Goal: Information Seeking & Learning: Learn about a topic

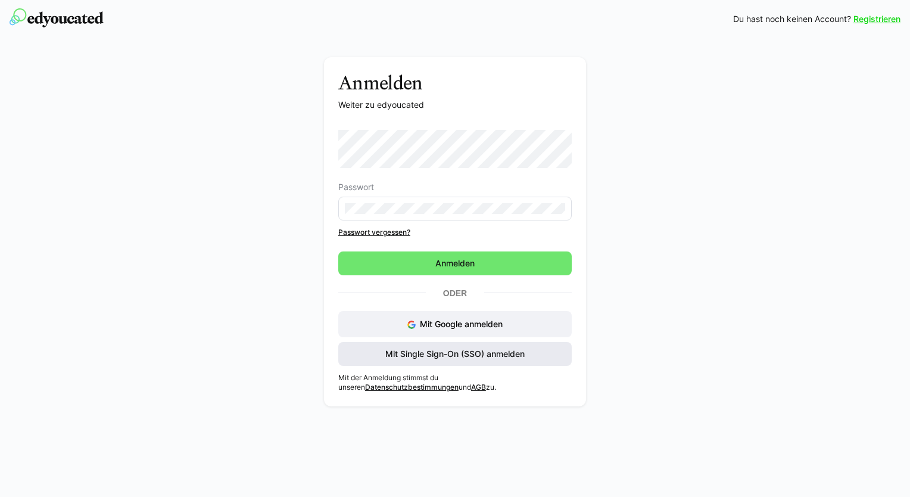
click at [437, 354] on span "Mit Single Sign-On (SSO) anmelden" at bounding box center [455, 354] width 143 height 12
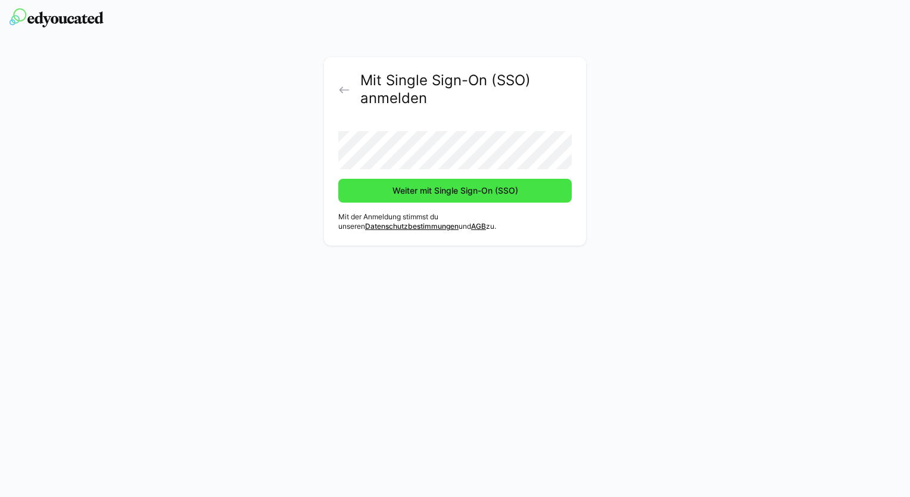
click at [429, 198] on span "Weiter mit Single Sign-On (SSO)" at bounding box center [455, 191] width 234 height 24
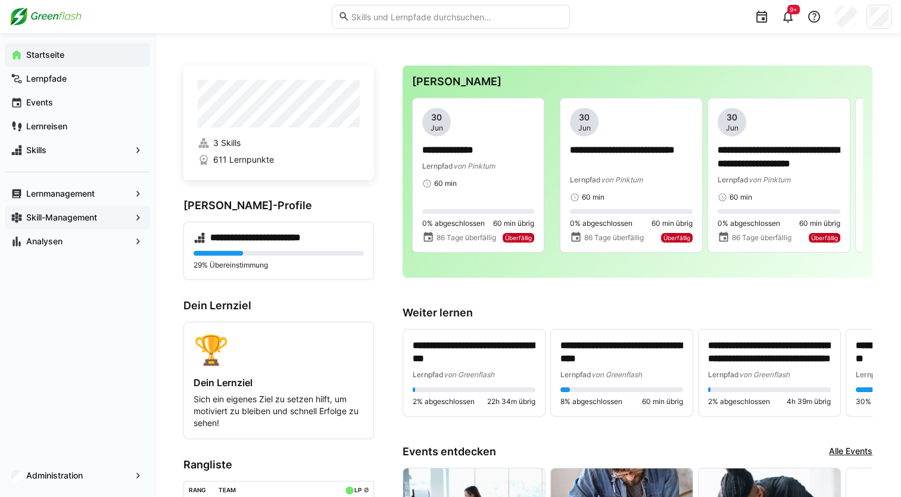
click at [0, 0] on app-navigation-label "Skill-Management" at bounding box center [0, 0] width 0 height 0
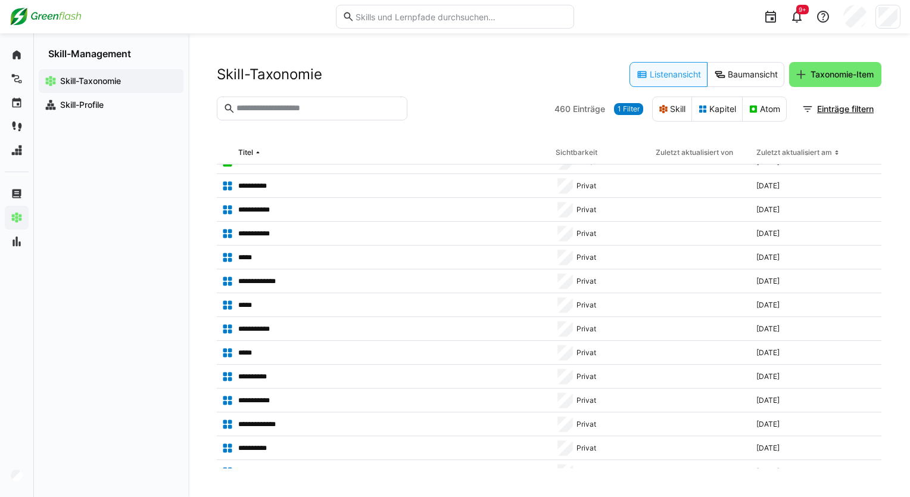
scroll to position [185, 0]
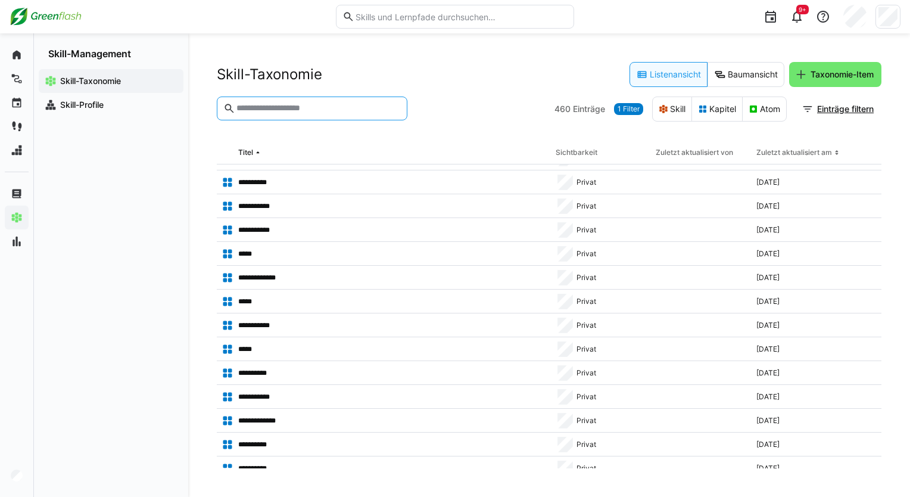
click at [288, 110] on input "text" at bounding box center [318, 108] width 166 height 11
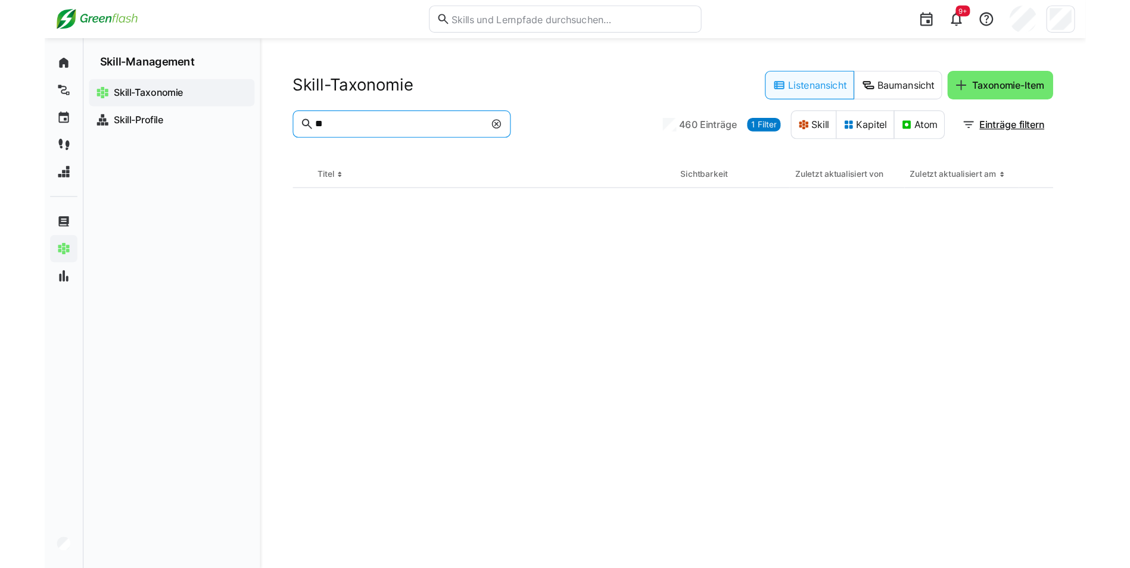
scroll to position [0, 0]
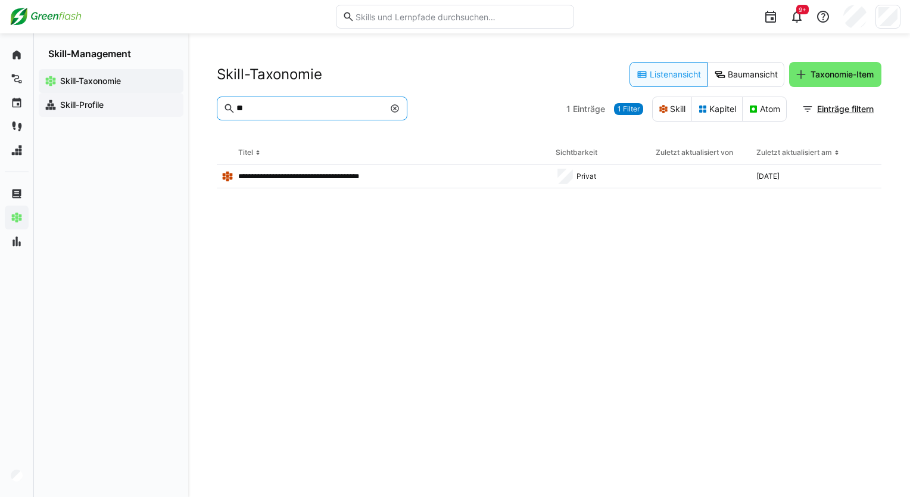
type input "**"
click at [0, 0] on app-navigation-label "Skill-Profile" at bounding box center [0, 0] width 0 height 0
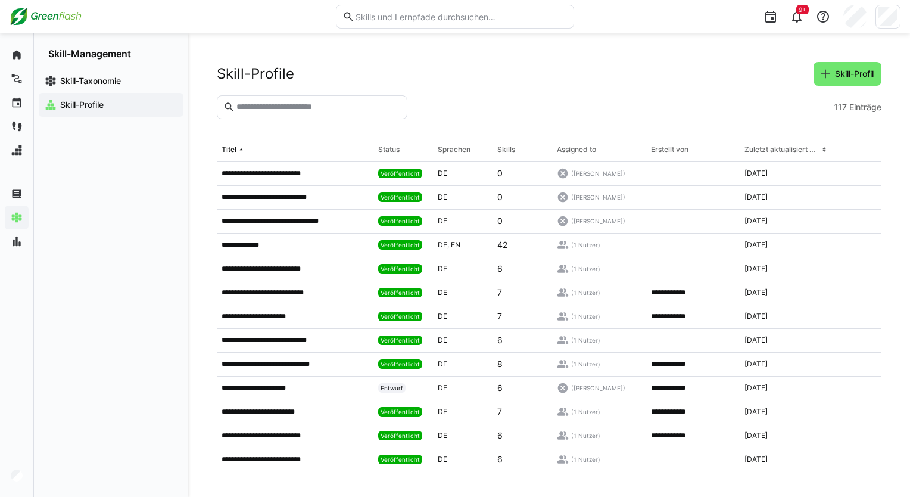
click at [260, 114] on eds-input at bounding box center [312, 107] width 191 height 24
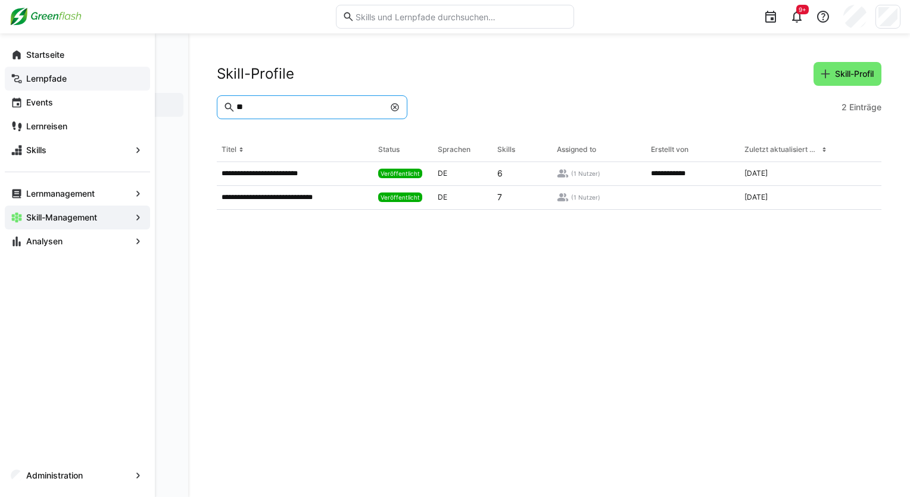
type input "**"
click at [0, 0] on app-navigation-label "Lernpfade" at bounding box center [0, 0] width 0 height 0
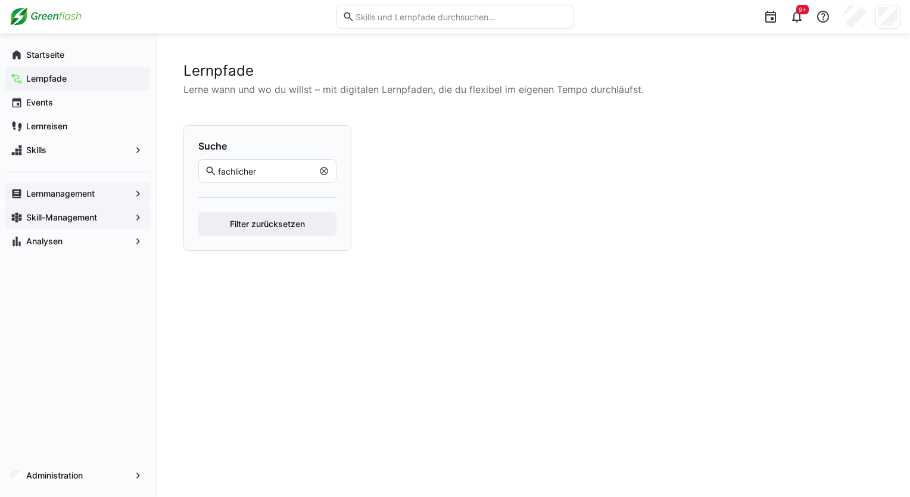
click at [0, 0] on app-navigation-label "Lernmanagement" at bounding box center [0, 0] width 0 height 0
click at [137, 195] on eds-icon at bounding box center [138, 194] width 12 height 12
click at [48, 175] on div "Lernmanagement Skill-Management Analysen" at bounding box center [77, 213] width 145 height 82
click at [0, 0] on app-navigation-label "Lernreisen" at bounding box center [0, 0] width 0 height 0
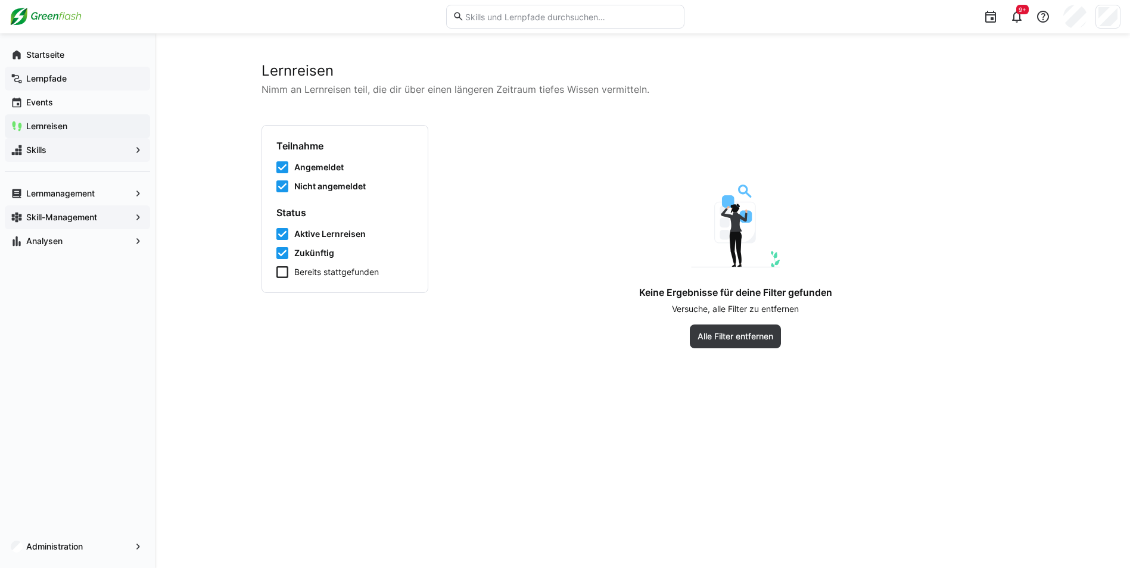
click at [82, 155] on span "Skills" at bounding box center [77, 150] width 106 height 12
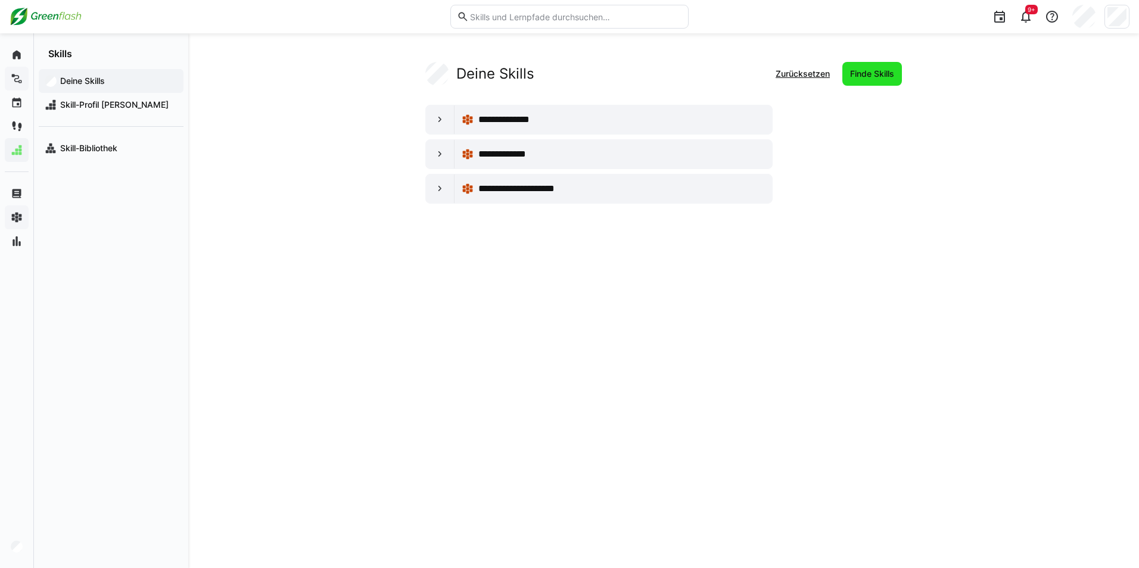
click at [855, 62] on span "Finde Skills" at bounding box center [872, 74] width 60 height 24
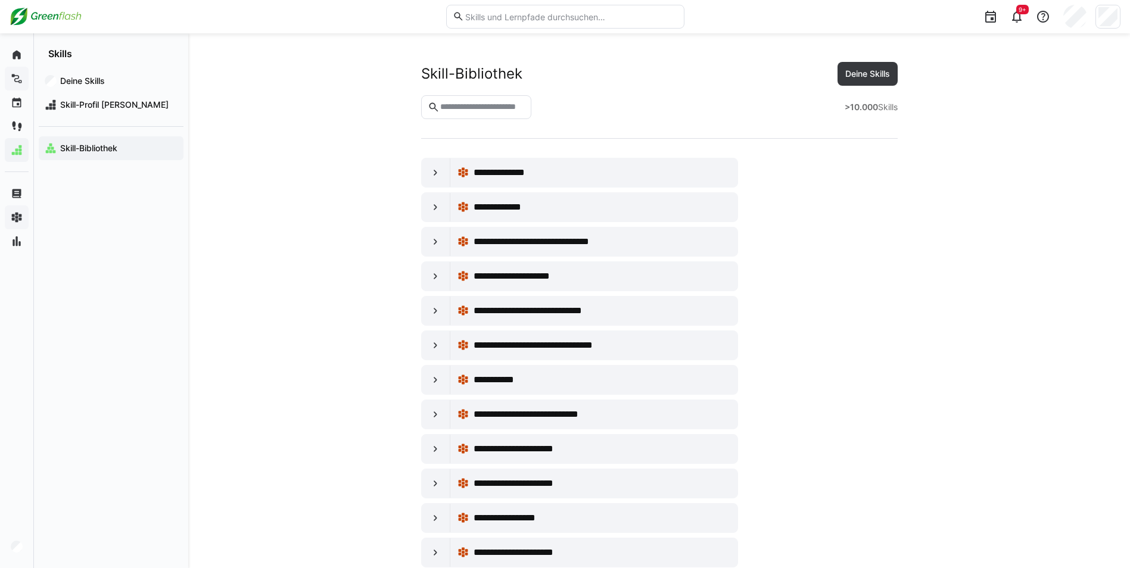
click at [468, 105] on input "text" at bounding box center [482, 107] width 86 height 11
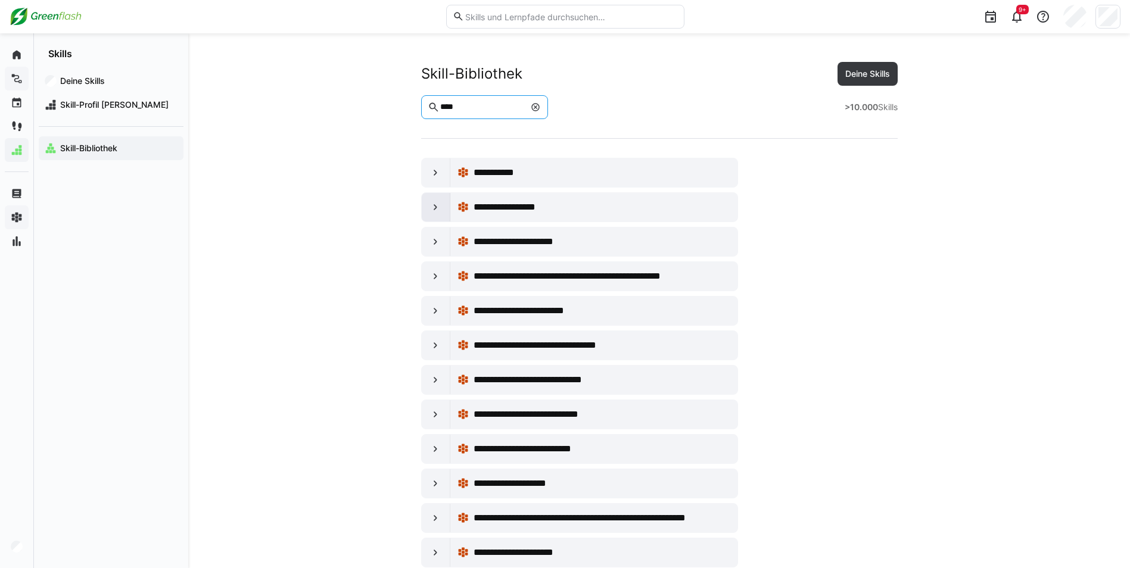
type input "****"
click at [443, 204] on div at bounding box center [436, 207] width 29 height 29
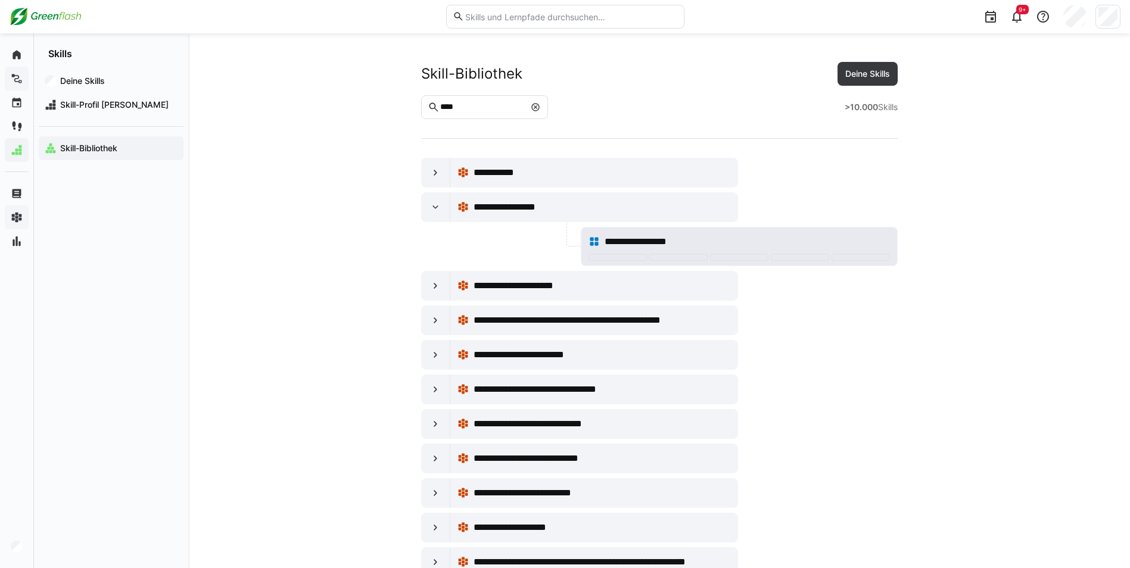
click at [668, 240] on span "**********" at bounding box center [646, 242] width 83 height 14
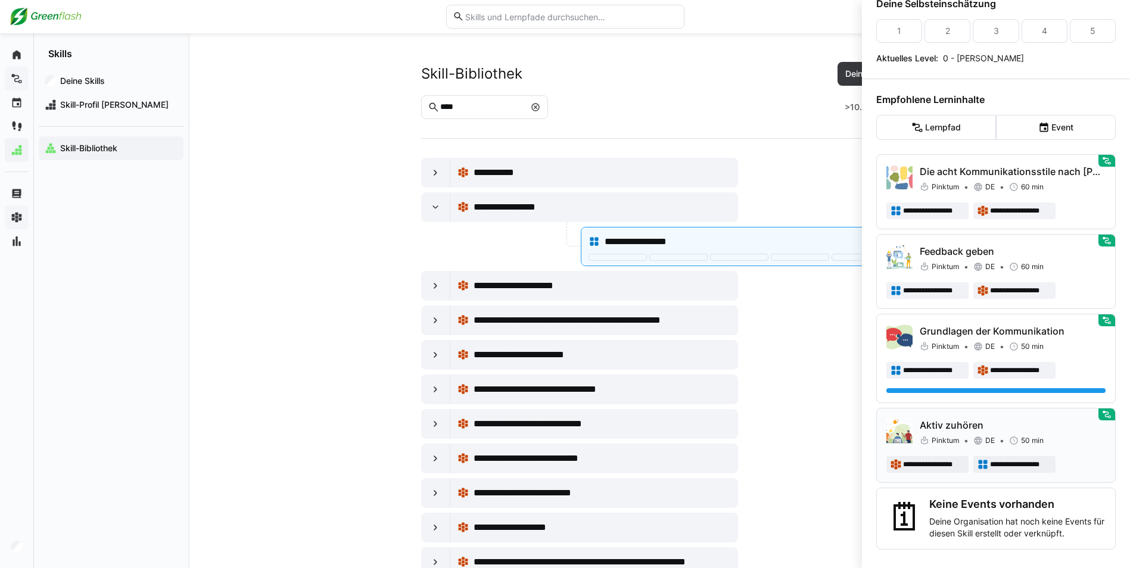
scroll to position [64, 0]
click at [910, 131] on eds-button-option "Lernpfad" at bounding box center [936, 126] width 120 height 25
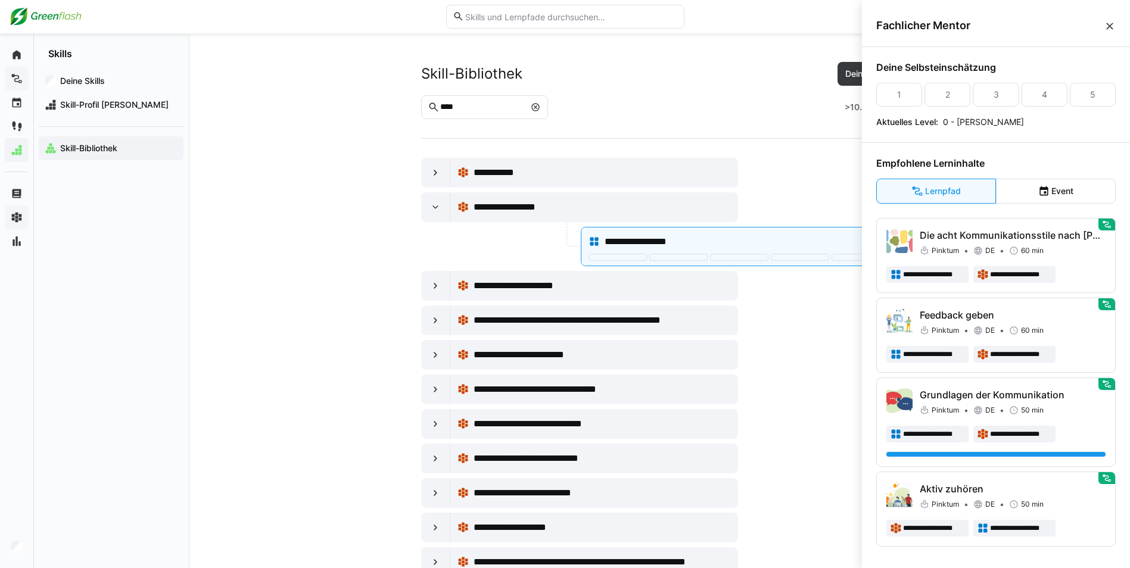
click at [910, 26] on eds-icon at bounding box center [1110, 26] width 12 height 12
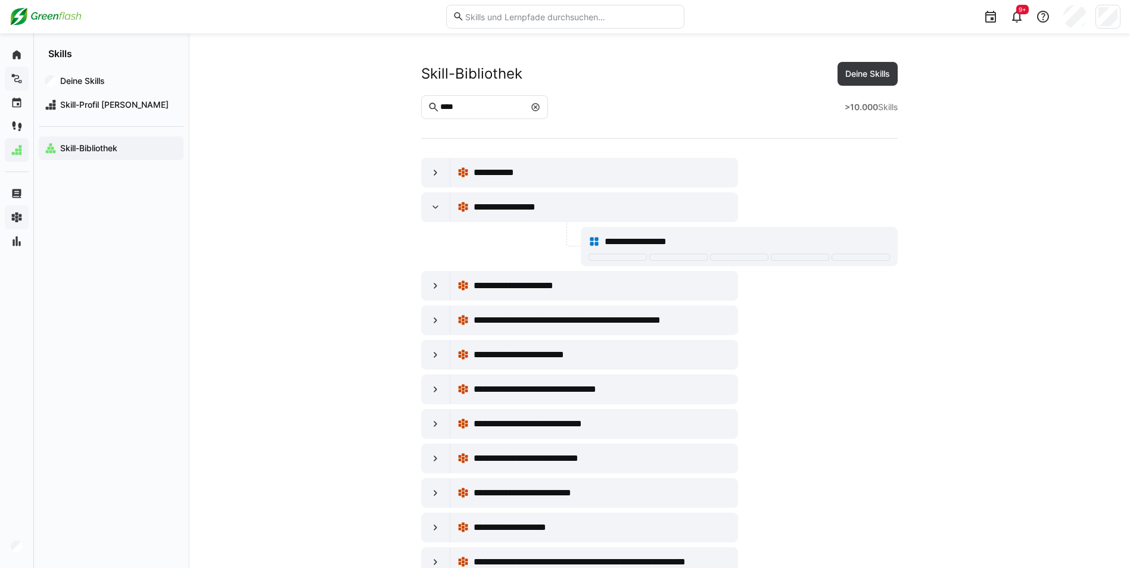
click at [0, 0] on app-navigation-label "Skill-Bibliothek" at bounding box center [0, 0] width 0 height 0
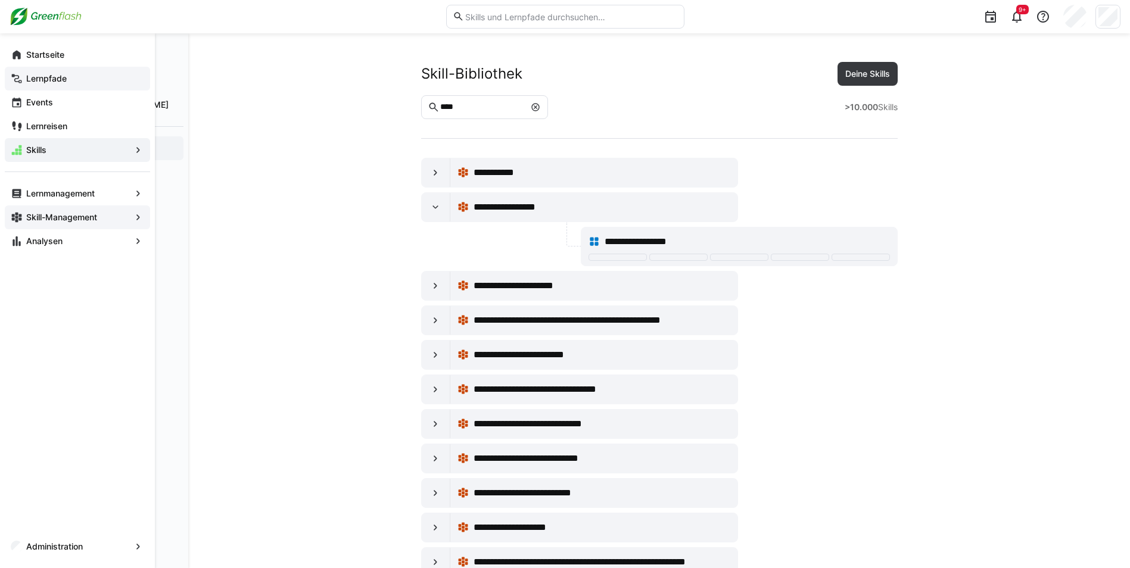
click at [0, 0] on app-navigation-label "Skill-Management" at bounding box center [0, 0] width 0 height 0
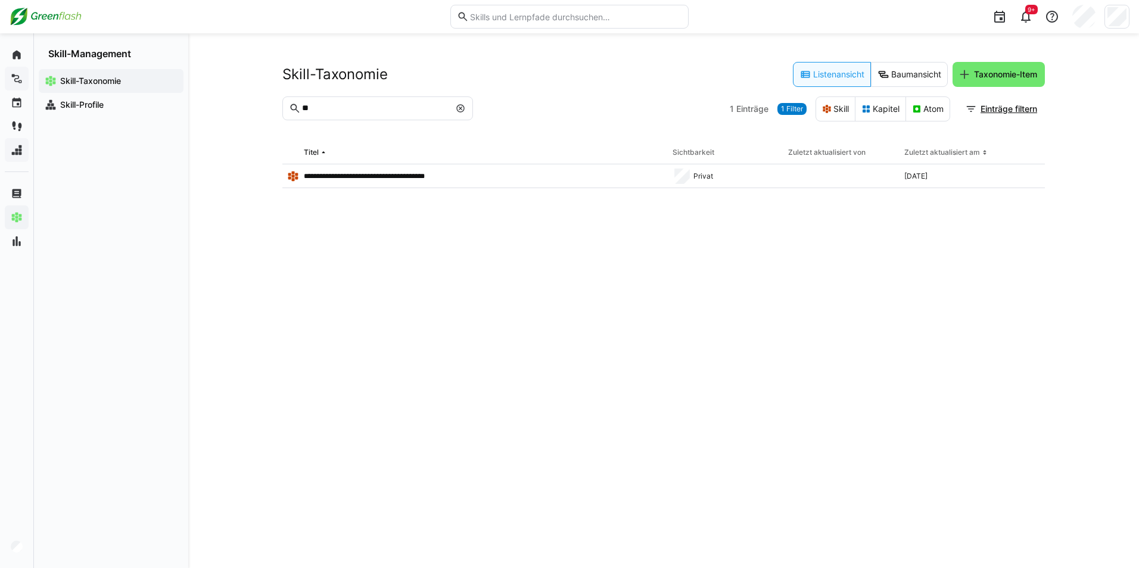
click at [378, 100] on eds-input "**" at bounding box center [377, 108] width 191 height 24
drag, startPoint x: 364, startPoint y: 108, endPoint x: 303, endPoint y: 99, distance: 61.4
click at [303, 99] on eds-input "**" at bounding box center [377, 108] width 191 height 24
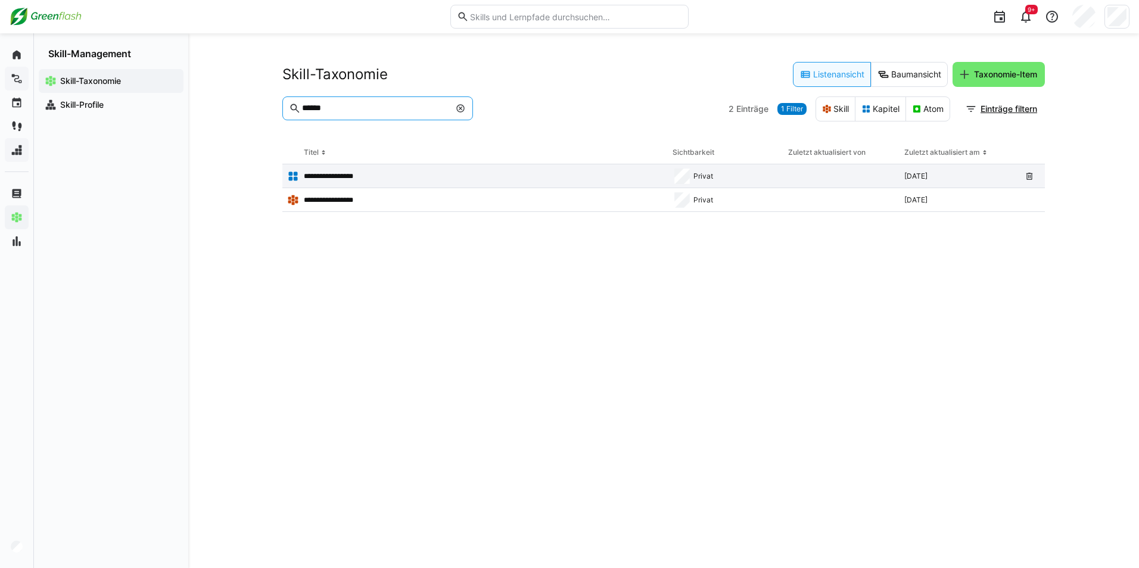
type input "******"
click at [335, 179] on p "**********" at bounding box center [335, 177] width 62 height 10
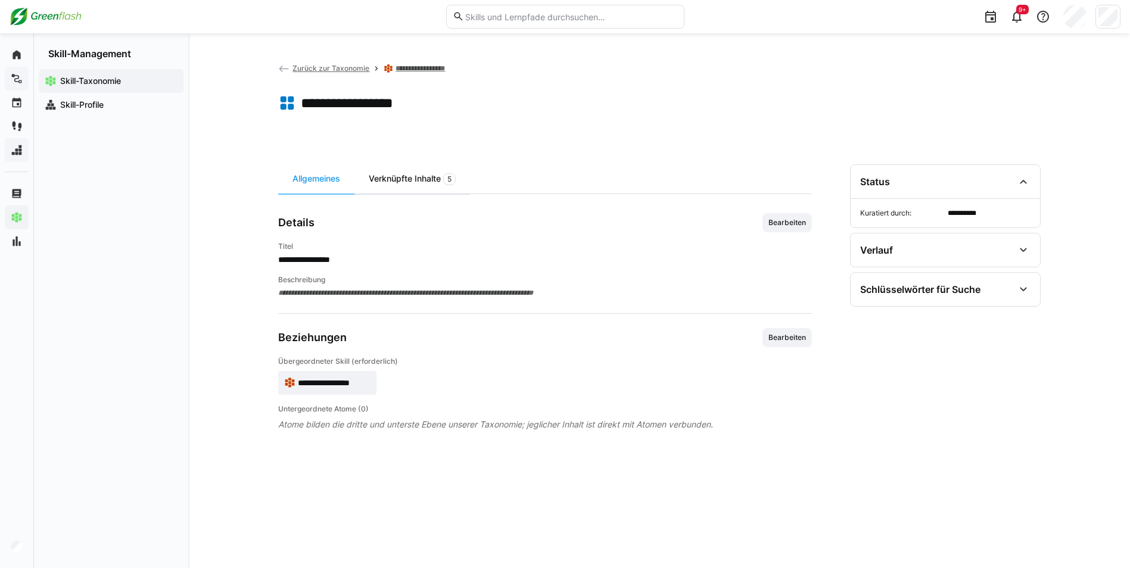
click at [411, 178] on div "Verknüpfte Inhalte 5" at bounding box center [412, 178] width 116 height 29
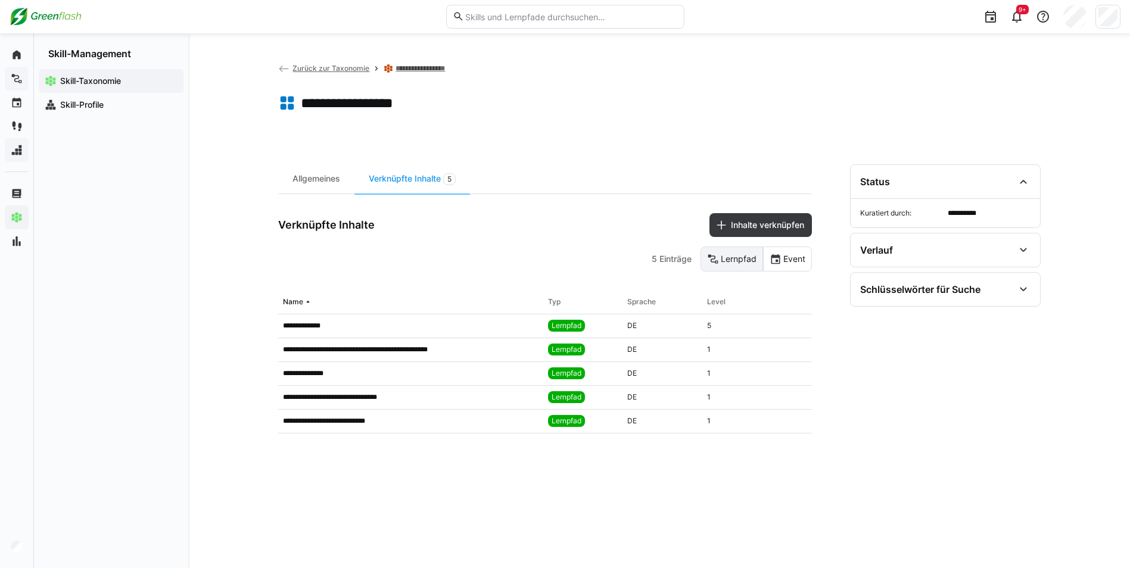
click at [729, 261] on eds-button-option "Lernpfad" at bounding box center [732, 259] width 63 height 25
click at [359, 394] on p "**********" at bounding box center [339, 398] width 113 height 10
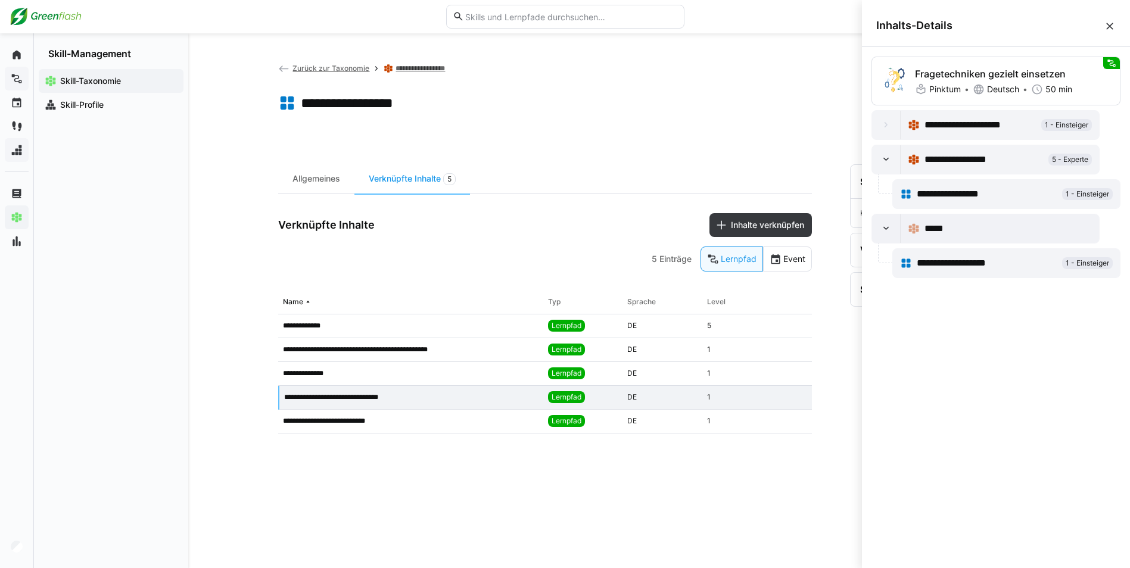
click at [325, 73] on app-back-navigation "Zurück zur Taxonomie" at bounding box center [324, 68] width 92 height 13
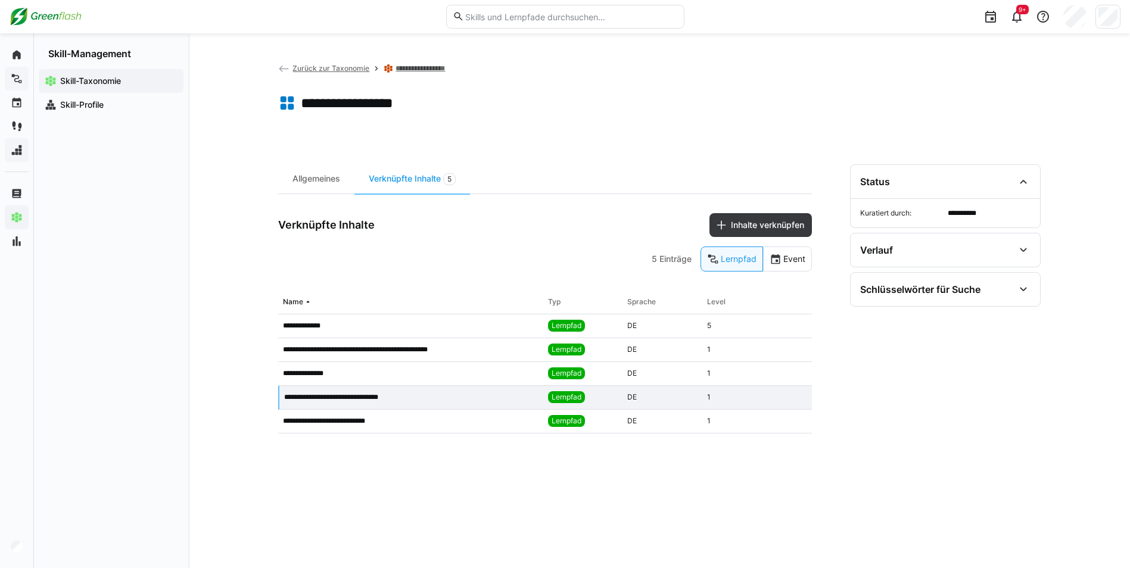
click at [323, 63] on app-back-navigation "Zurück zur Taxonomie" at bounding box center [324, 68] width 92 height 13
click at [303, 67] on span "Zurück zur Taxonomie" at bounding box center [330, 68] width 77 height 9
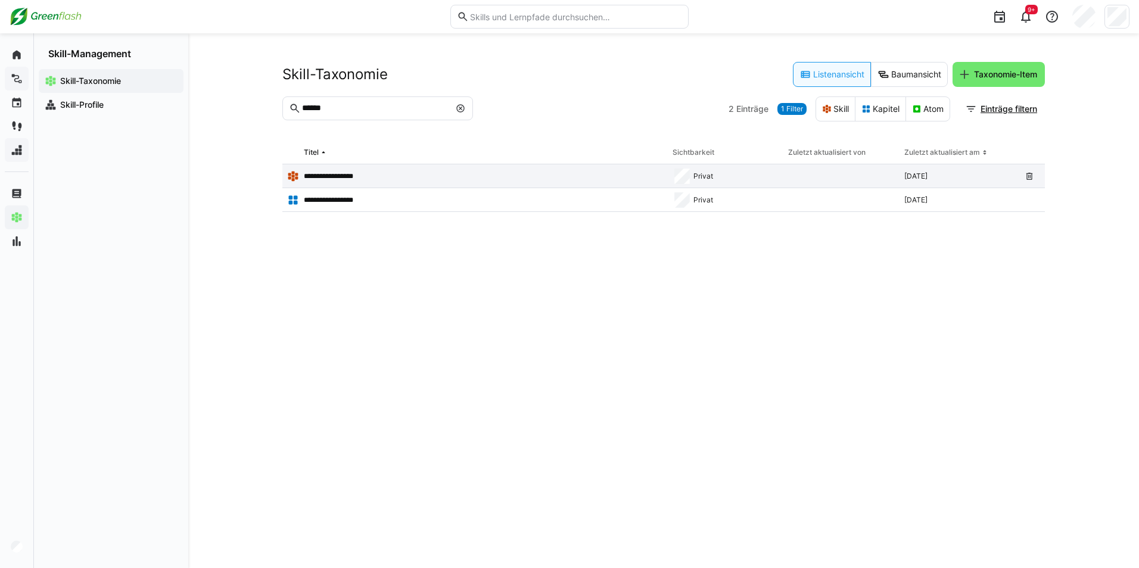
click at [345, 179] on p "**********" at bounding box center [335, 177] width 62 height 10
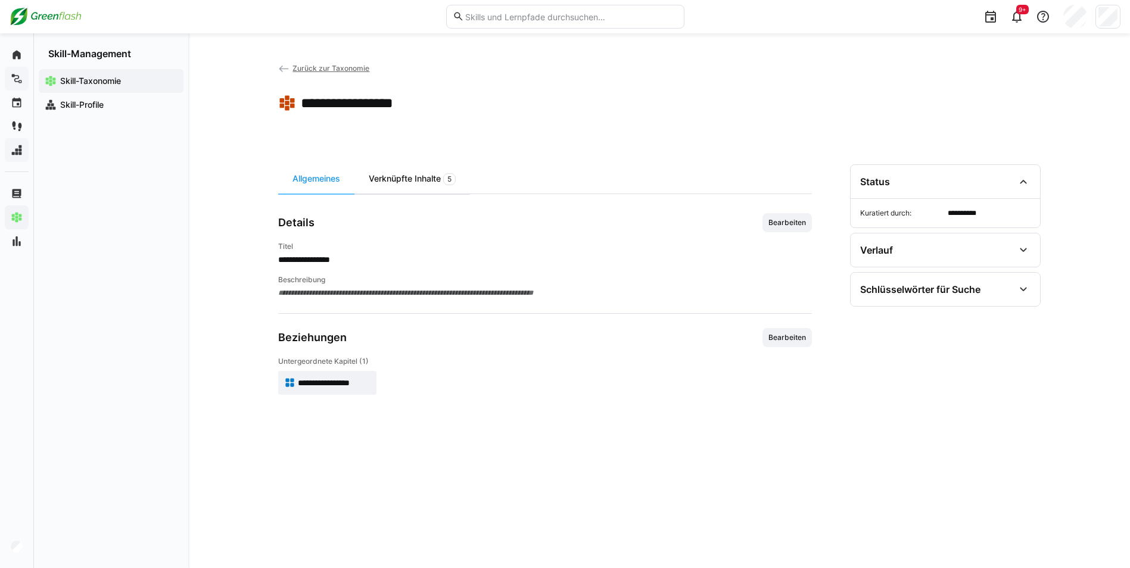
click at [403, 175] on div "Verknüpfte Inhalte 5" at bounding box center [412, 178] width 116 height 29
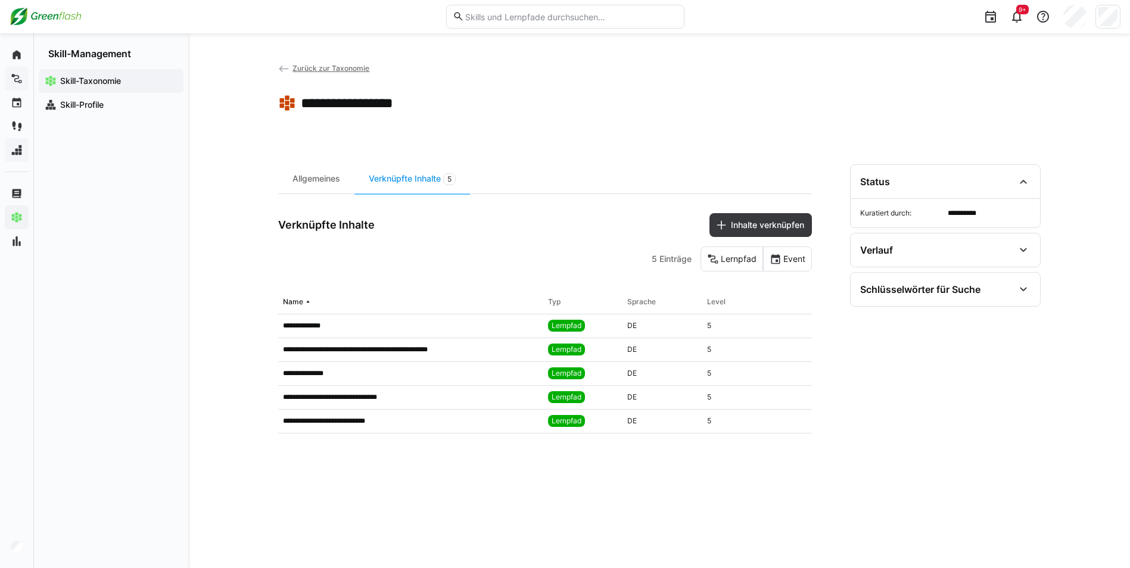
click at [309, 73] on app-back-navigation "Zurück zur Taxonomie" at bounding box center [324, 68] width 92 height 13
click at [309, 66] on span "Zurück zur Taxonomie" at bounding box center [330, 68] width 77 height 9
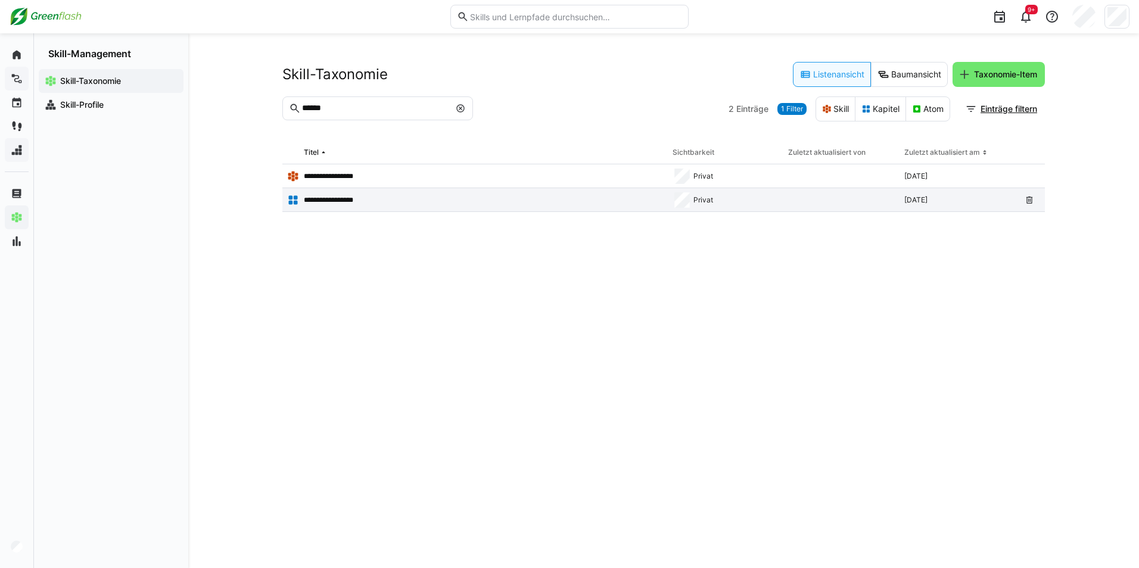
click at [334, 199] on p "**********" at bounding box center [335, 200] width 62 height 10
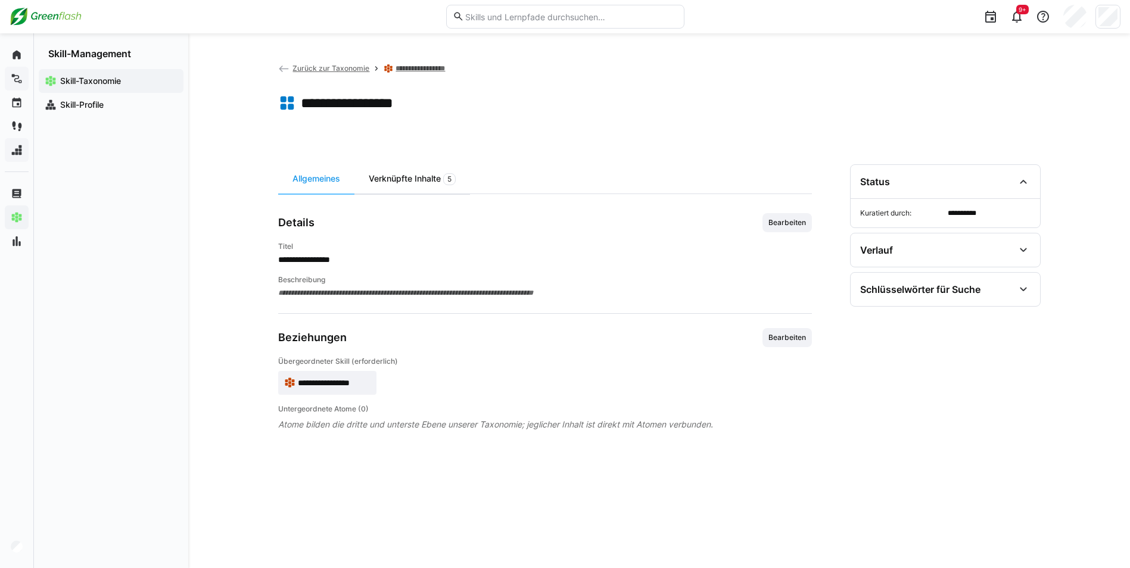
click at [424, 182] on div "Verknüpfte Inhalte 5" at bounding box center [412, 178] width 116 height 29
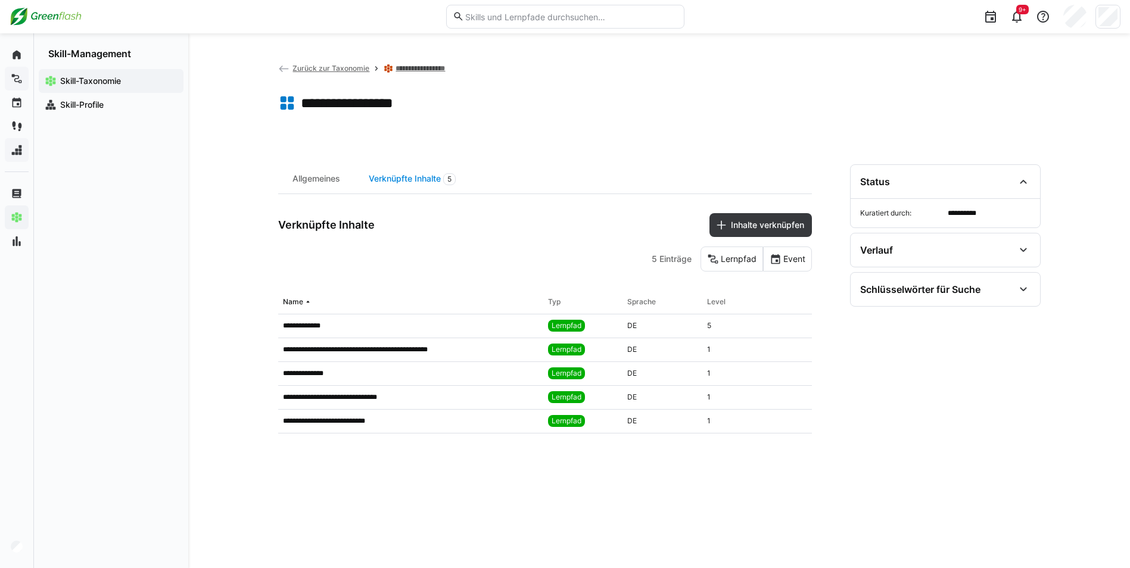
click at [454, 178] on span "5" at bounding box center [449, 179] width 13 height 12
click at [287, 99] on eds-icon at bounding box center [287, 103] width 18 height 18
click at [354, 108] on h1 "**********" at bounding box center [362, 103] width 122 height 18
click at [388, 183] on div "Verknüpfte Inhalte 5" at bounding box center [412, 178] width 116 height 29
click at [447, 176] on span "5" at bounding box center [449, 179] width 13 height 12
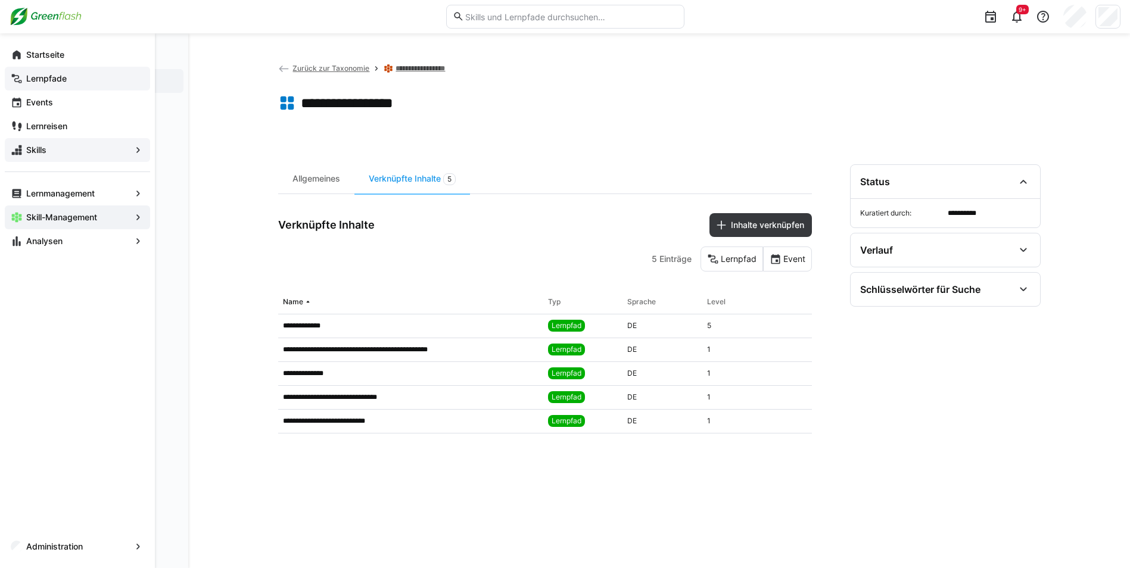
click at [0, 0] on app-navigation-label "Lernpfade" at bounding box center [0, 0] width 0 height 0
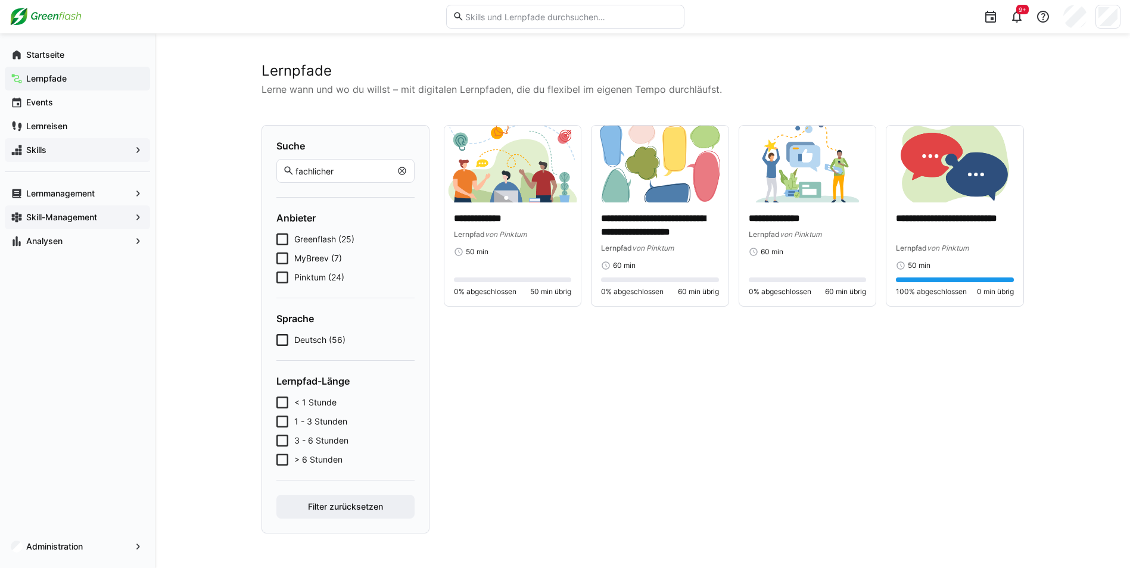
click at [341, 171] on input "fachlicher" at bounding box center [342, 171] width 96 height 11
drag, startPoint x: 358, startPoint y: 168, endPoint x: 264, endPoint y: 170, distance: 93.6
click at [270, 170] on div "Suche fachlicher Anbieter Greenflash (25) MyBreev (7) Pinktum (24) Sprache Deut…" at bounding box center [345, 329] width 168 height 409
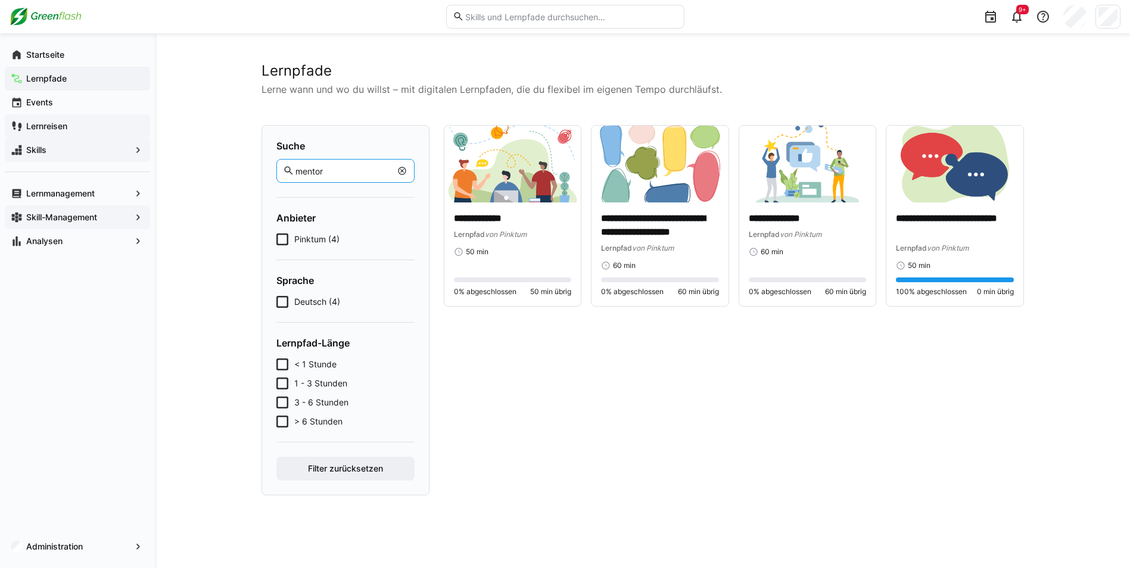
type input "mentor"
click at [0, 0] on app-navigation-label "Lernreisen" at bounding box center [0, 0] width 0 height 0
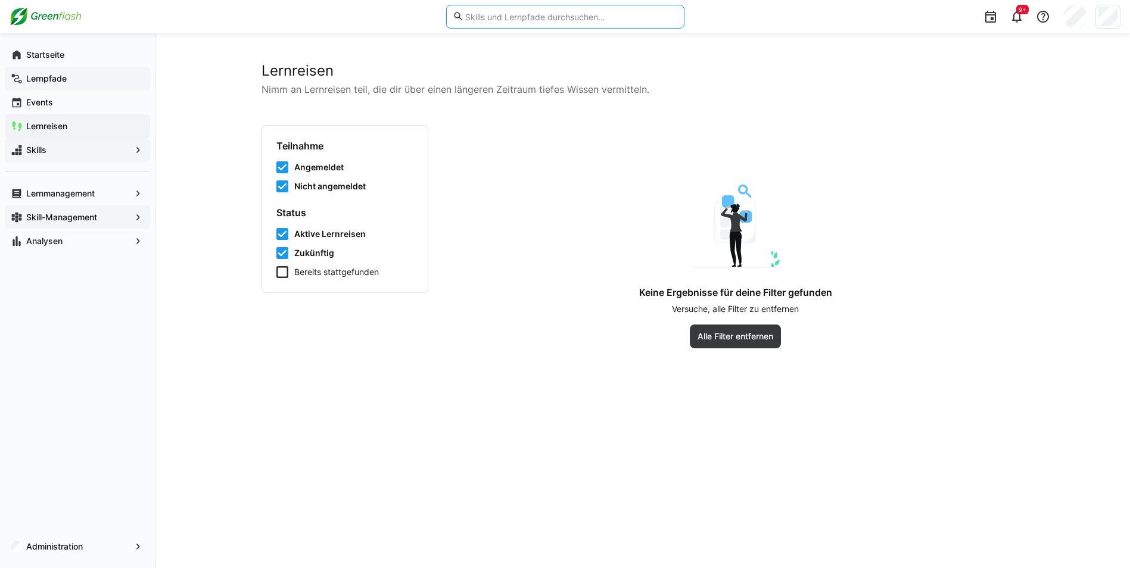
click at [576, 20] on input "text" at bounding box center [570, 16] width 213 height 11
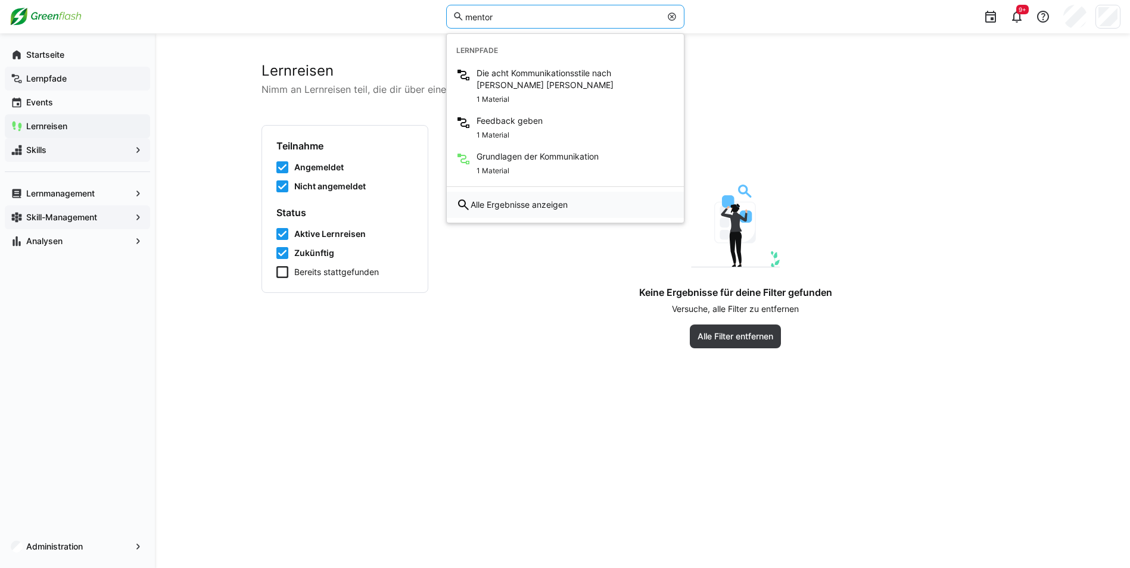
type input "mentor"
click at [538, 198] on div "Alle Ergebnisse anzeigen" at bounding box center [565, 205] width 237 height 26
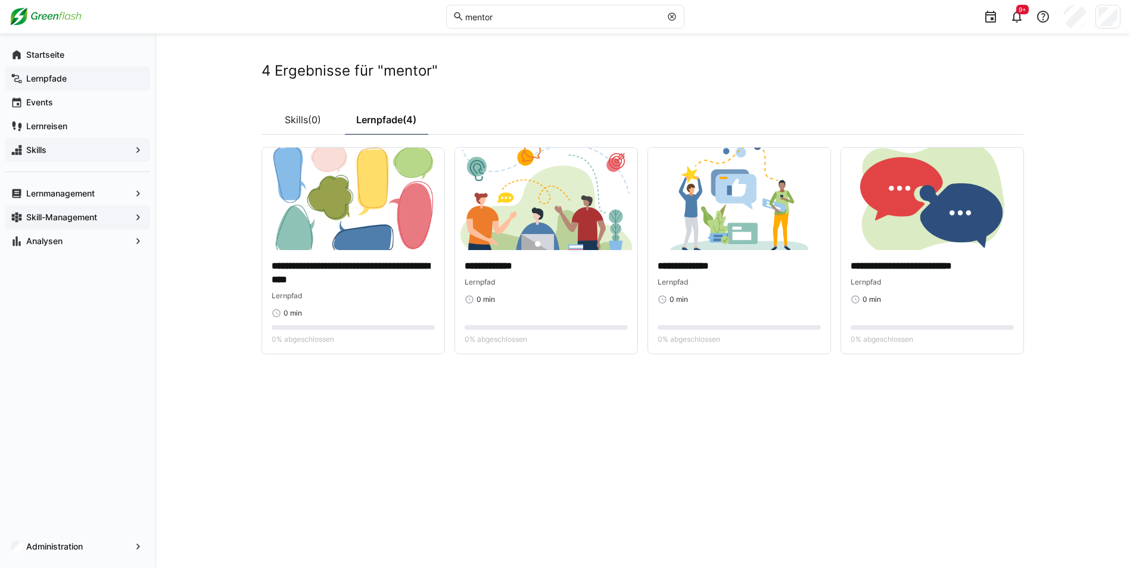
click at [69, 80] on span "Lernpfade" at bounding box center [84, 79] width 120 height 12
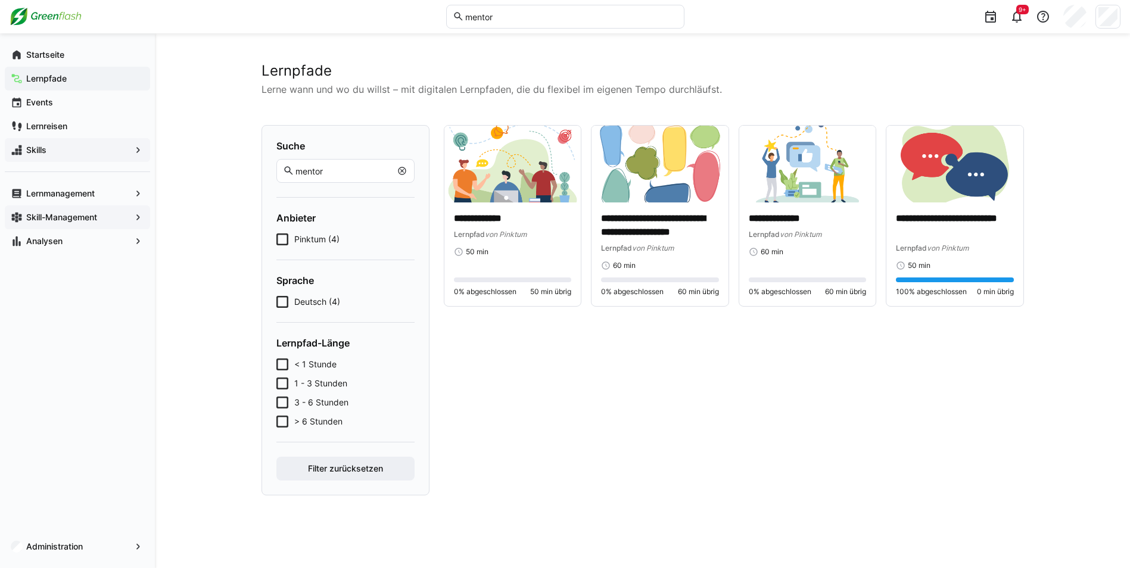
click at [49, 149] on span "Skills" at bounding box center [77, 150] width 106 height 12
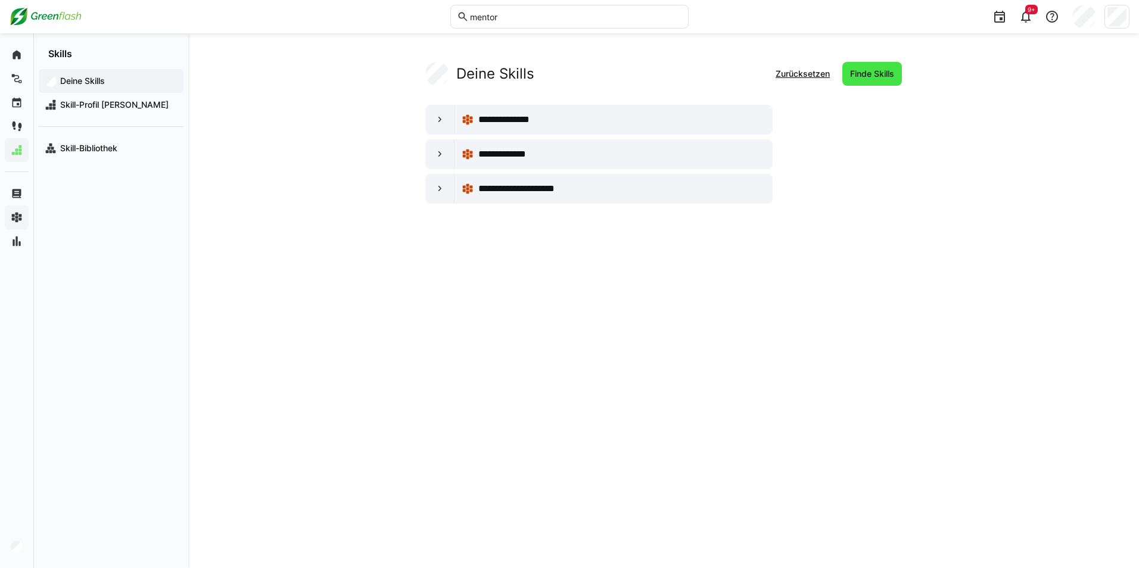
click at [857, 75] on span "Finde Skills" at bounding box center [872, 74] width 48 height 12
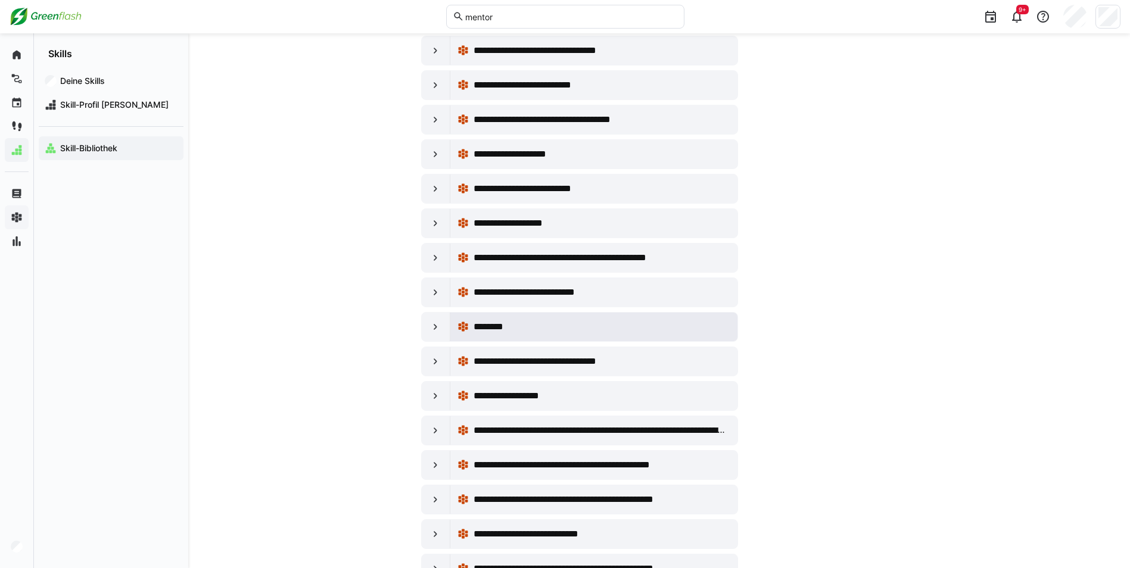
scroll to position [1132, 0]
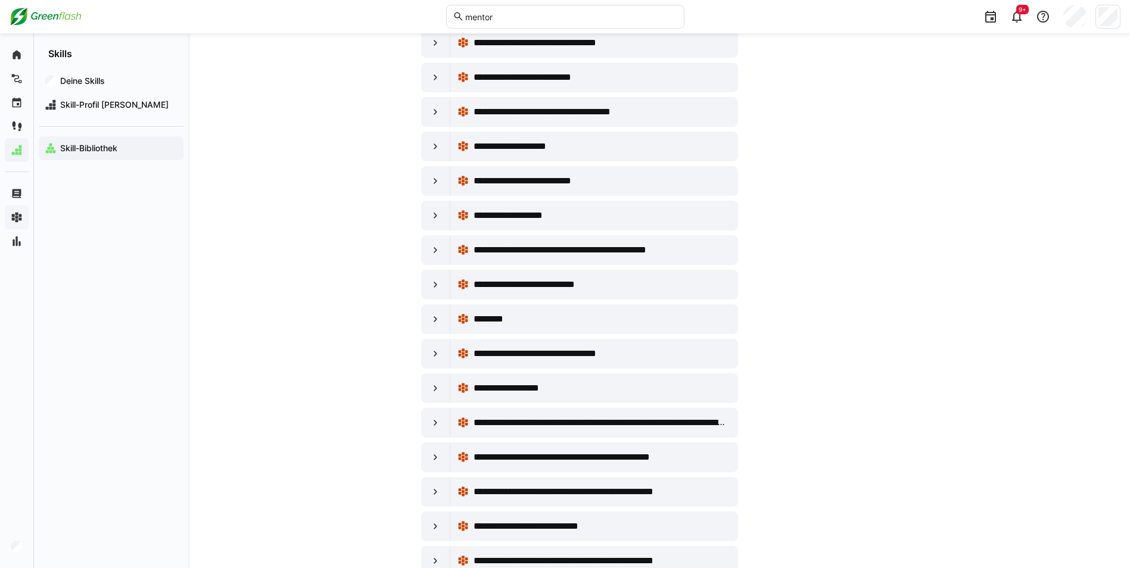
click at [536, 14] on input "mentor" at bounding box center [570, 16] width 213 height 11
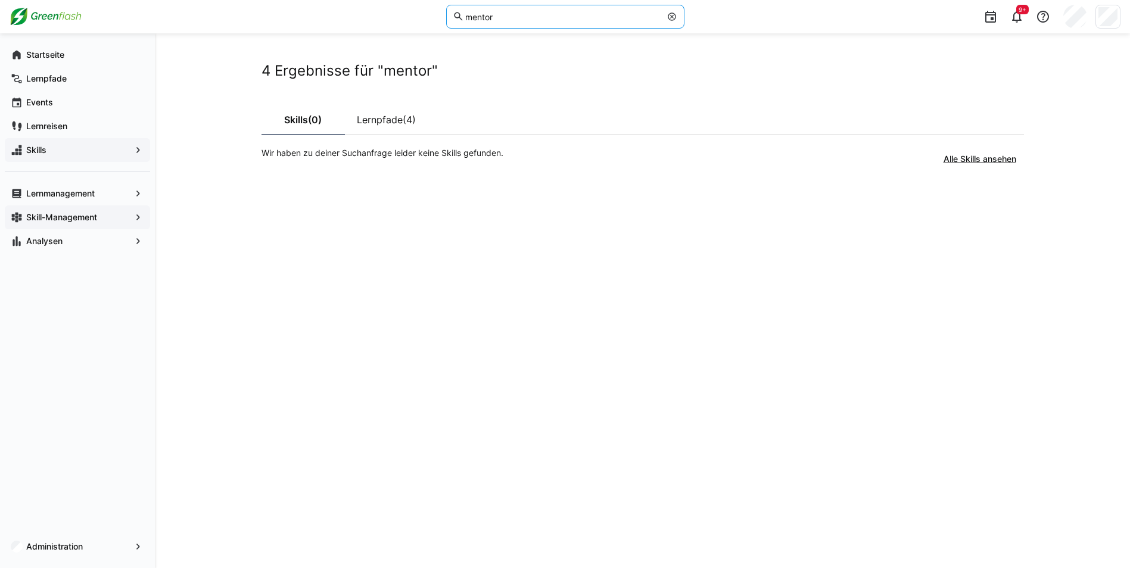
click at [482, 17] on input "mentor" at bounding box center [562, 16] width 197 height 11
click at [496, 18] on input "mentor" at bounding box center [562, 16] width 197 height 11
drag, startPoint x: 496, startPoint y: 18, endPoint x: 434, endPoint y: 18, distance: 61.9
click at [434, 18] on div "mentor 9+" at bounding box center [565, 16] width 1111 height 33
type input "fachlicher mentor"
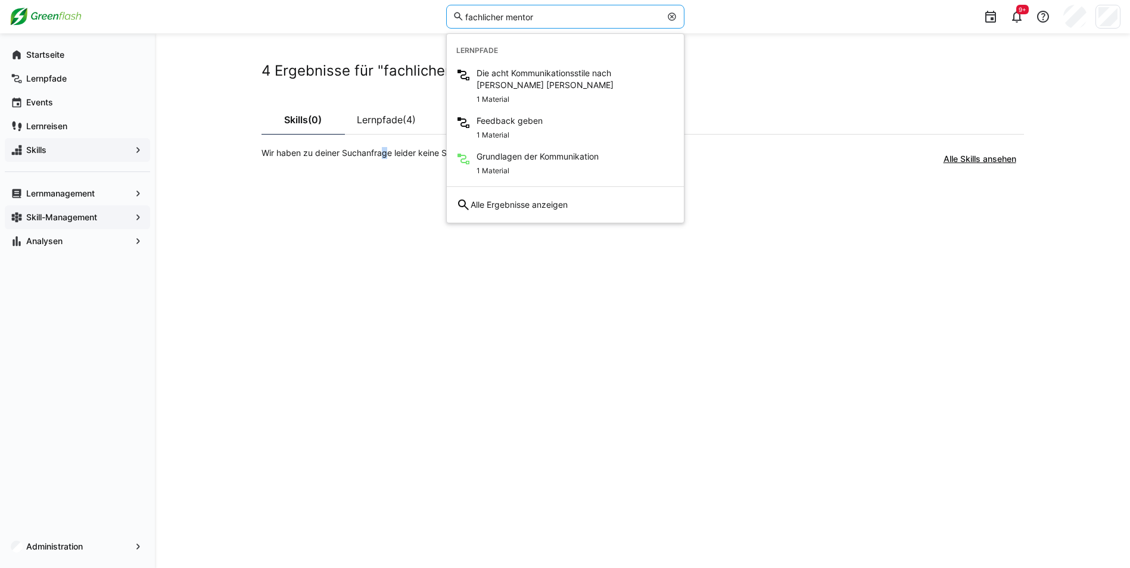
click at [385, 269] on div "4 Ergebnisse für "fachlicher mentor" Skills (0) Lernpfade (4) Wir haben zu dein…" at bounding box center [642, 301] width 762 height 478
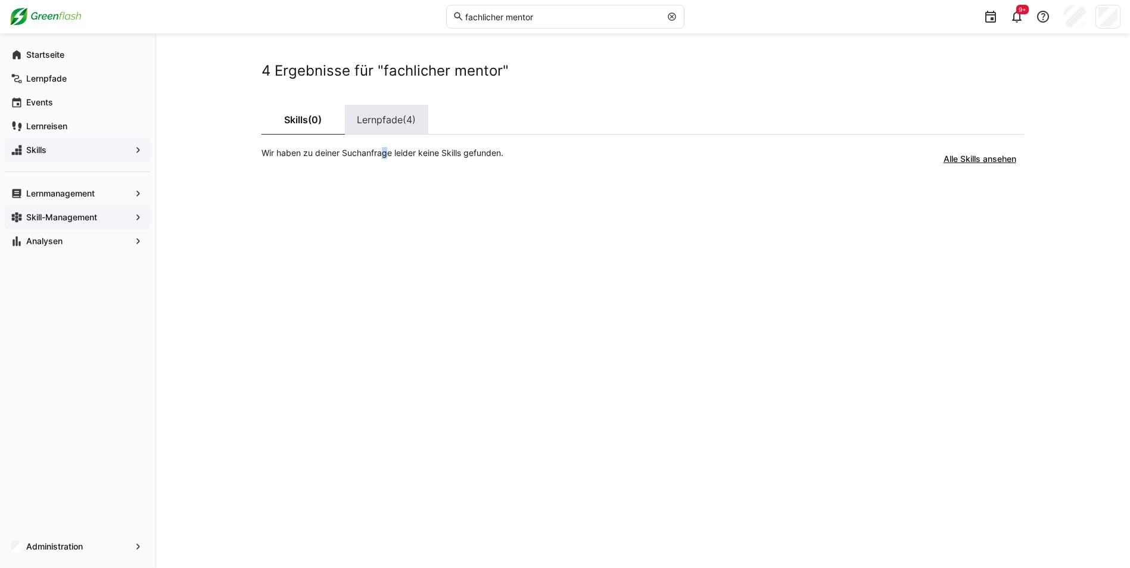
drag, startPoint x: 385, startPoint y: 269, endPoint x: 375, endPoint y: 117, distance: 152.2
click at [375, 117] on link "Lernpfade (4)" at bounding box center [386, 120] width 83 height 30
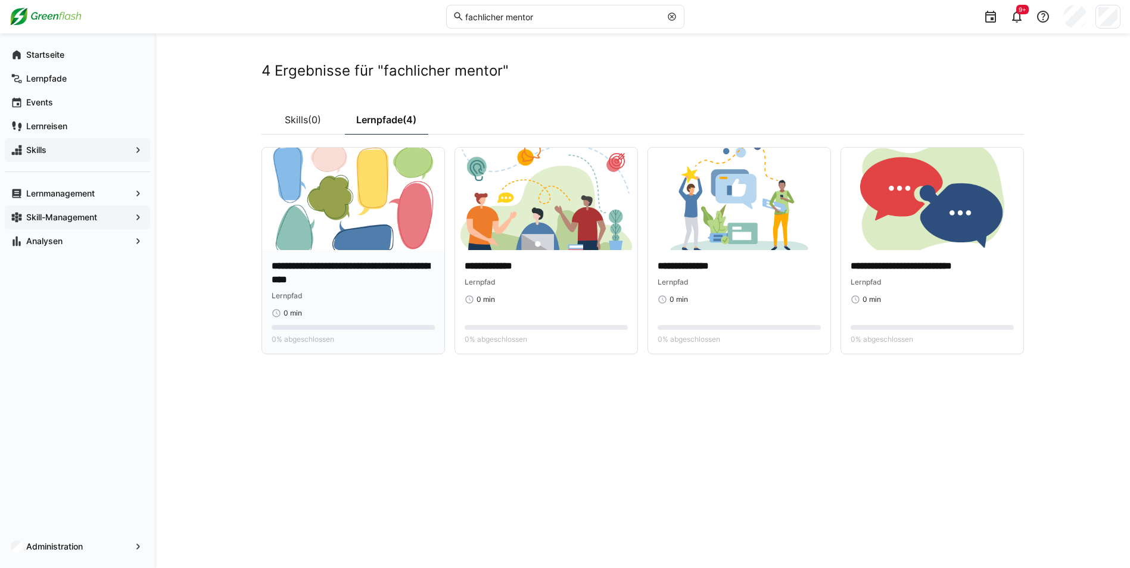
click at [387, 192] on img at bounding box center [353, 199] width 182 height 102
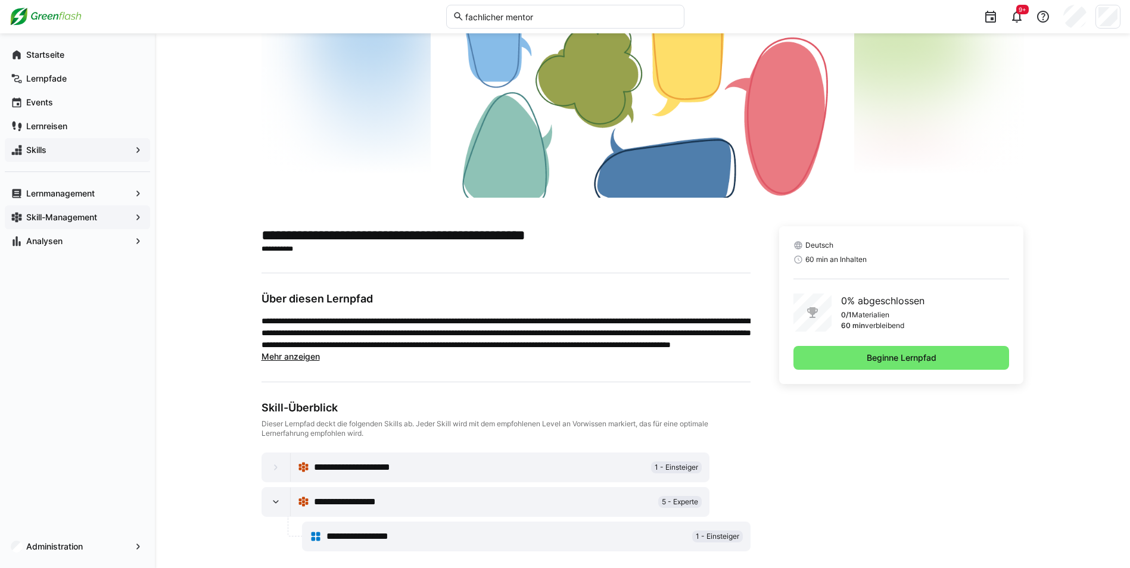
scroll to position [114, 0]
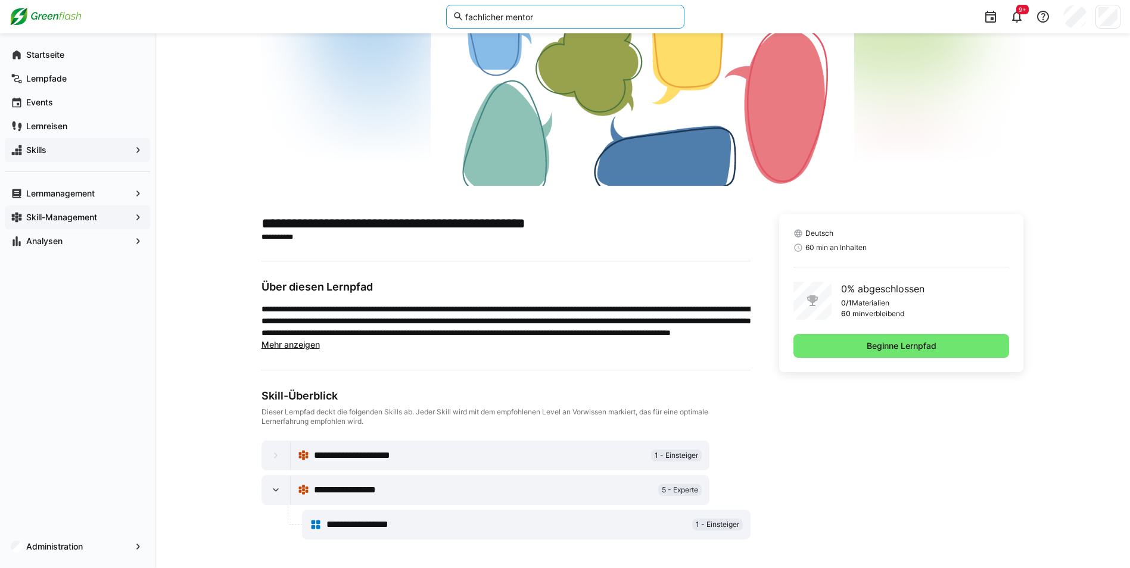
click at [510, 15] on input "fachlicher mentor" at bounding box center [570, 16] width 213 height 11
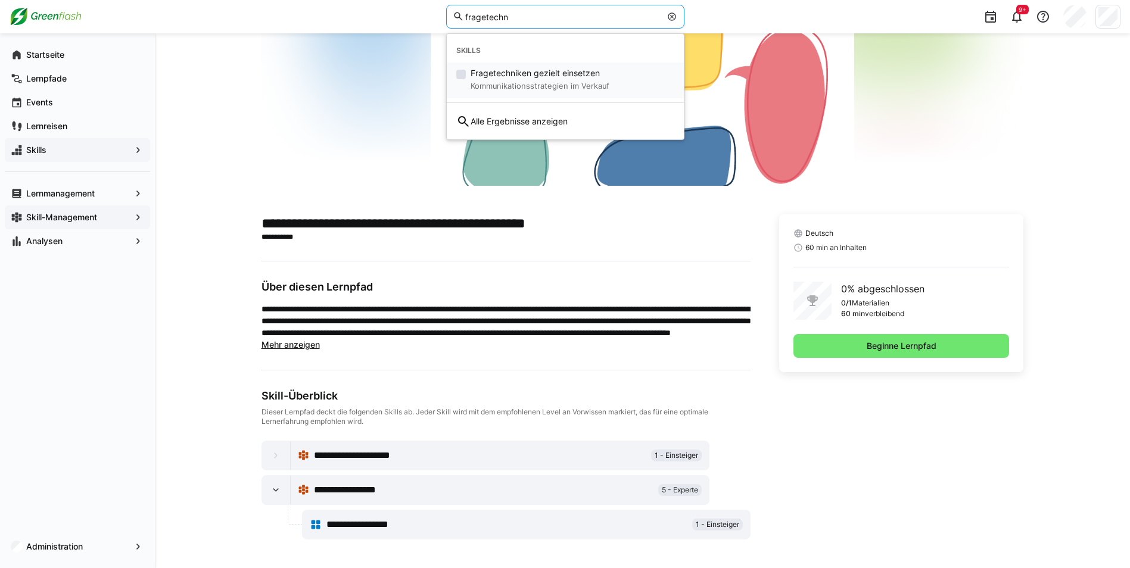
type input "fragetechn"
click at [555, 70] on span "Fragetechniken gezielt einsetzen" at bounding box center [540, 73] width 139 height 12
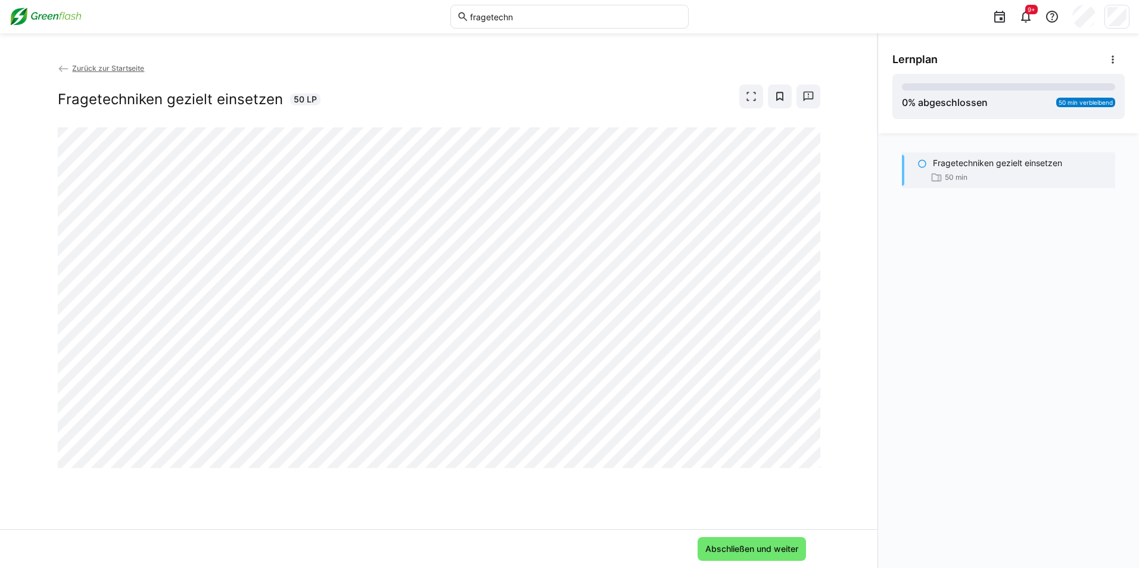
click at [910, 161] on p "Fragetechniken gezielt einsetzen" at bounding box center [997, 163] width 129 height 12
click at [117, 69] on span "Zurück zur Startseite" at bounding box center [108, 68] width 72 height 9
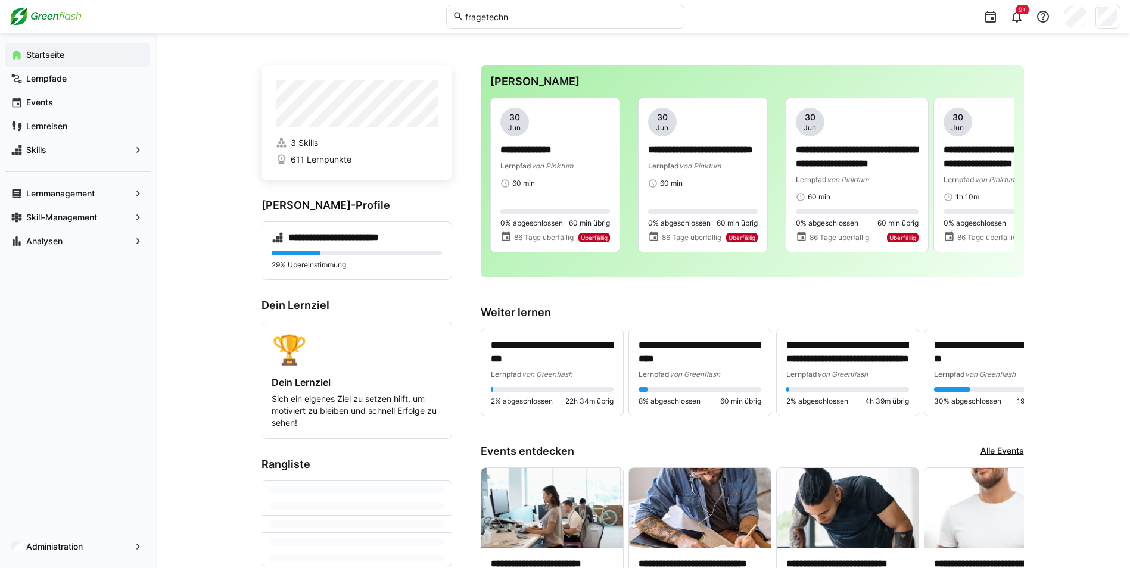
click at [538, 25] on eds-input "fragetechn" at bounding box center [565, 17] width 238 height 24
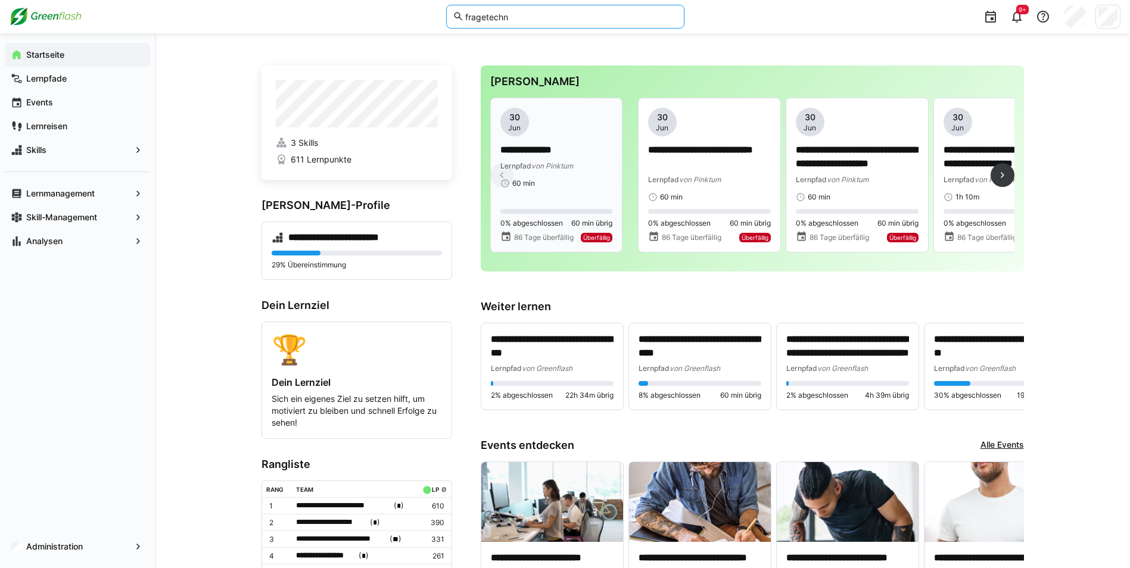
click at [557, 158] on div "**********" at bounding box center [556, 158] width 112 height 28
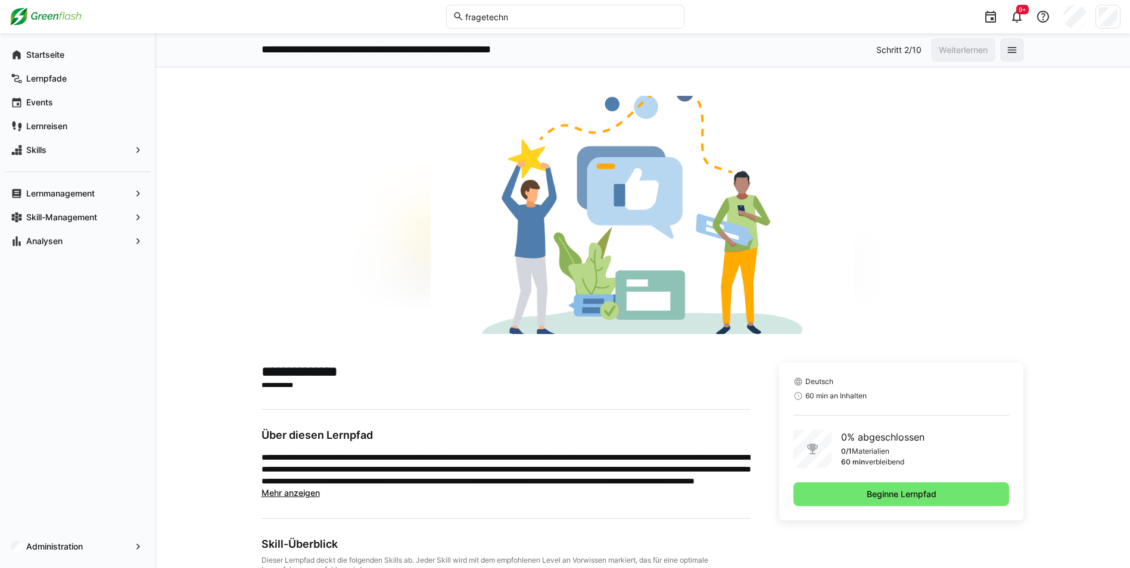
click at [550, 22] on eds-input "fragetechn" at bounding box center [565, 17] width 238 height 24
click at [550, 13] on input "fragetechn" at bounding box center [570, 16] width 213 height 11
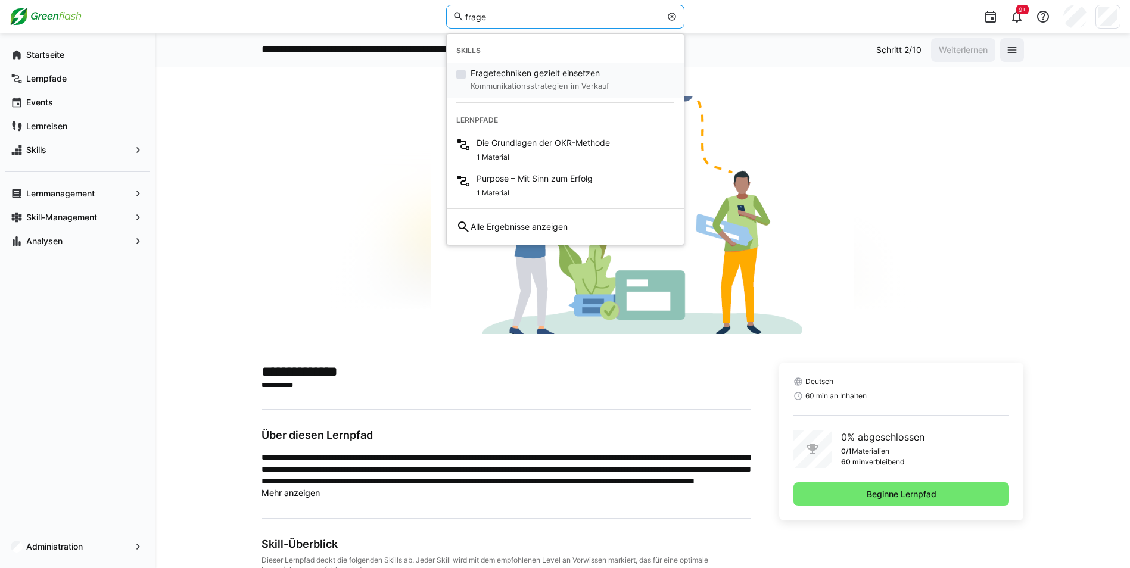
type input "frage"
click at [520, 86] on small "Kommunikationsstrategien im Verkauf" at bounding box center [540, 86] width 139 height 14
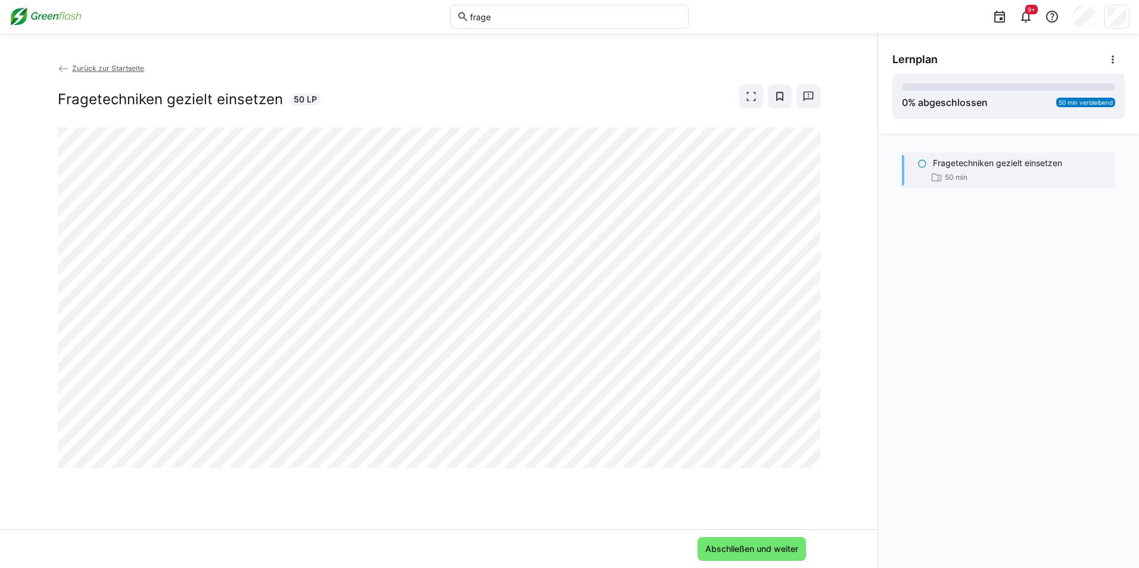
click at [108, 67] on span "Zurück zur Startseite" at bounding box center [108, 68] width 72 height 9
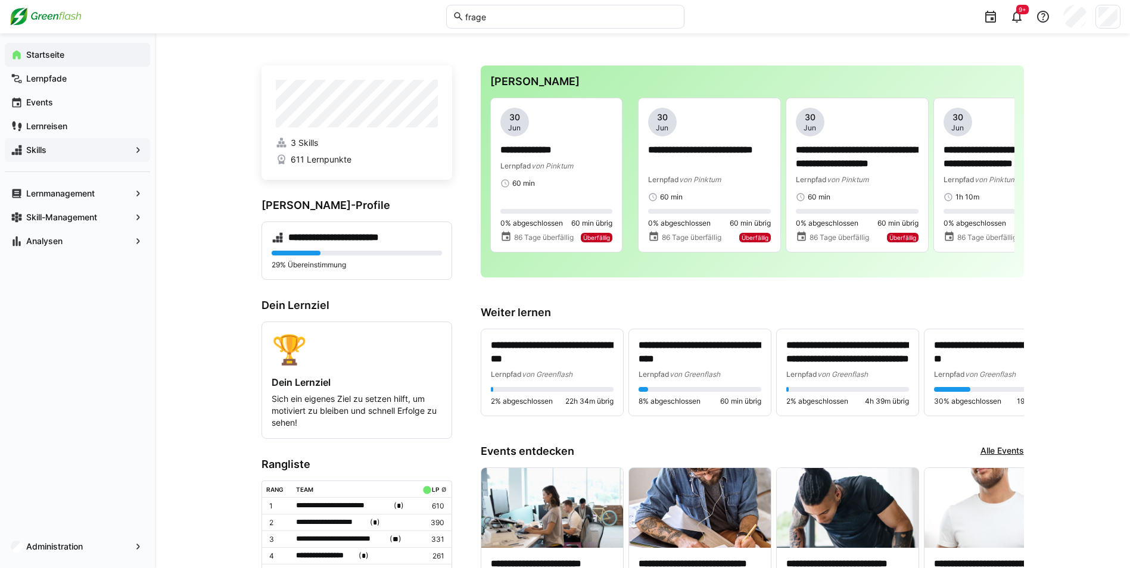
click at [68, 151] on span "Skills" at bounding box center [77, 150] width 106 height 12
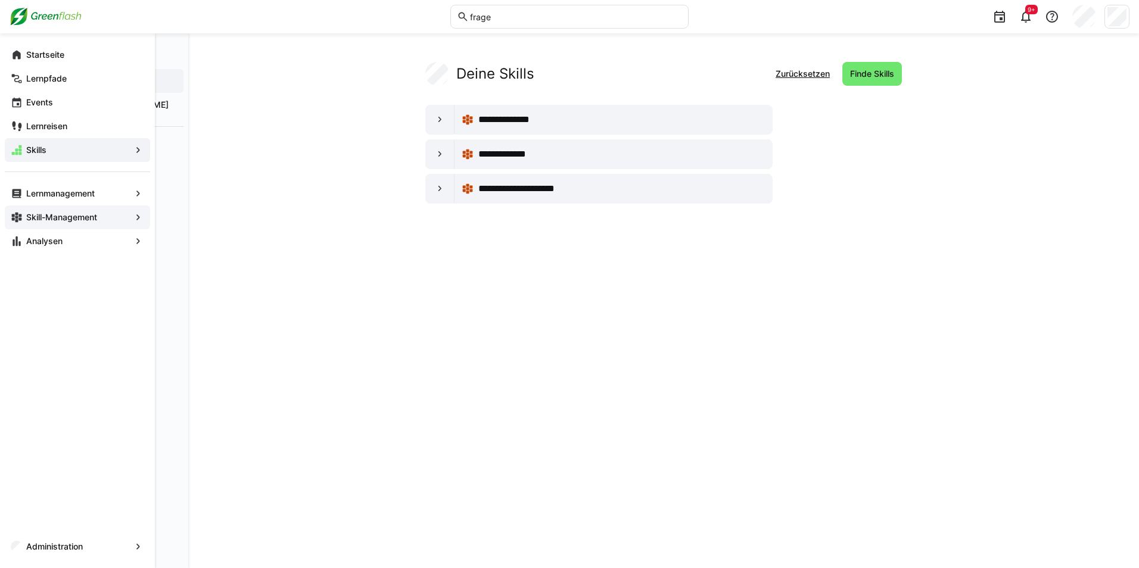
click at [0, 0] on app-navigation-label "Skill-Management" at bounding box center [0, 0] width 0 height 0
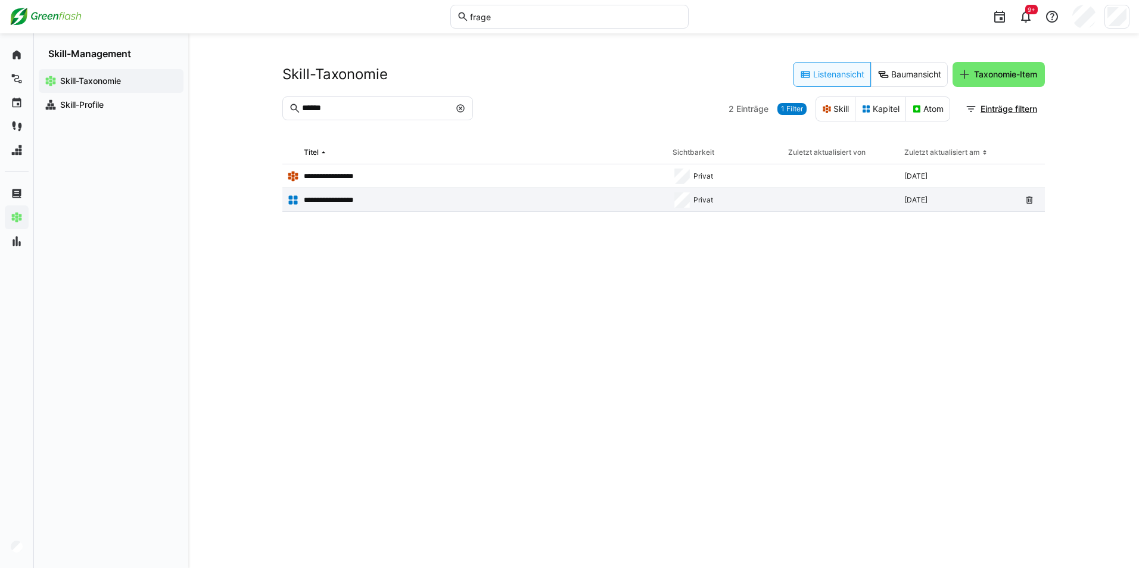
click at [348, 198] on p "**********" at bounding box center [335, 200] width 62 height 10
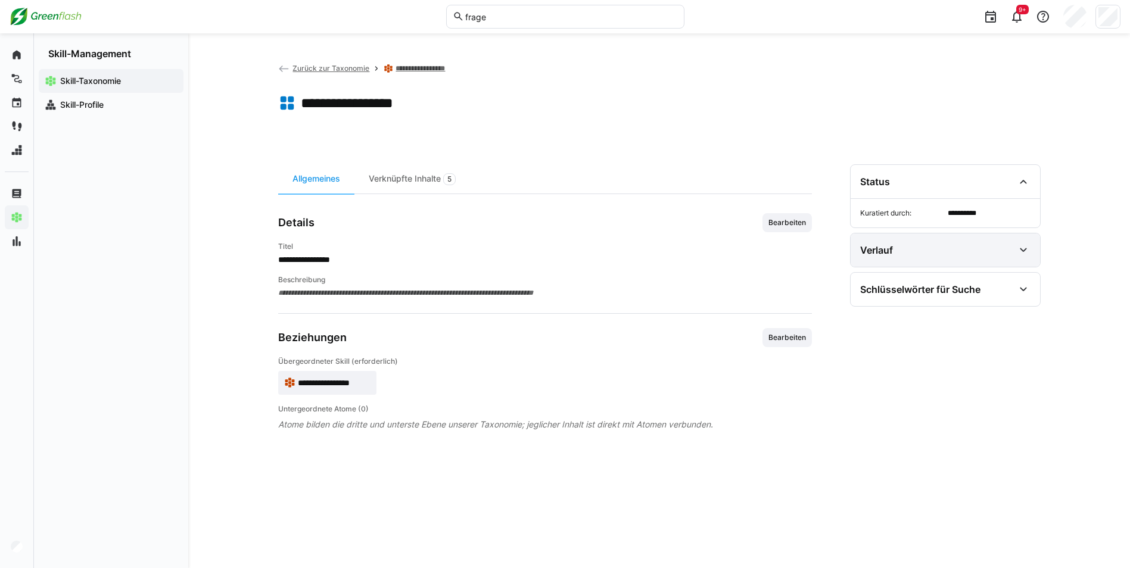
click at [910, 241] on div "Verlauf" at bounding box center [945, 250] width 189 height 33
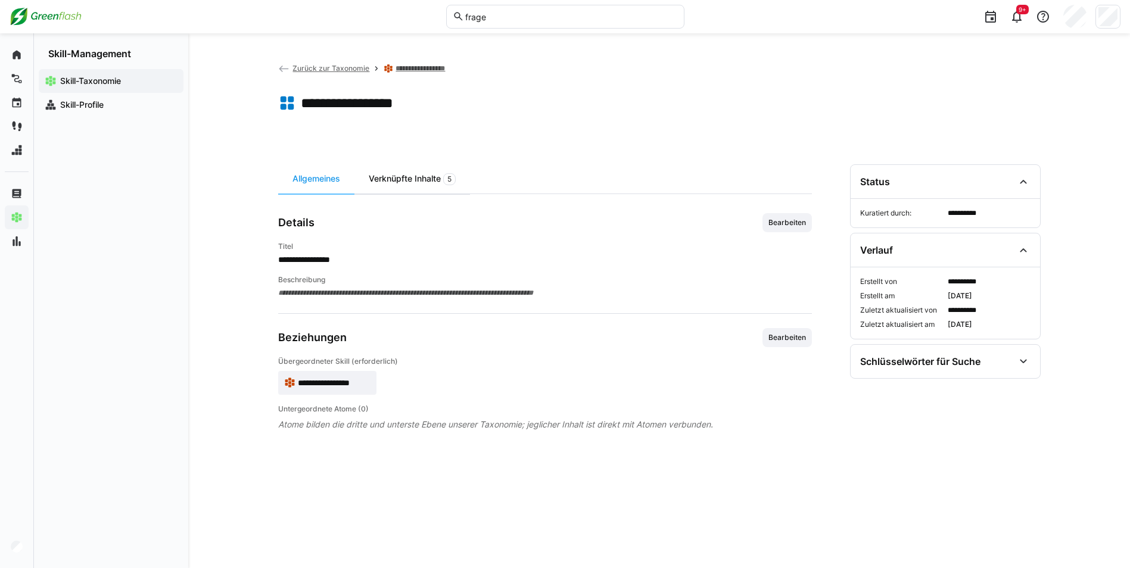
click at [386, 179] on div "Verknüpfte Inhalte 5" at bounding box center [412, 178] width 116 height 29
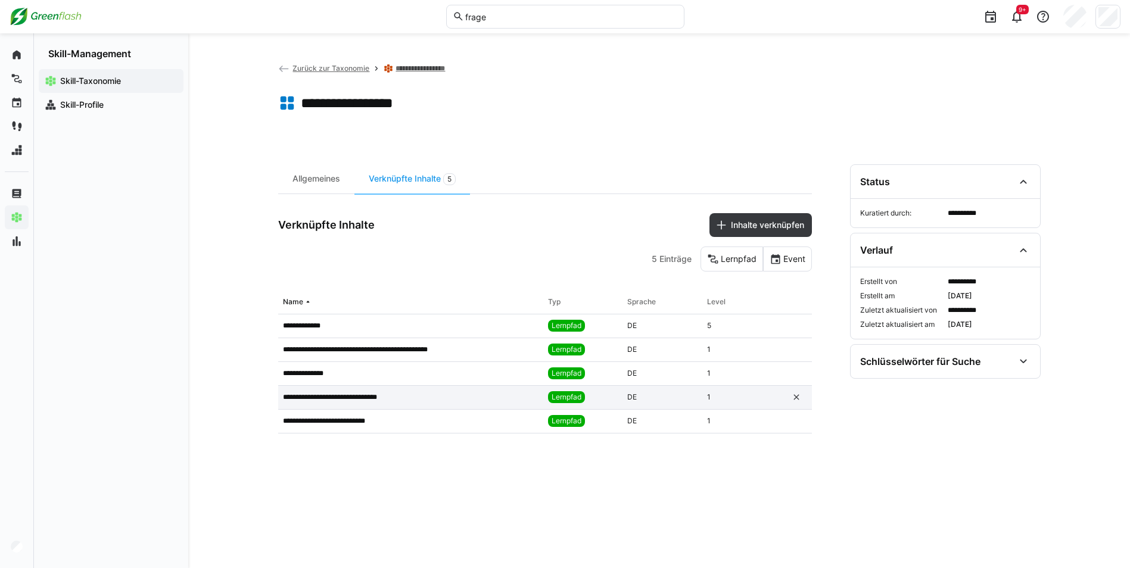
click at [419, 400] on app-table-first-column "**********" at bounding box center [411, 398] width 256 height 10
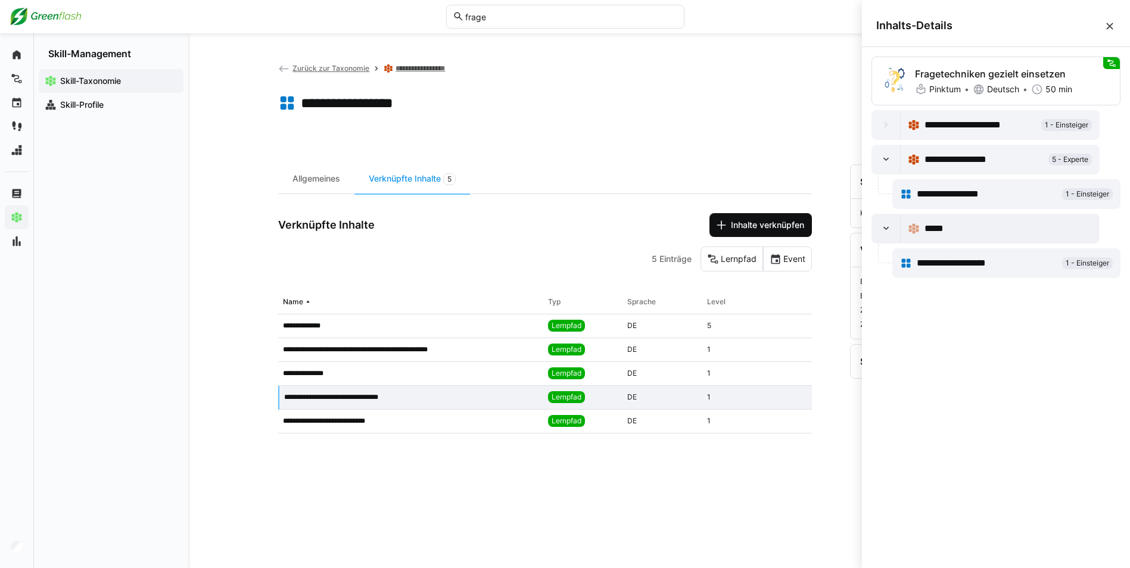
click at [750, 220] on span "Inhalte verknüpfen" at bounding box center [767, 225] width 77 height 12
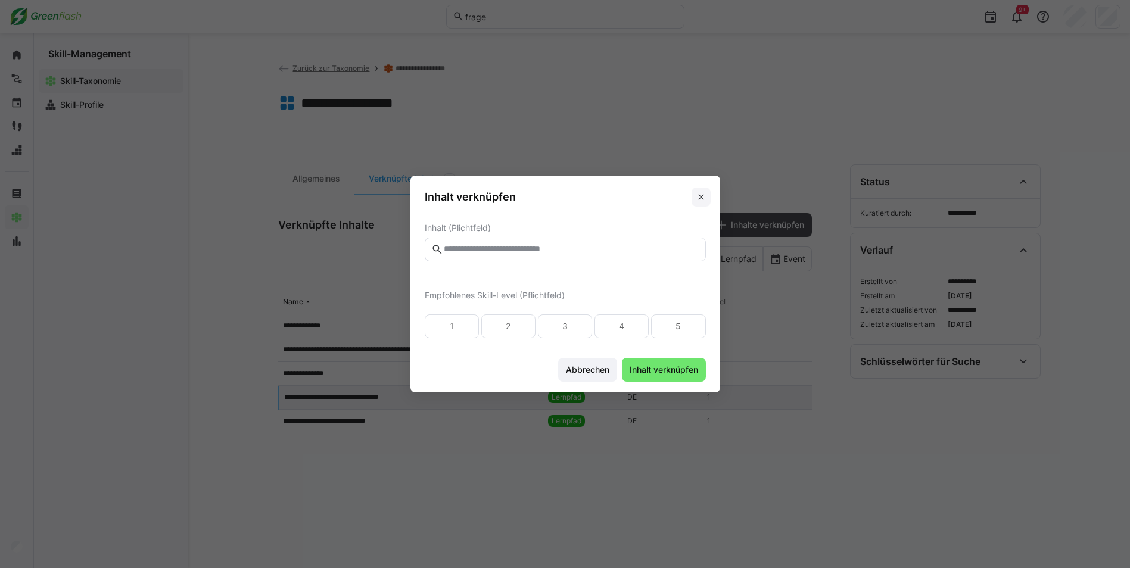
click at [705, 194] on eds-icon at bounding box center [701, 197] width 10 height 10
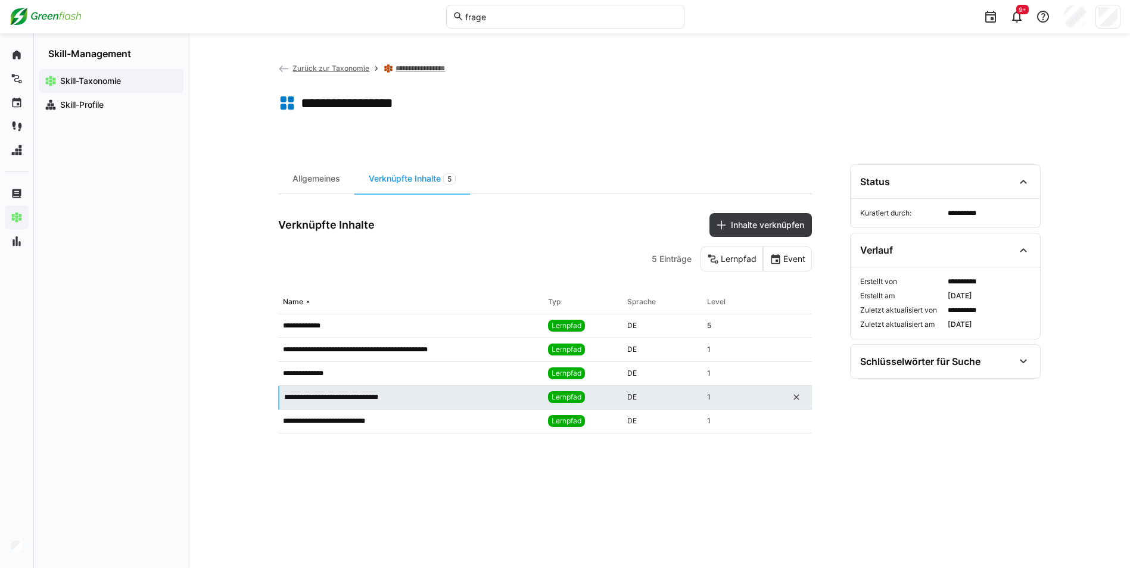
click at [563, 395] on span "Lernpfad" at bounding box center [566, 397] width 37 height 12
click at [494, 399] on app-table-first-column "**********" at bounding box center [411, 398] width 256 height 10
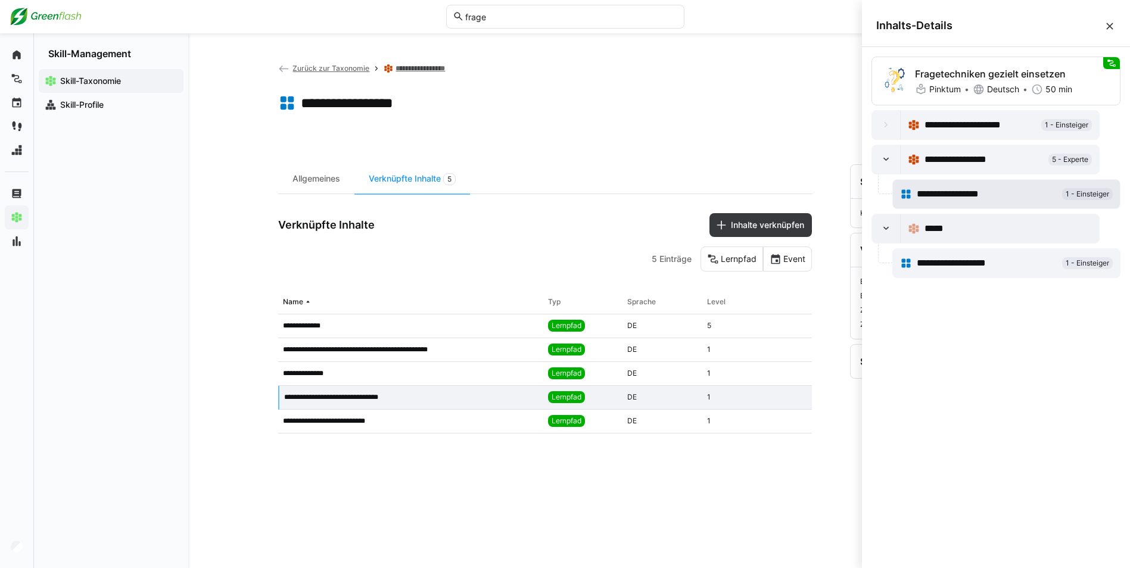
click at [910, 200] on span "**********" at bounding box center [958, 194] width 83 height 14
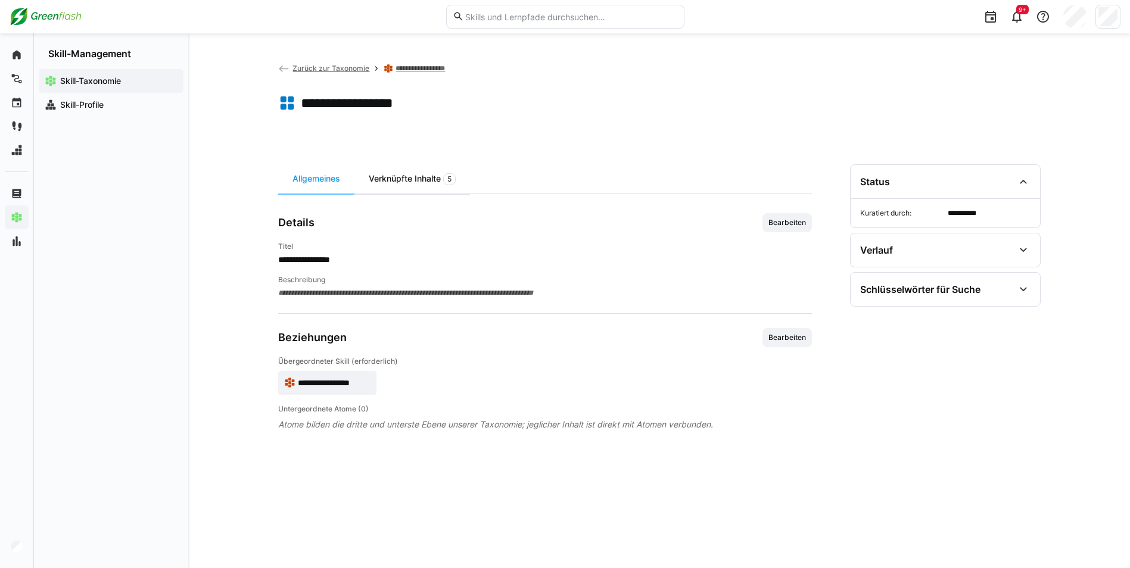
click at [416, 177] on div "Verknüpfte Inhalte 5" at bounding box center [412, 178] width 116 height 29
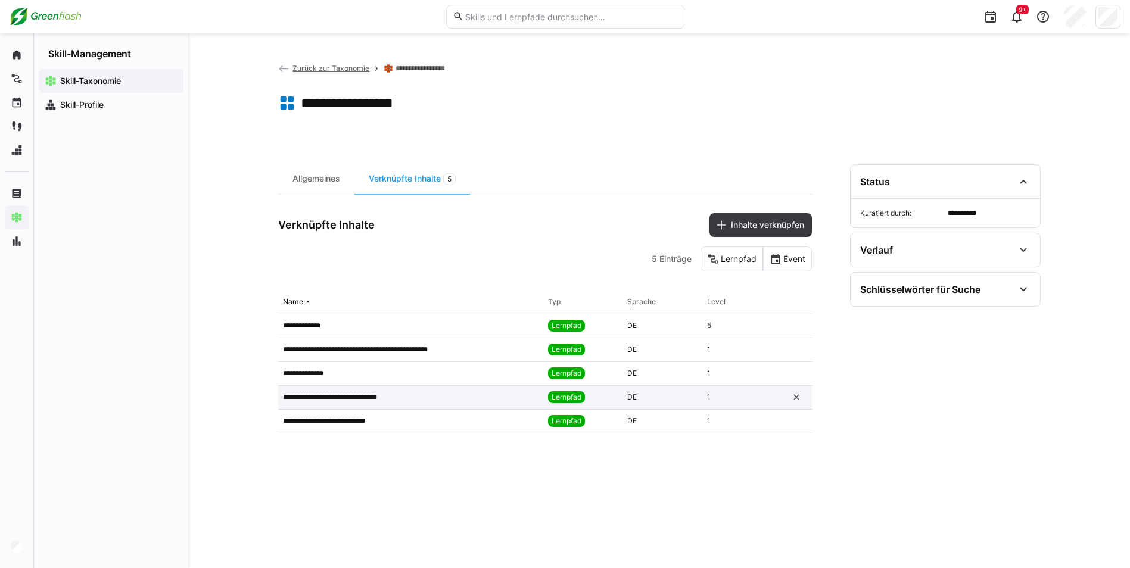
click at [350, 396] on p "**********" at bounding box center [339, 398] width 113 height 10
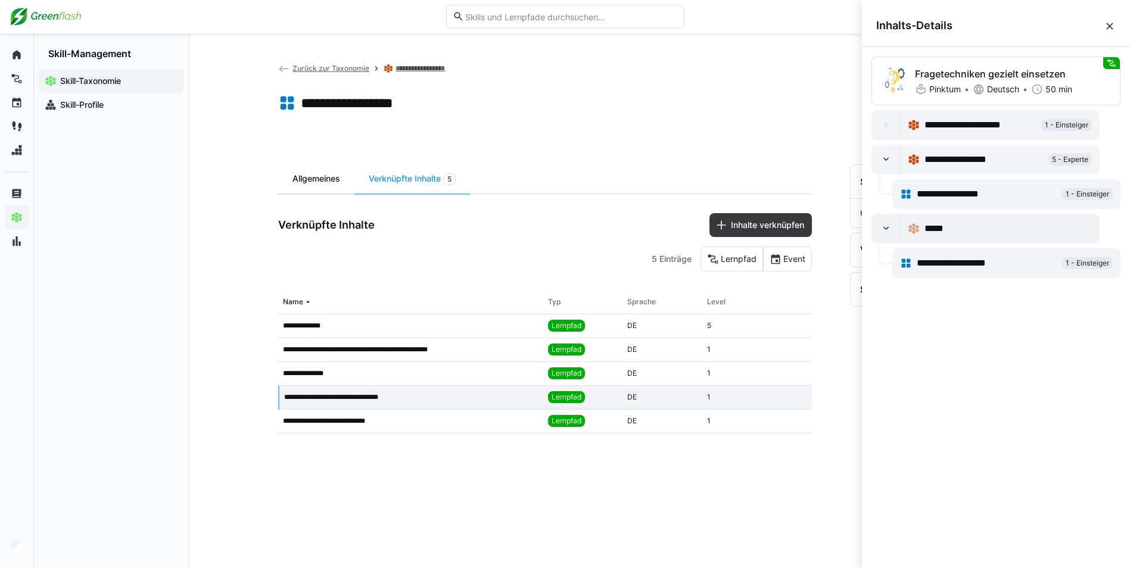
click at [317, 182] on div "Allgemeines" at bounding box center [316, 178] width 76 height 29
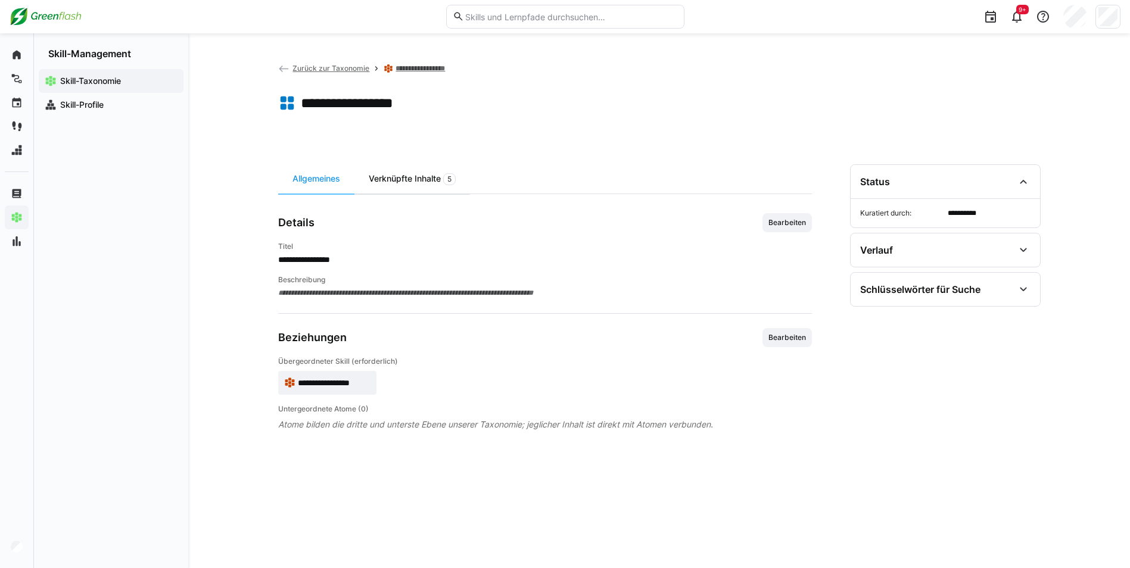
click at [398, 179] on div "Verknüpfte Inhalte 5" at bounding box center [412, 178] width 116 height 29
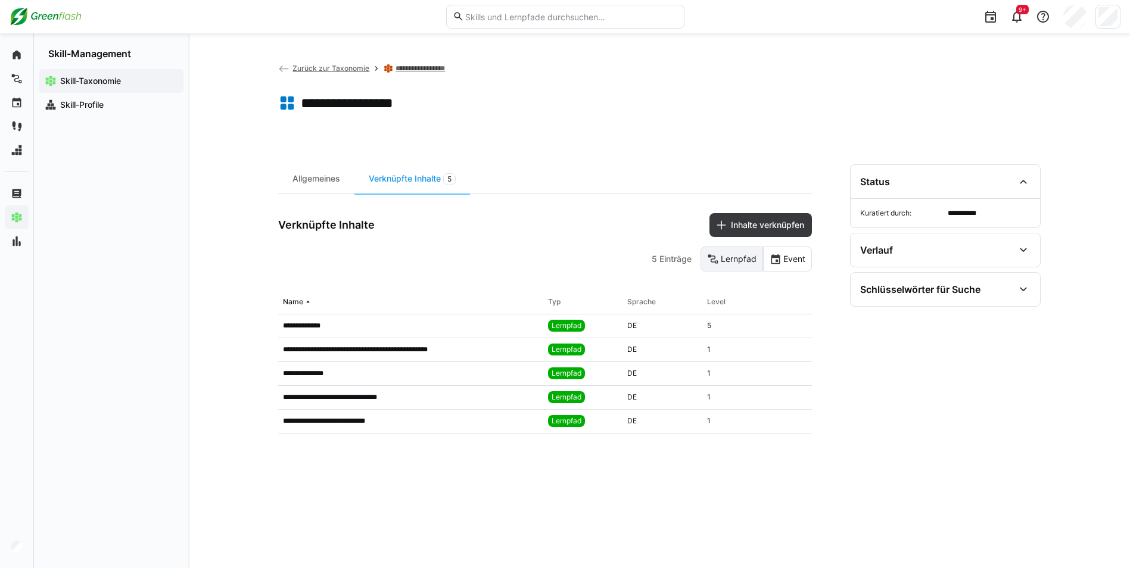
click at [736, 267] on eds-button-option "Lernpfad" at bounding box center [732, 259] width 63 height 25
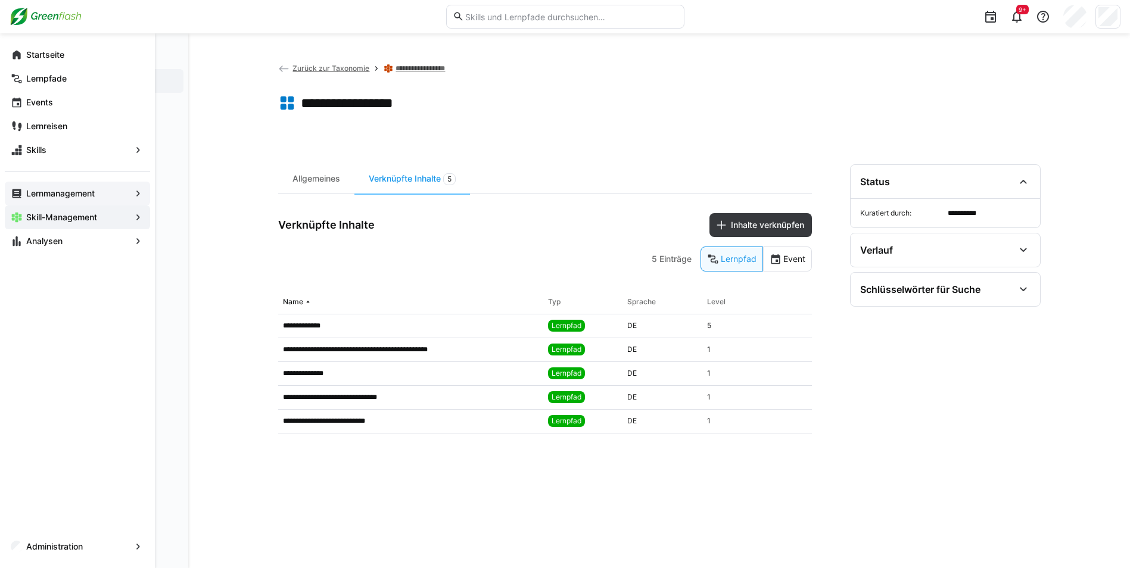
click at [0, 0] on app-navigation-label "Lernmanagement" at bounding box center [0, 0] width 0 height 0
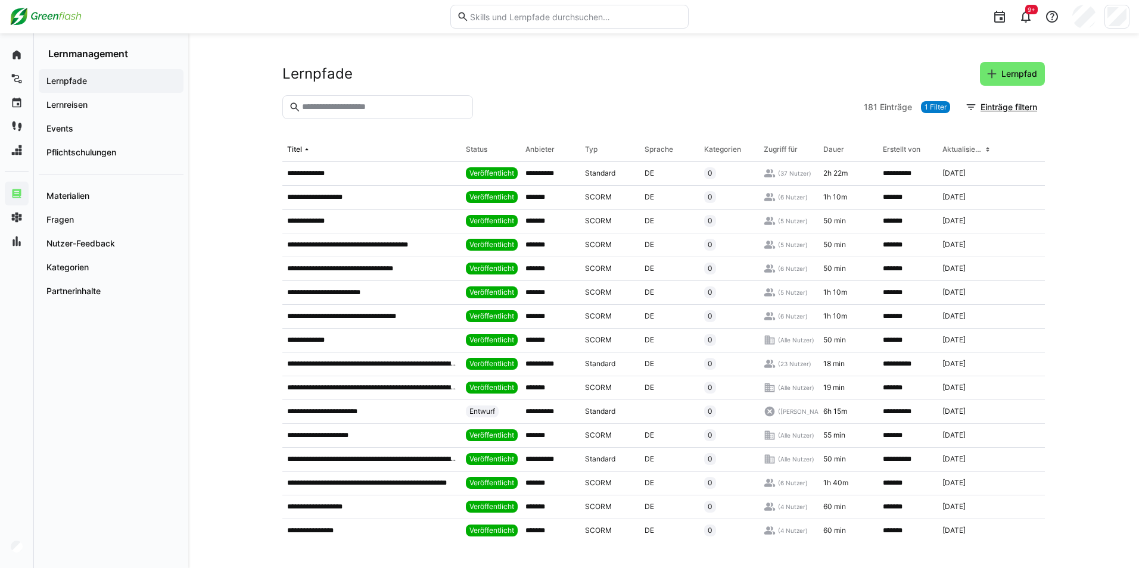
click at [333, 108] on input "text" at bounding box center [384, 107] width 166 height 11
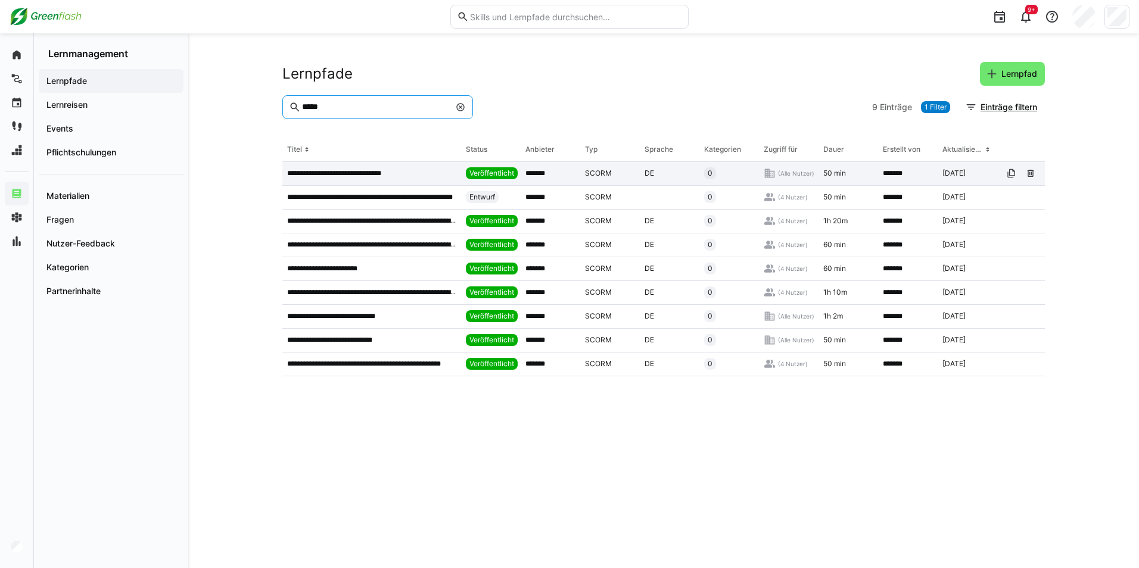
type input "*****"
click at [338, 175] on p "**********" at bounding box center [343, 174] width 113 height 10
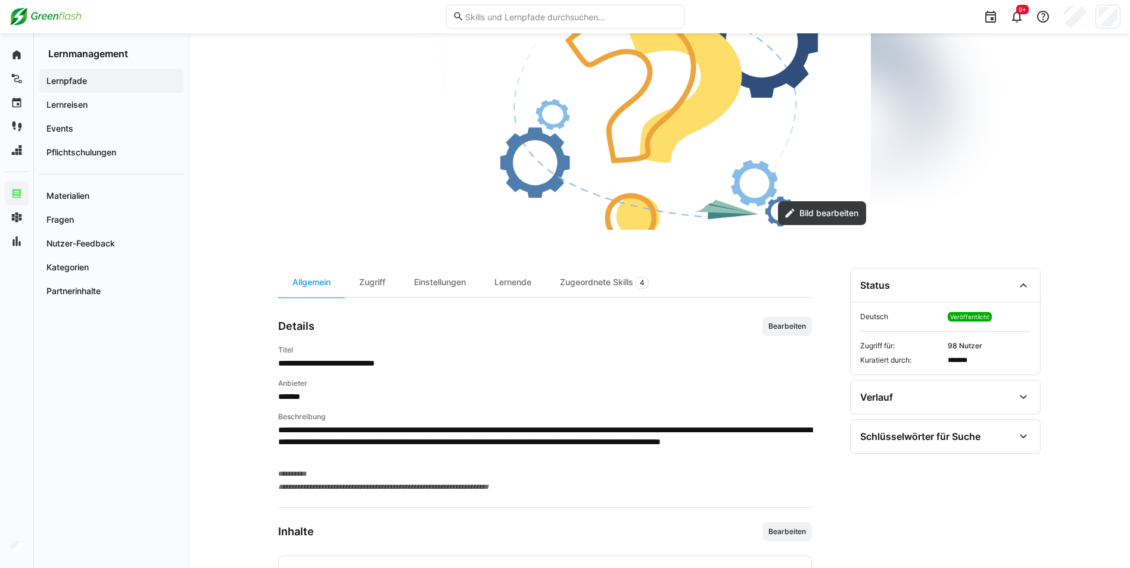
scroll to position [179, 0]
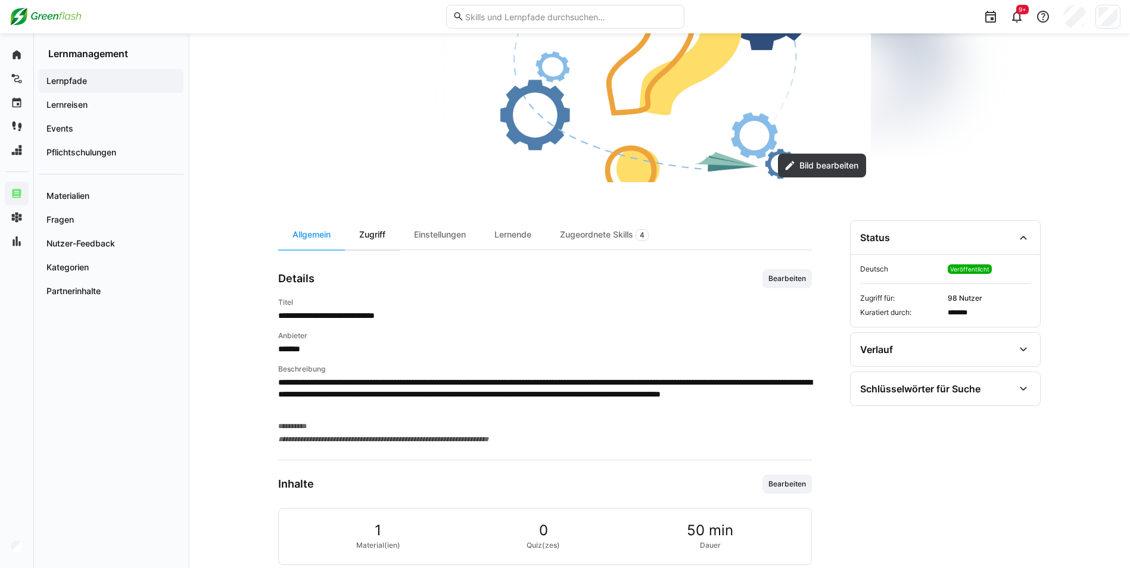
click at [379, 241] on div "Zugriff" at bounding box center [372, 234] width 55 height 29
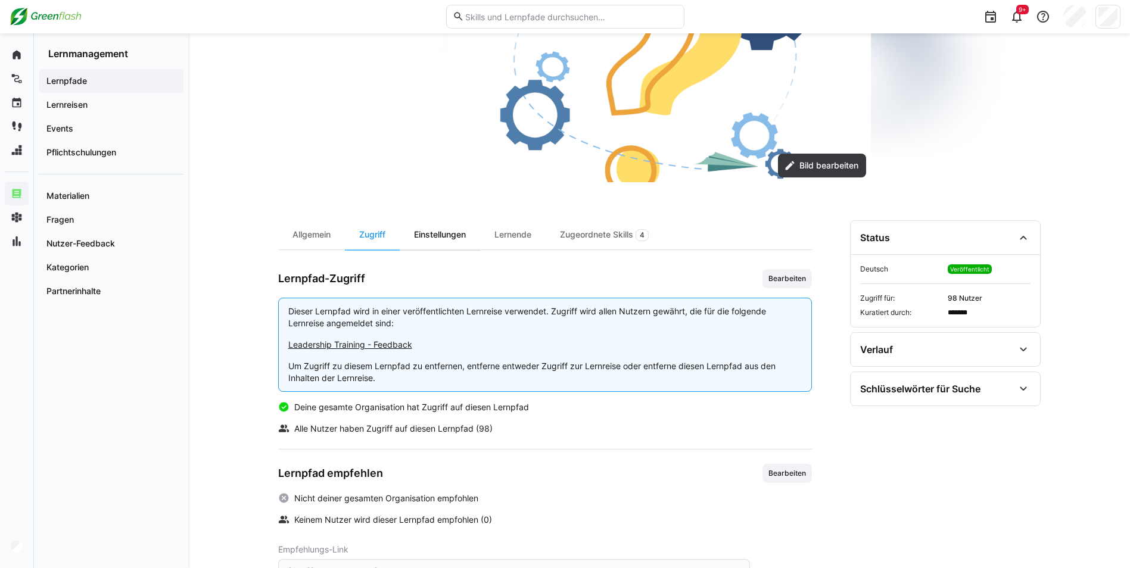
click at [449, 237] on div "Einstellungen" at bounding box center [440, 234] width 80 height 29
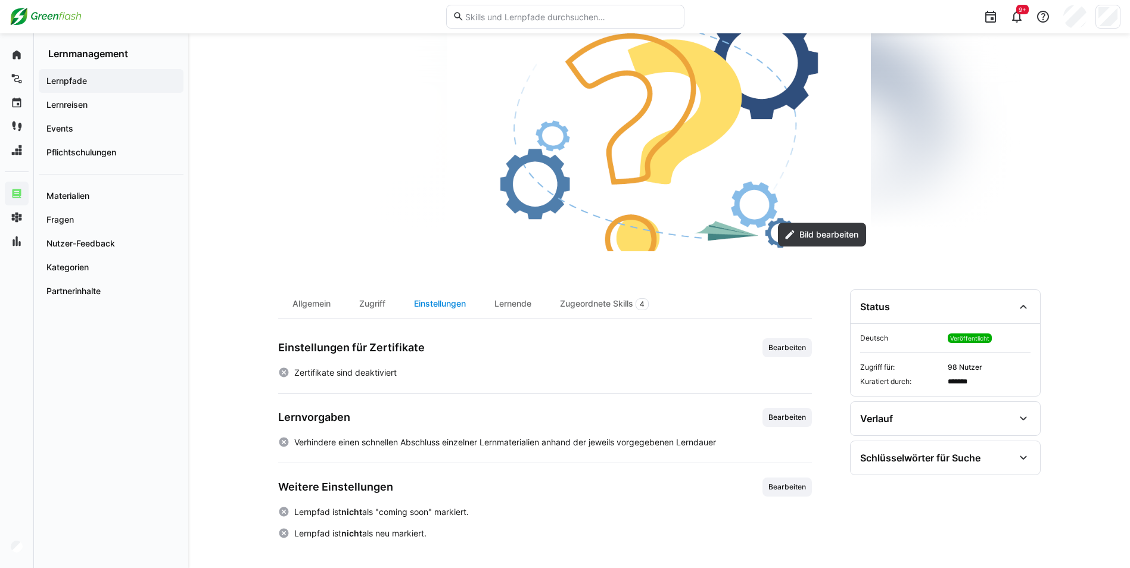
scroll to position [110, 0]
click at [504, 302] on div "Lernende" at bounding box center [513, 303] width 66 height 29
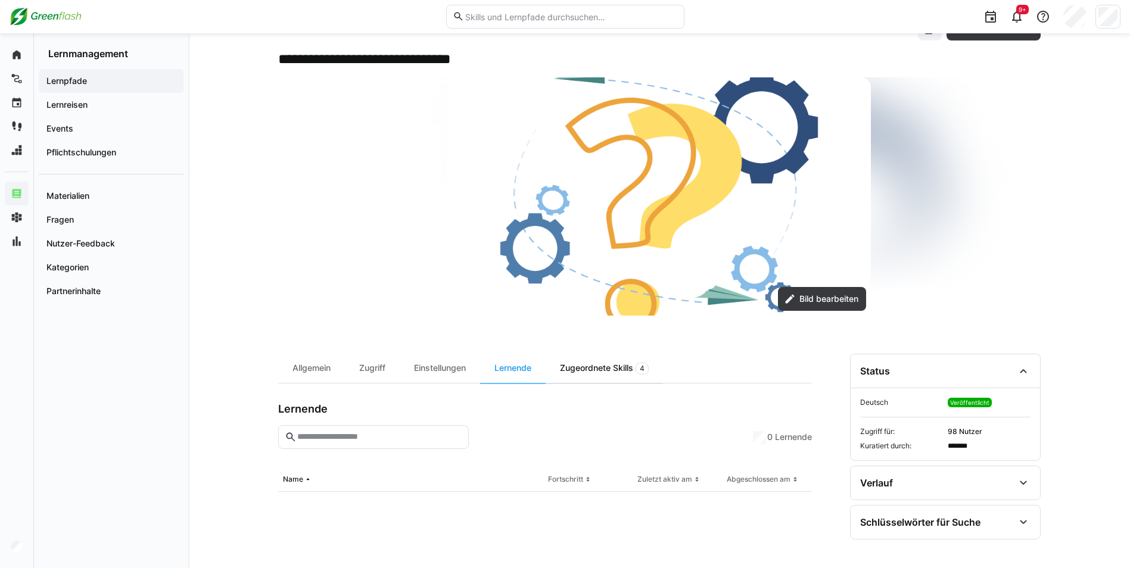
scroll to position [179, 0]
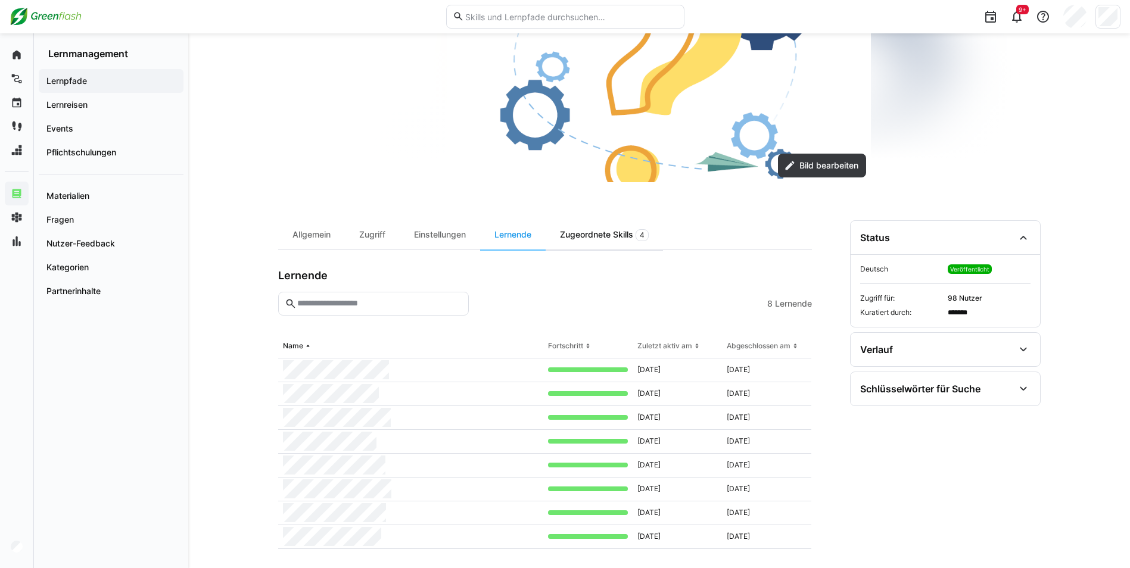
click at [606, 233] on div "Zugeordnete Skills 4" at bounding box center [604, 234] width 117 height 29
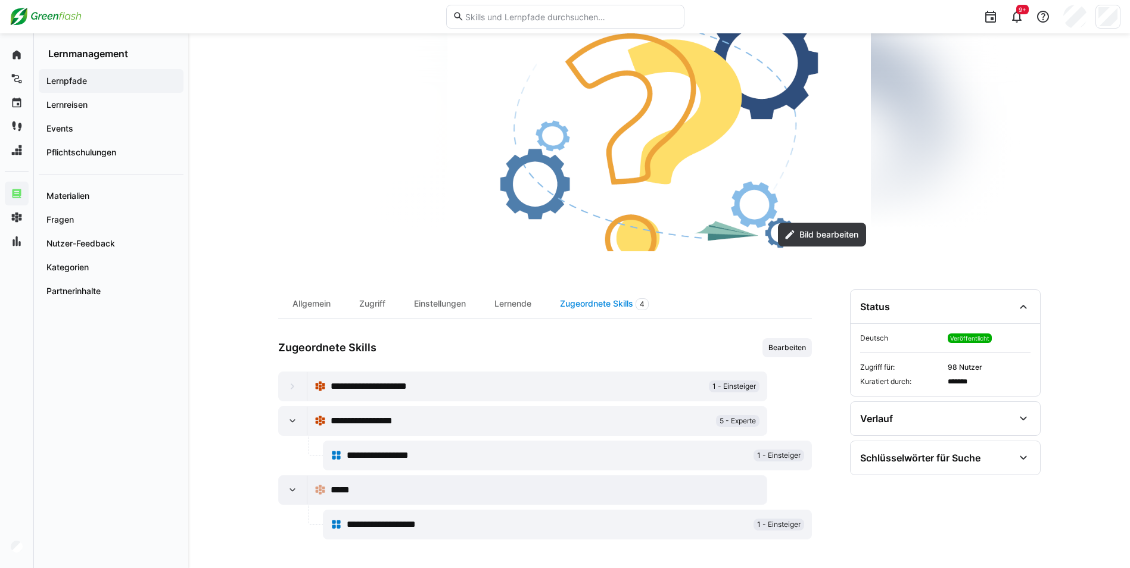
scroll to position [110, 0]
click at [365, 461] on span "**********" at bounding box center [388, 456] width 83 height 14
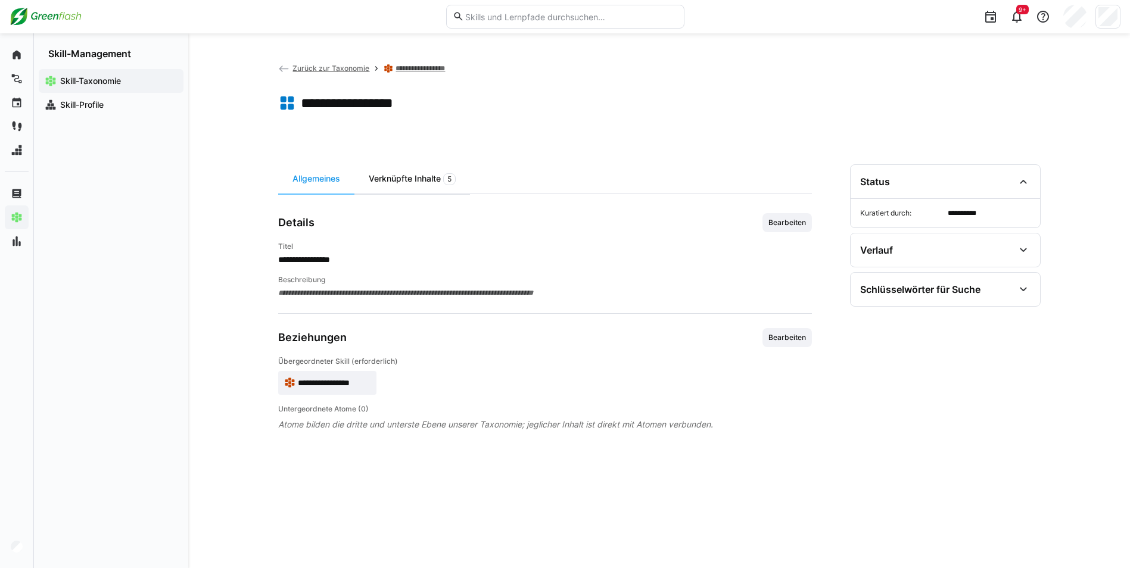
click at [398, 179] on div "Verknüpfte Inhalte 5" at bounding box center [412, 178] width 116 height 29
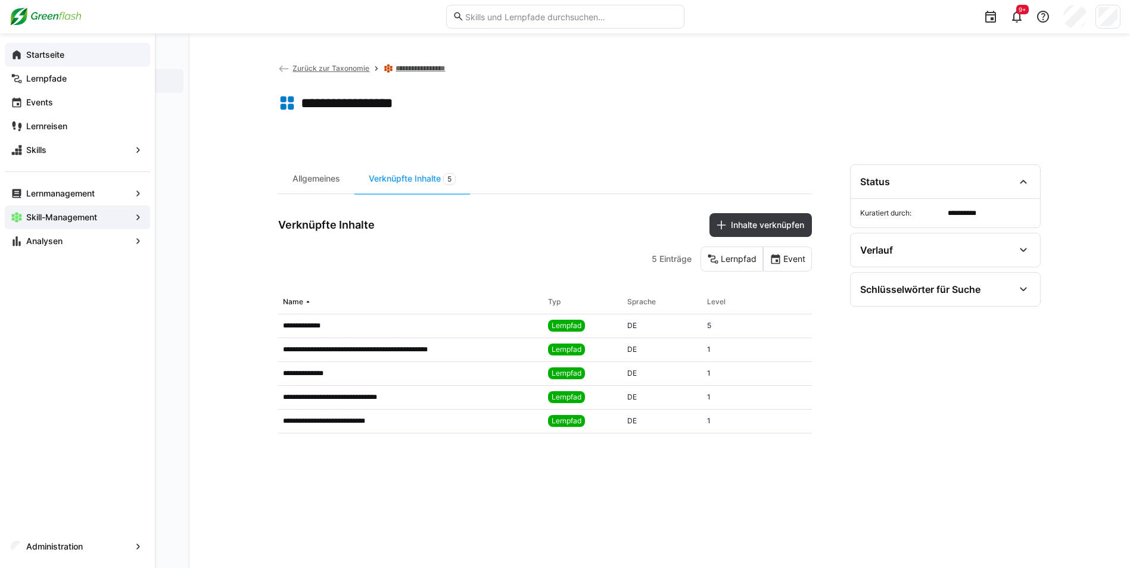
click at [21, 52] on eds-icon at bounding box center [17, 55] width 12 height 12
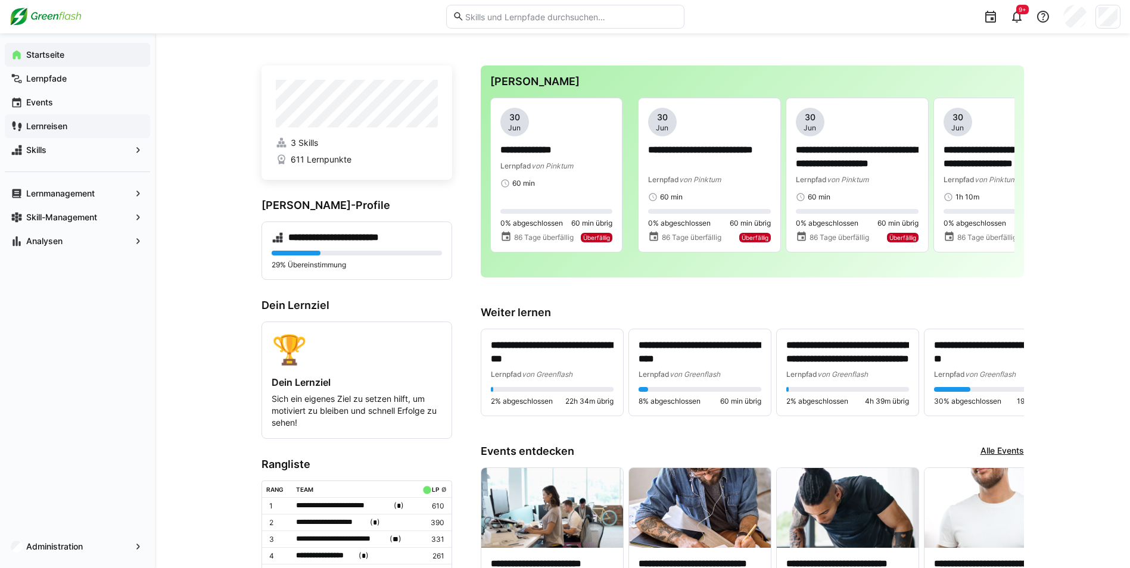
click at [0, 0] on app-navigation-label "Lernreisen" at bounding box center [0, 0] width 0 height 0
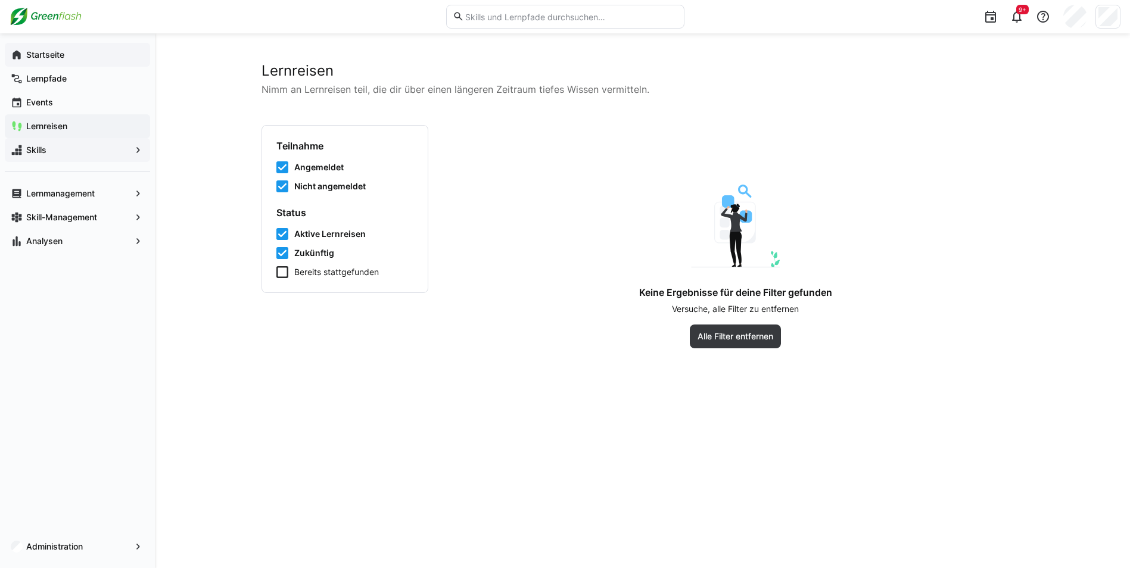
click at [57, 149] on span "Skills" at bounding box center [77, 150] width 106 height 12
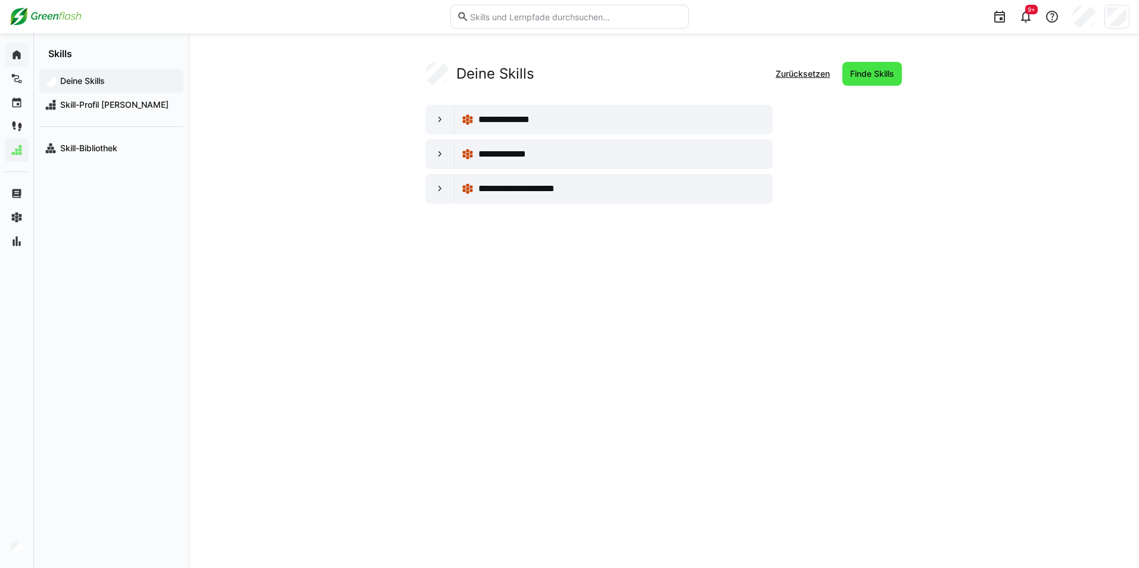
click at [858, 79] on span "Finde Skills" at bounding box center [872, 74] width 48 height 12
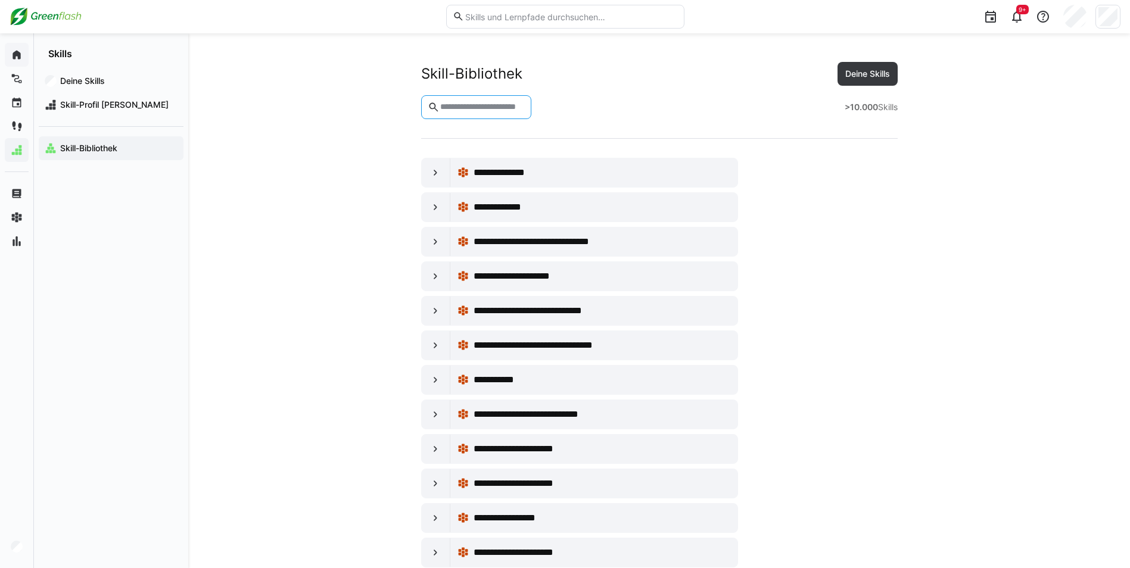
click at [520, 105] on input "text" at bounding box center [482, 107] width 86 height 11
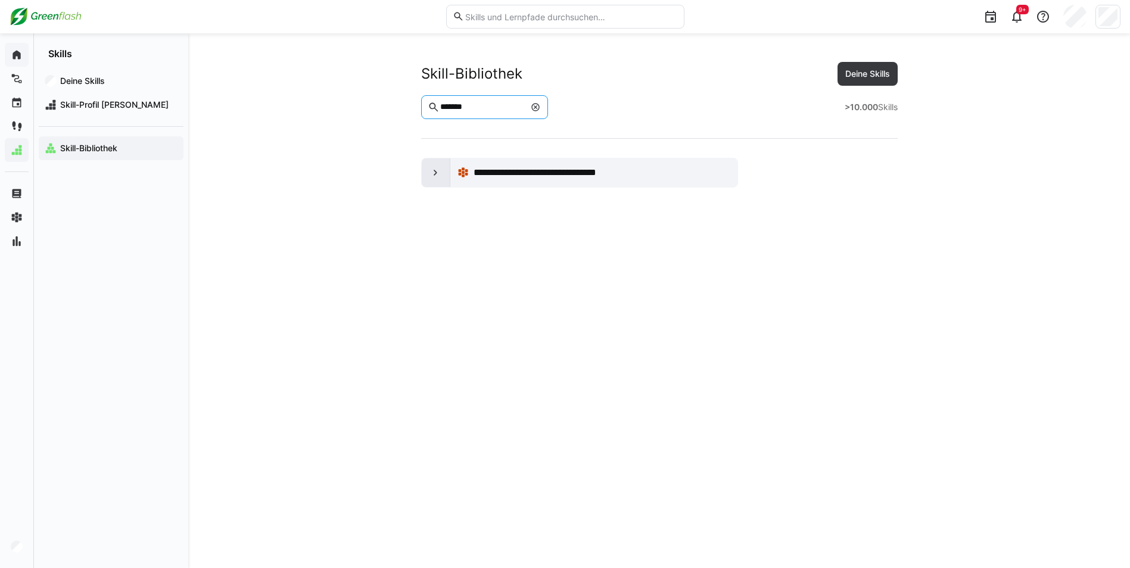
type input "*******"
click at [435, 172] on eds-icon at bounding box center [435, 173] width 12 height 12
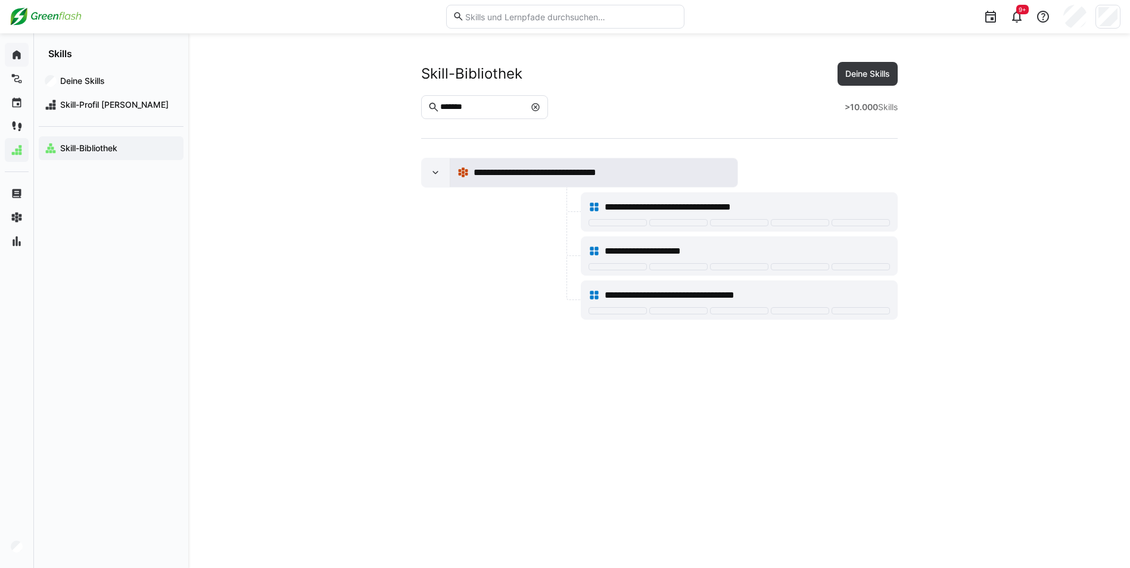
click at [490, 172] on span "**********" at bounding box center [556, 173] width 164 height 14
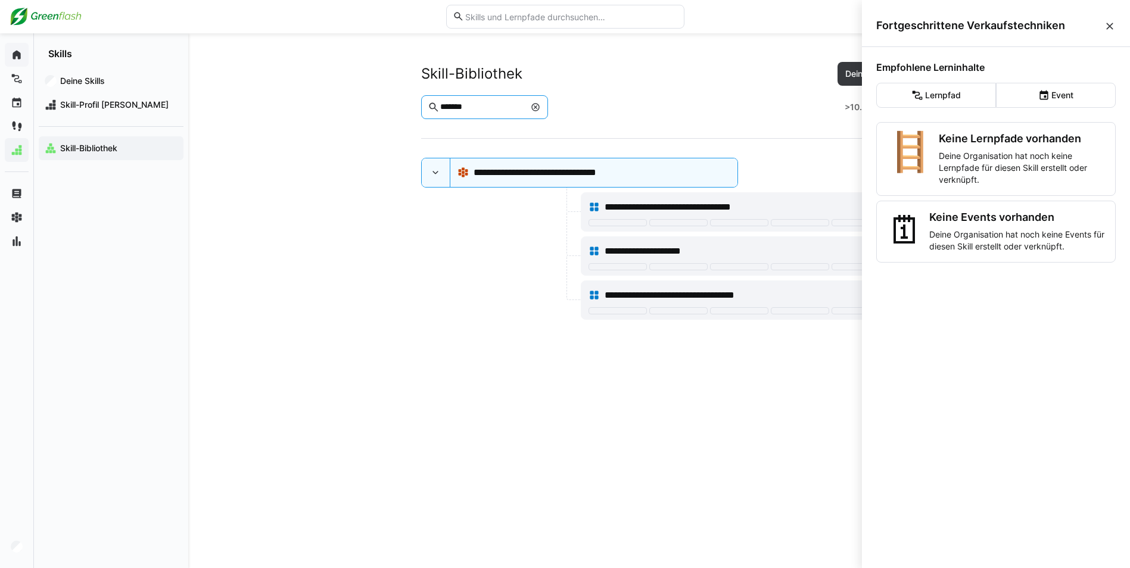
drag, startPoint x: 468, startPoint y: 104, endPoint x: 428, endPoint y: 103, distance: 39.9
click at [429, 103] on eds-input "*******" at bounding box center [484, 107] width 127 height 24
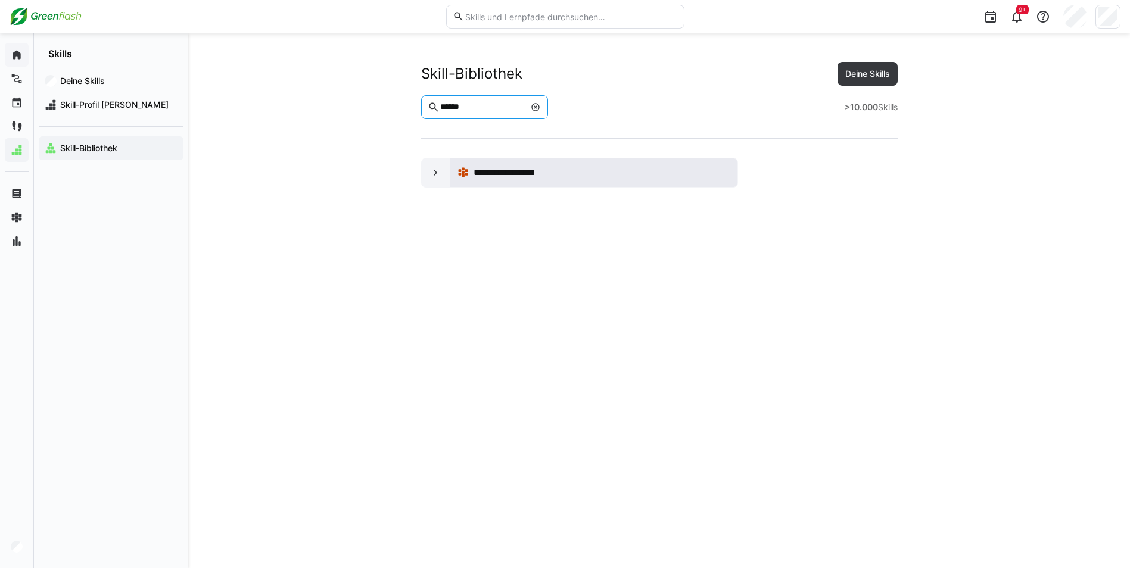
type input "******"
click at [487, 174] on span "**********" at bounding box center [515, 173] width 83 height 14
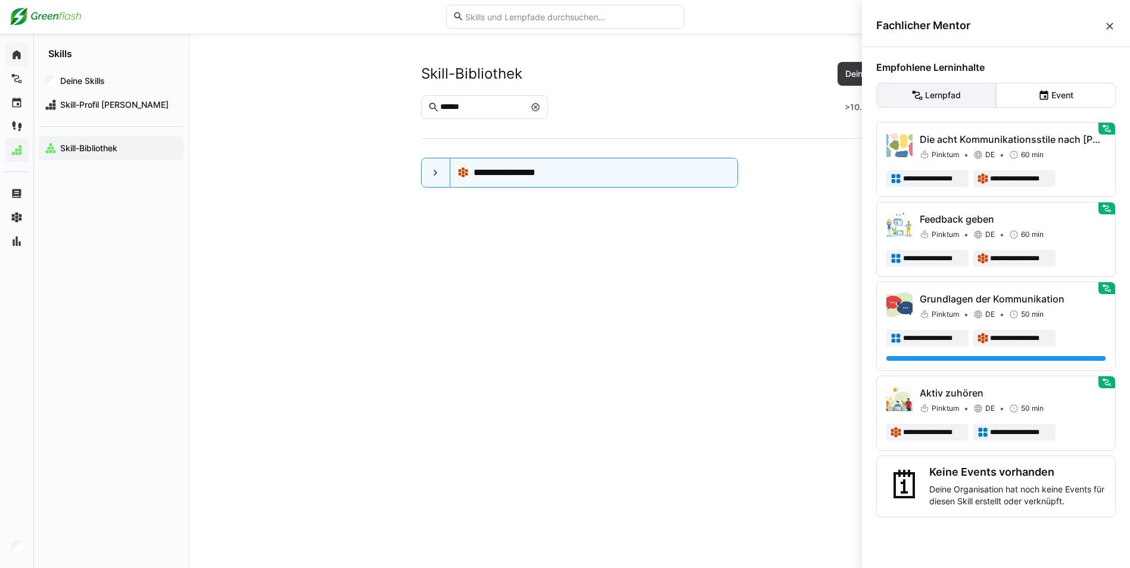
click at [946, 98] on eds-button-option "Lernpfad" at bounding box center [936, 95] width 120 height 25
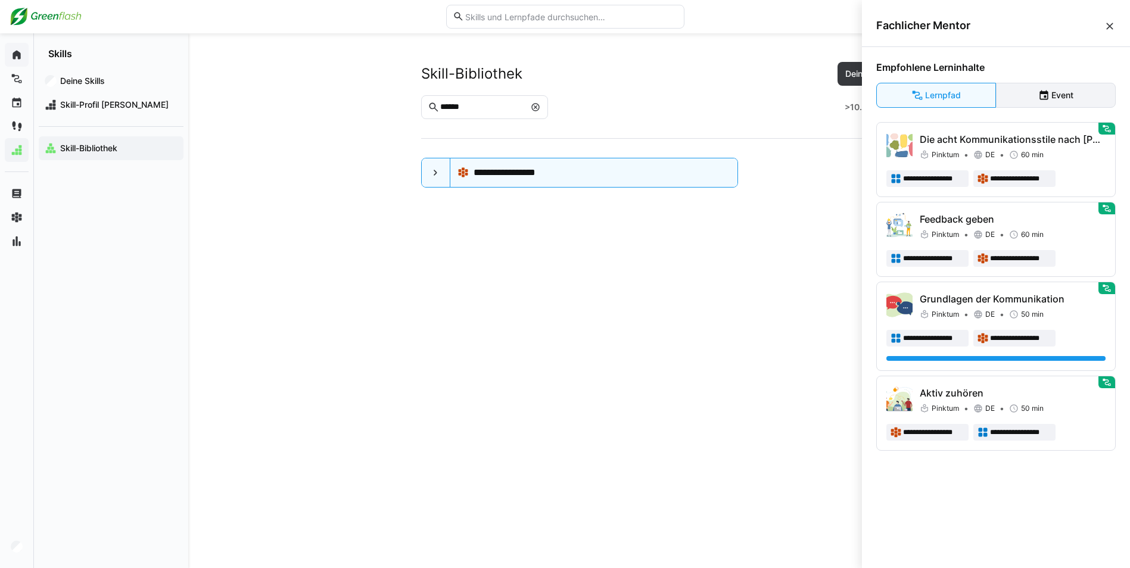
click at [1016, 97] on eds-button-option "Event" at bounding box center [1056, 95] width 120 height 25
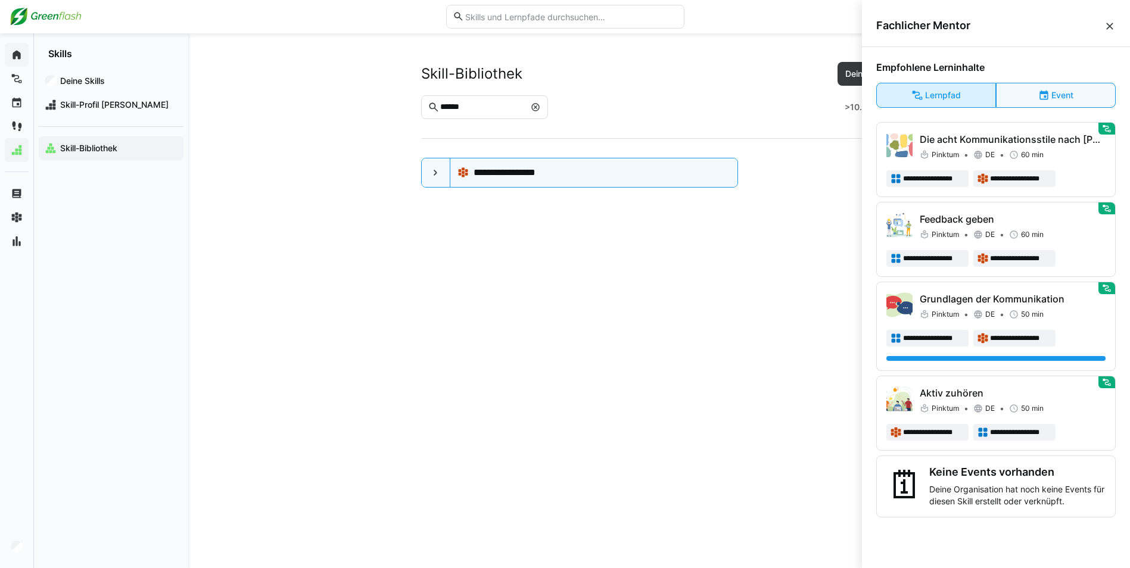
click at [971, 98] on eds-button-option "Lernpfad" at bounding box center [936, 95] width 120 height 25
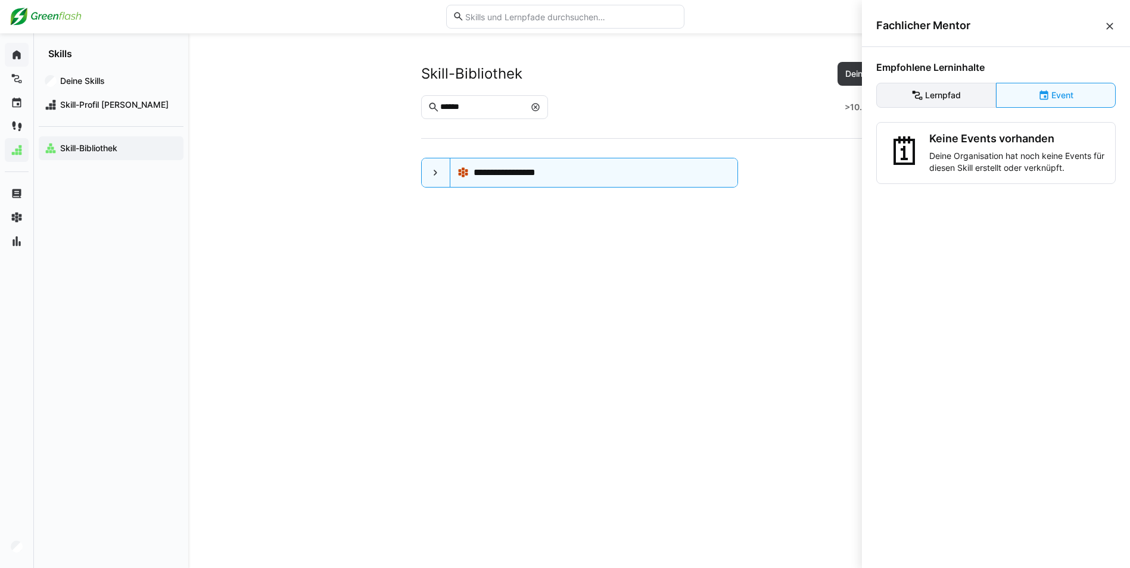
click at [973, 95] on eds-button-option "Lernpfad" at bounding box center [936, 95] width 120 height 25
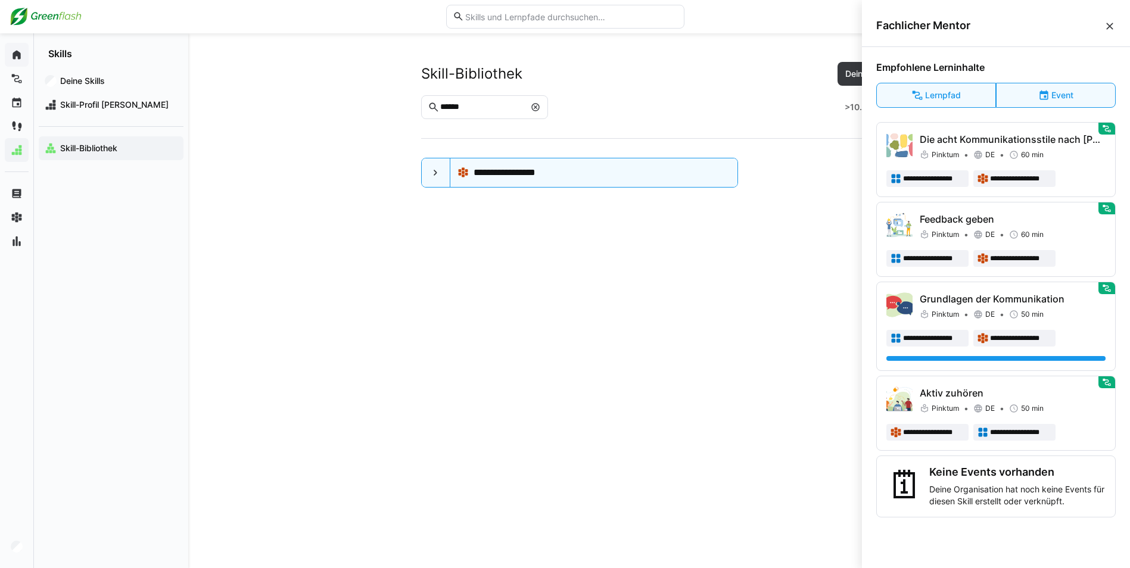
click at [1110, 26] on eds-icon at bounding box center [1110, 26] width 12 height 12
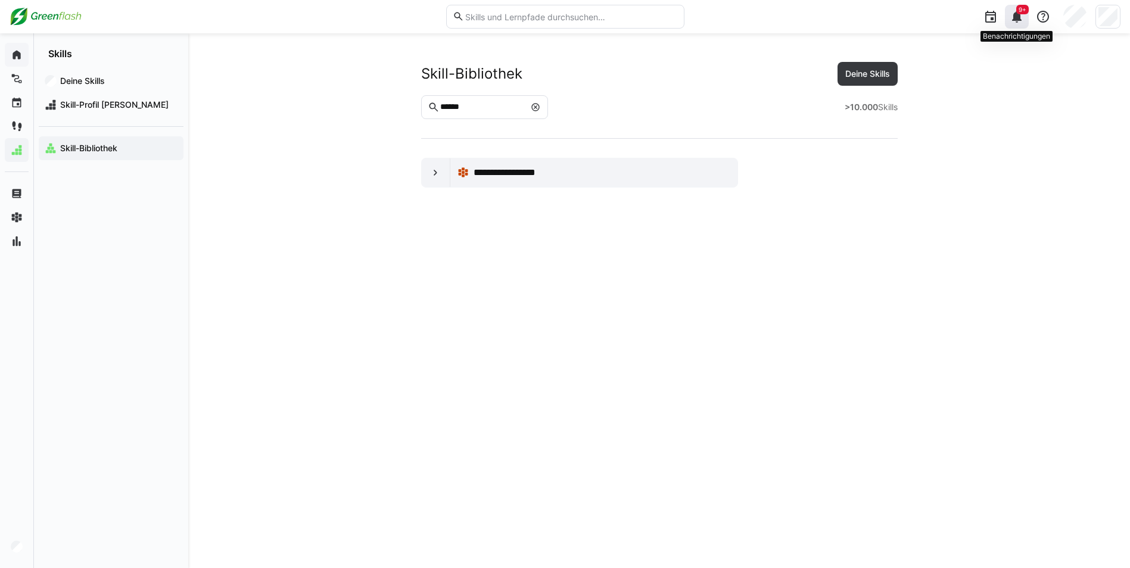
click at [1017, 11] on span "9+" at bounding box center [1022, 10] width 13 height 10
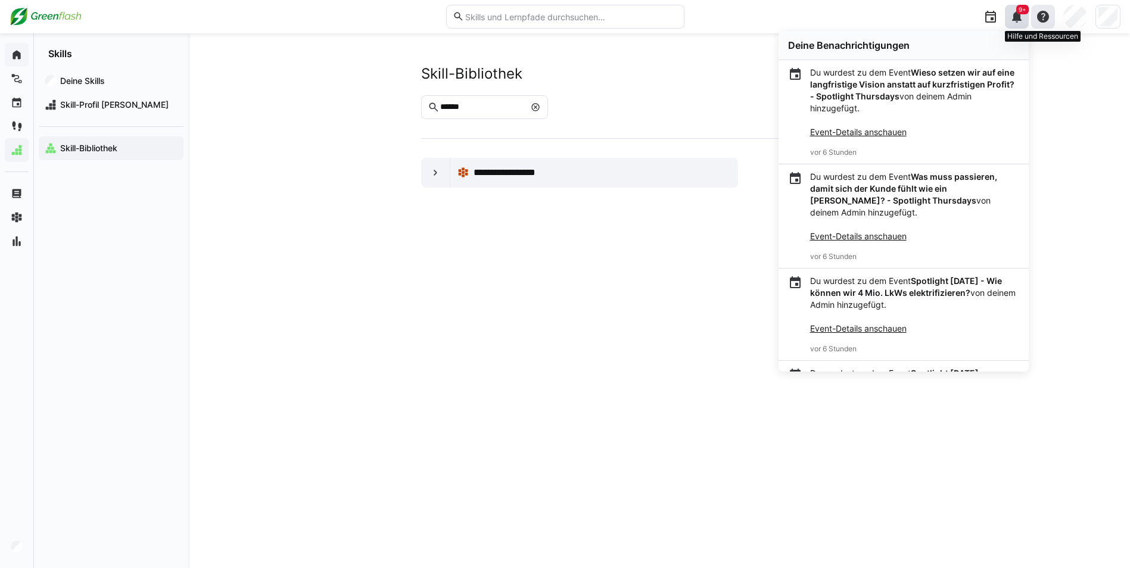
click at [1047, 19] on eds-icon at bounding box center [1043, 17] width 14 height 14
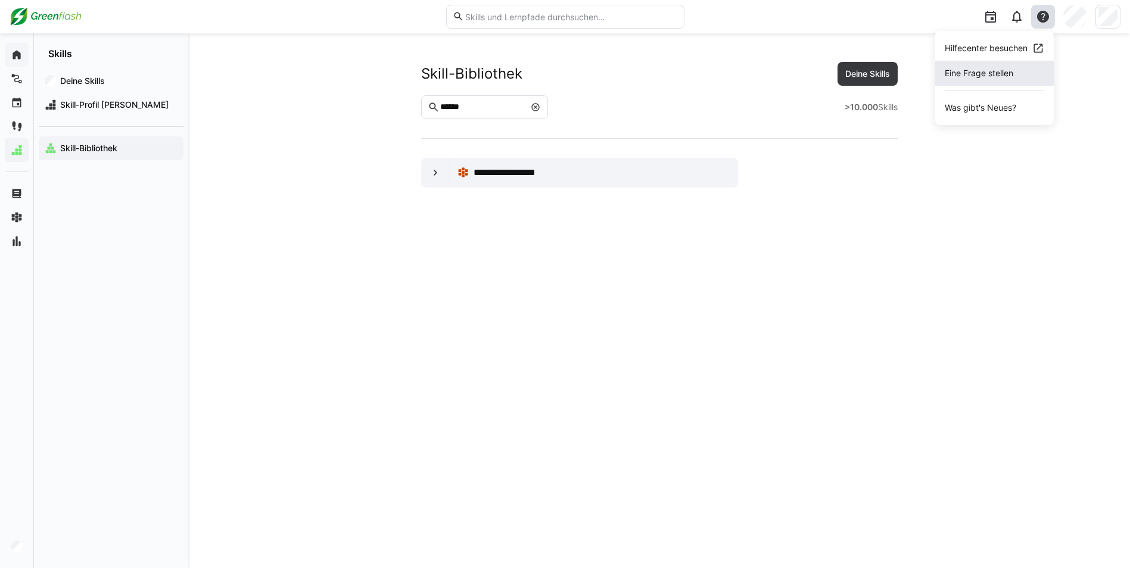
click at [1002, 70] on span "Eine Frage stellen" at bounding box center [994, 73] width 119 height 25
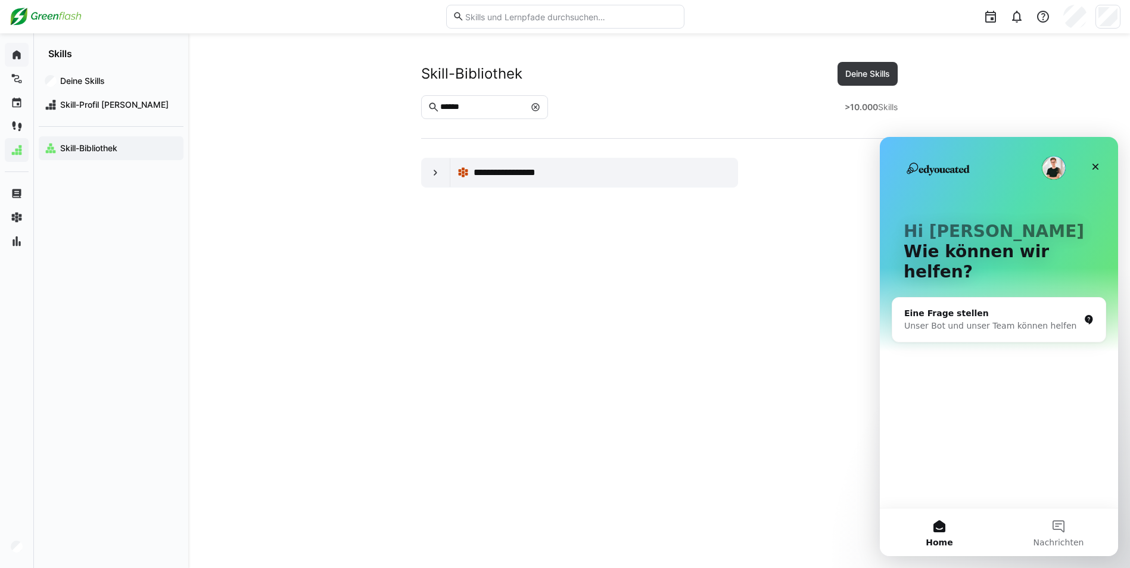
click at [951, 320] on div "Unser Bot und unser Team können helfen" at bounding box center [991, 326] width 175 height 13
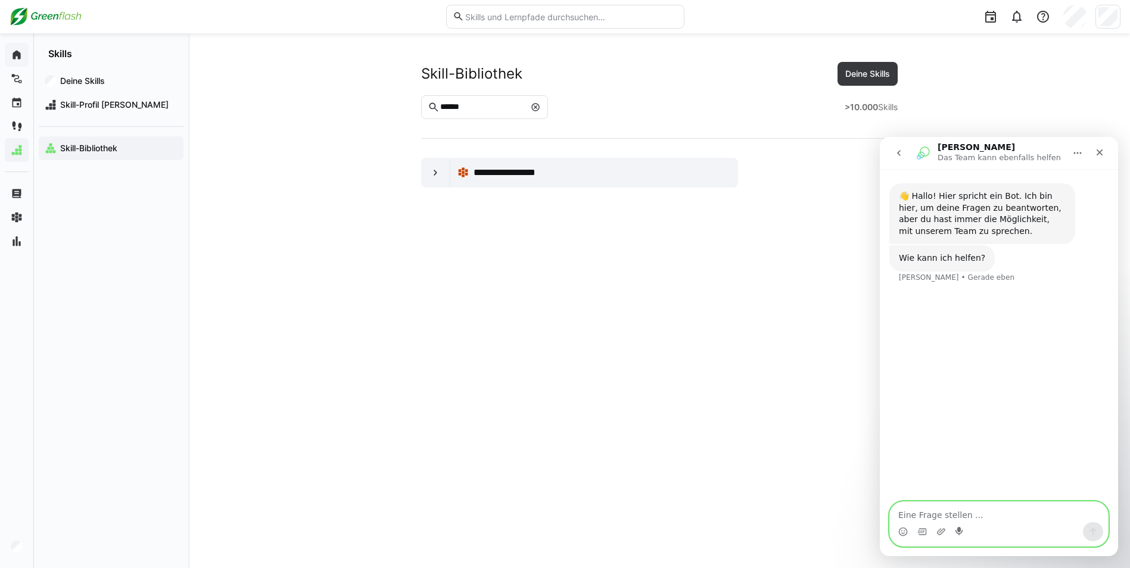
click at [961, 533] on icon "Start recording" at bounding box center [960, 532] width 10 height 10
click at [1094, 531] on icon "Stop recording" at bounding box center [1093, 533] width 7 height 7
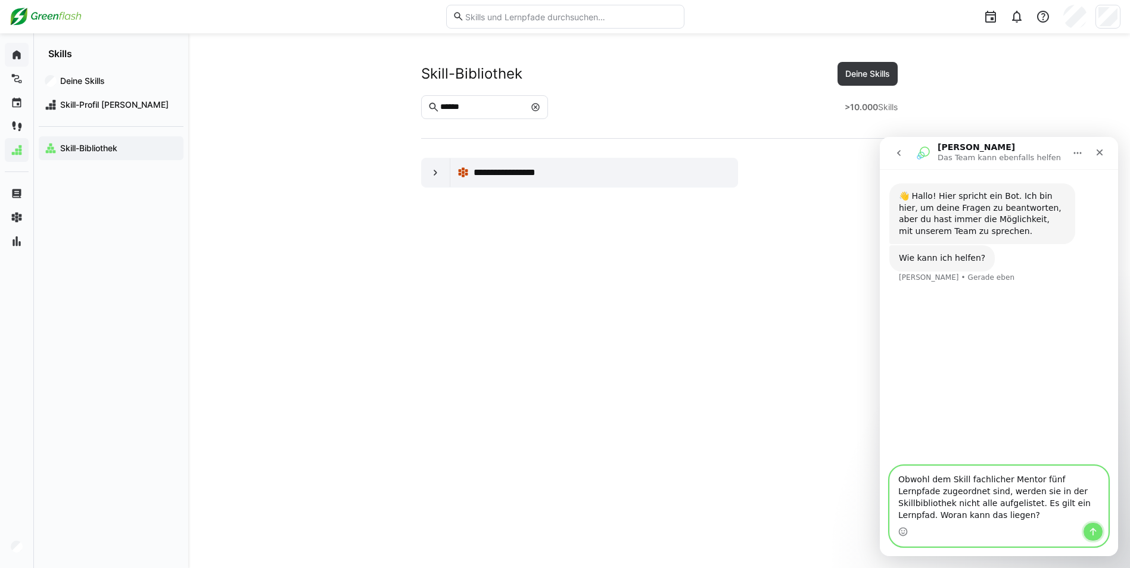
click at [1097, 531] on icon "Sende eine Nachricht…" at bounding box center [1093, 532] width 10 height 10
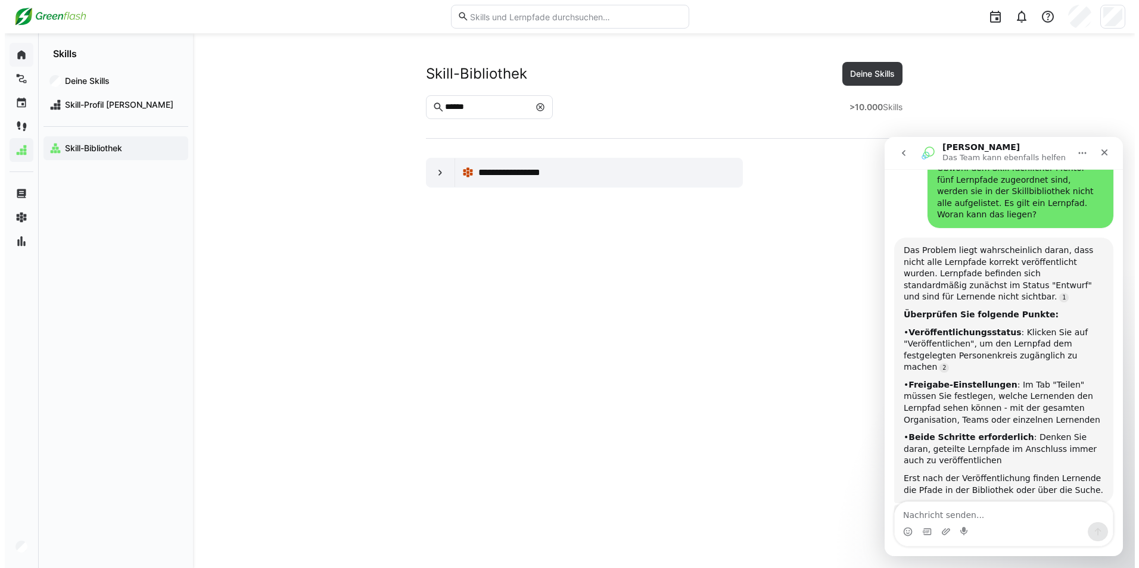
scroll to position [163, 0]
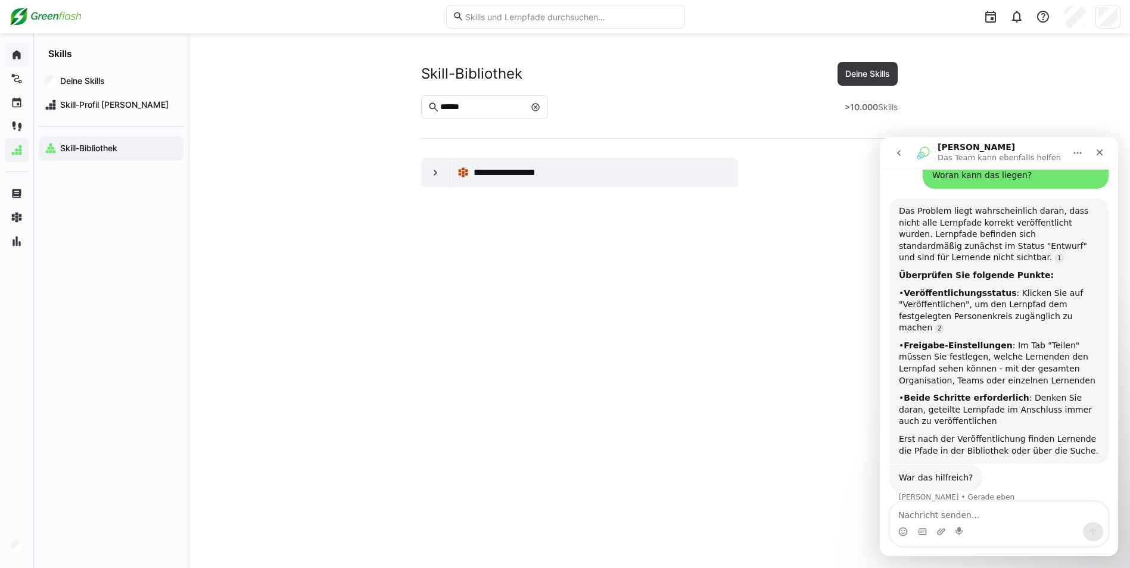
click at [0, 0] on app-navigation-label "Skill-Bibliothek" at bounding box center [0, 0] width 0 height 0
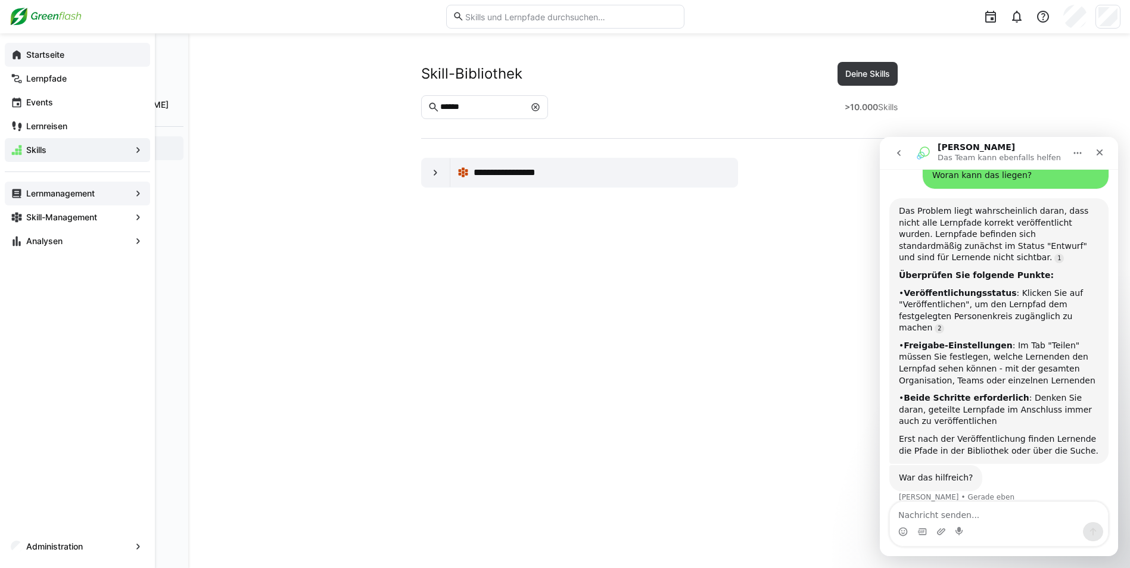
click at [0, 0] on app-navigation-label "Lernmanagement" at bounding box center [0, 0] width 0 height 0
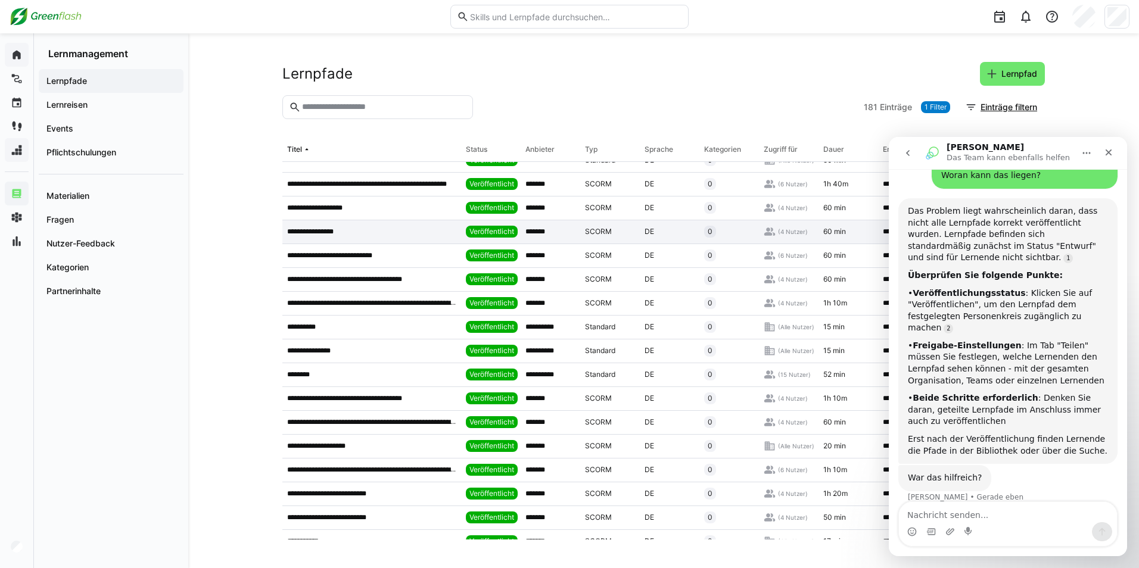
scroll to position [357, 0]
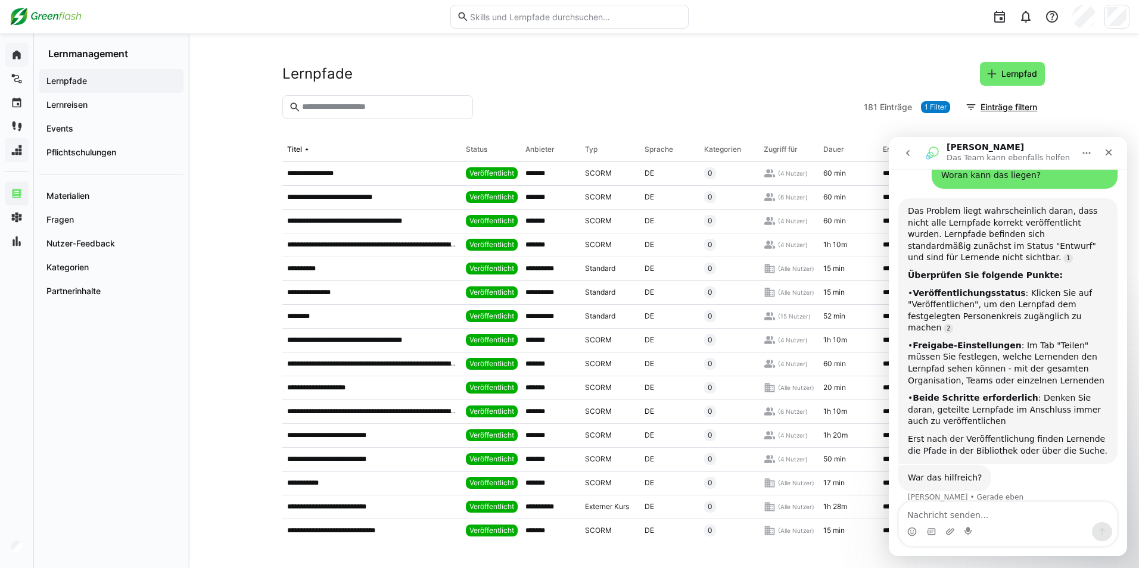
click at [366, 110] on input "text" at bounding box center [384, 107] width 166 height 11
type input "*"
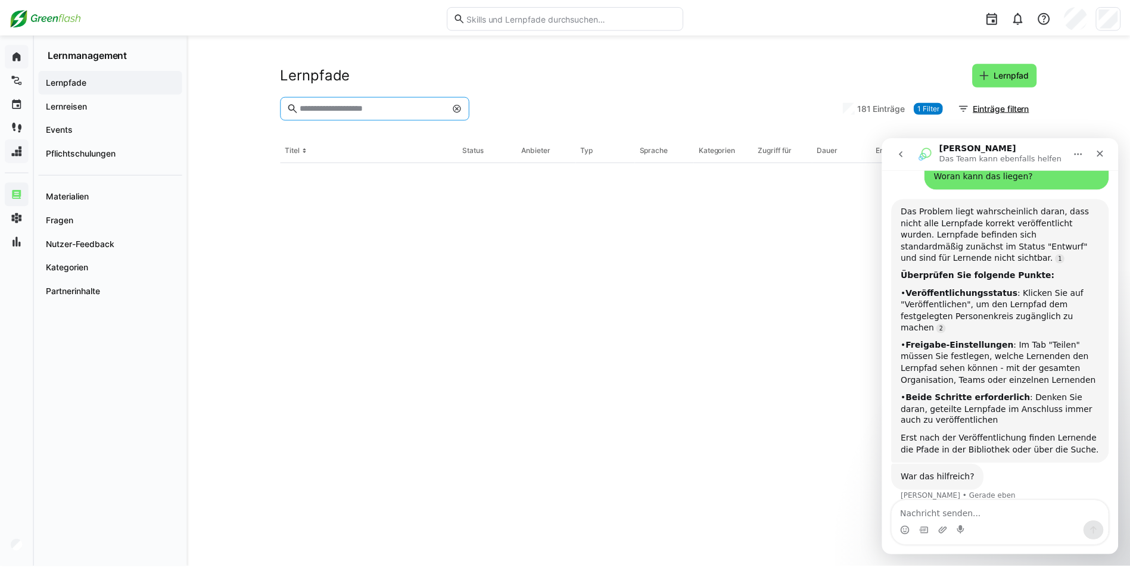
scroll to position [0, 0]
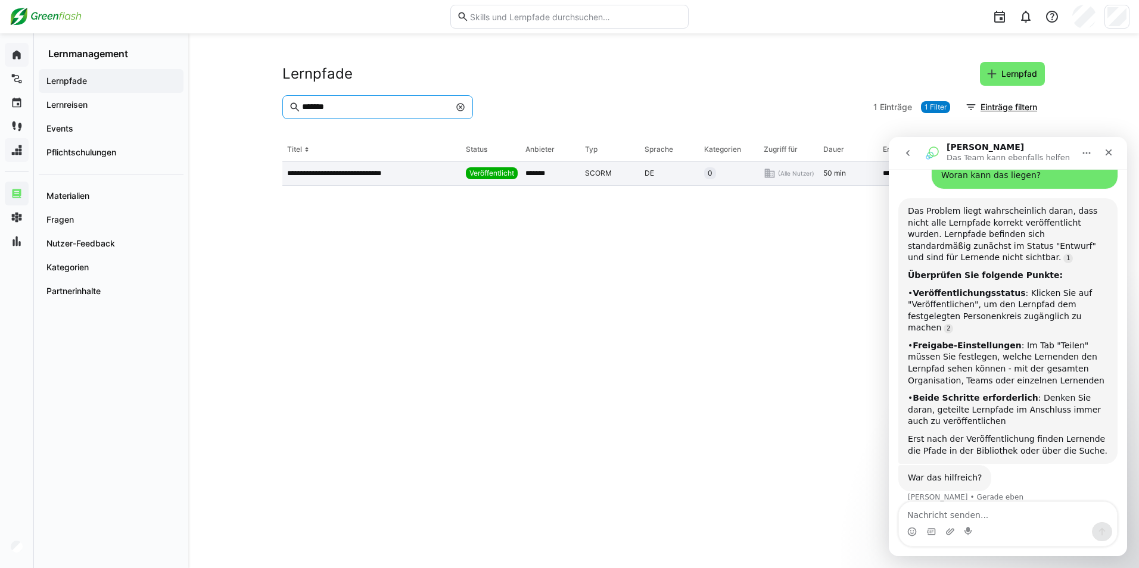
type input "*******"
click at [483, 177] on span "Veröffentlicht" at bounding box center [491, 174] width 45 height 10
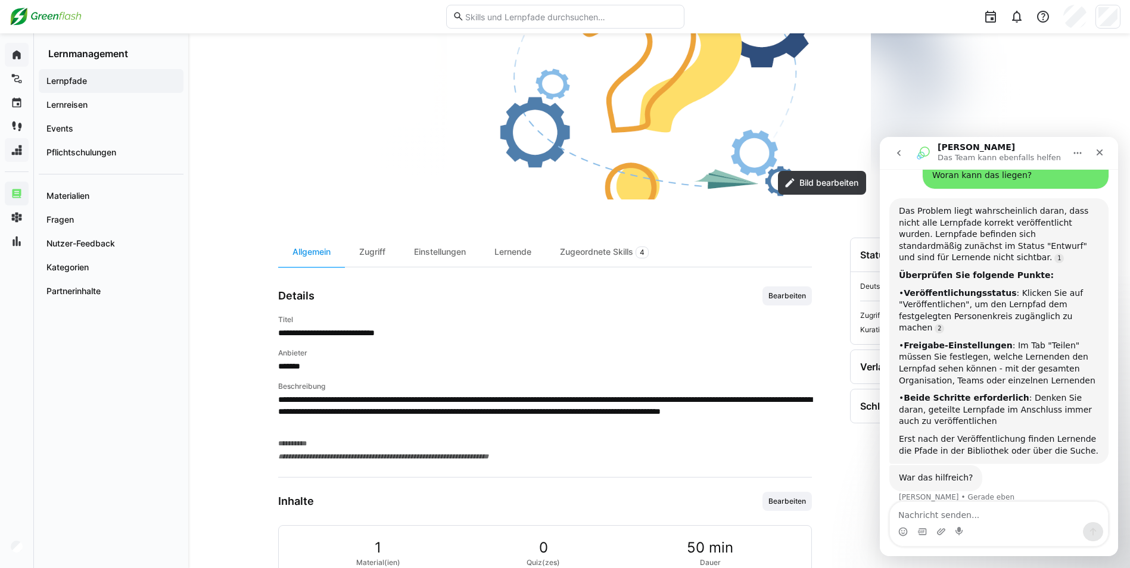
scroll to position [179, 0]
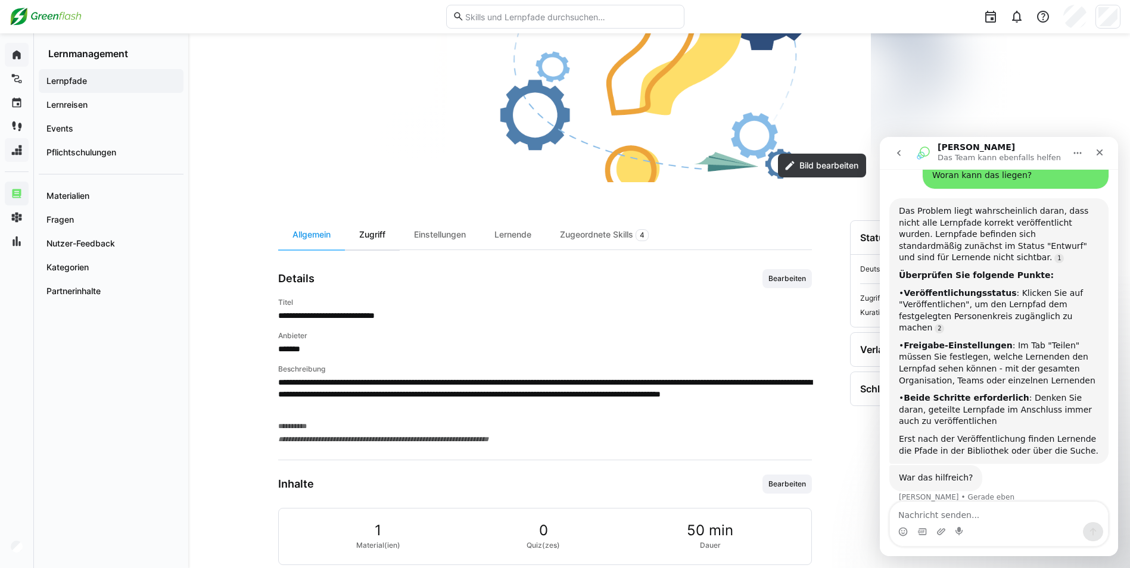
click at [377, 231] on div "Zugriff" at bounding box center [372, 234] width 55 height 29
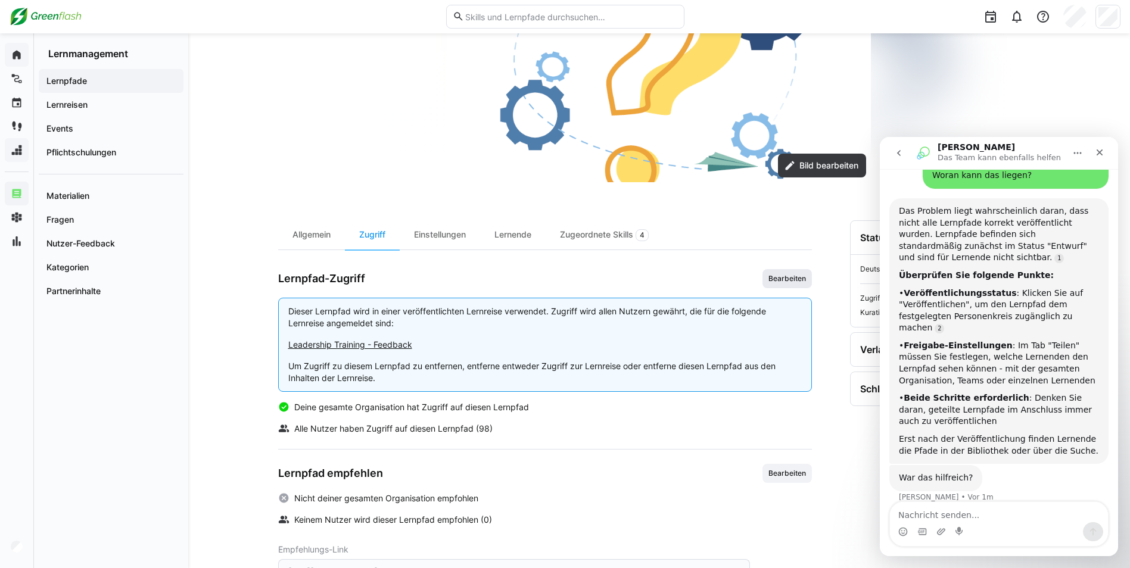
click at [766, 272] on span "Bearbeiten" at bounding box center [786, 278] width 49 height 19
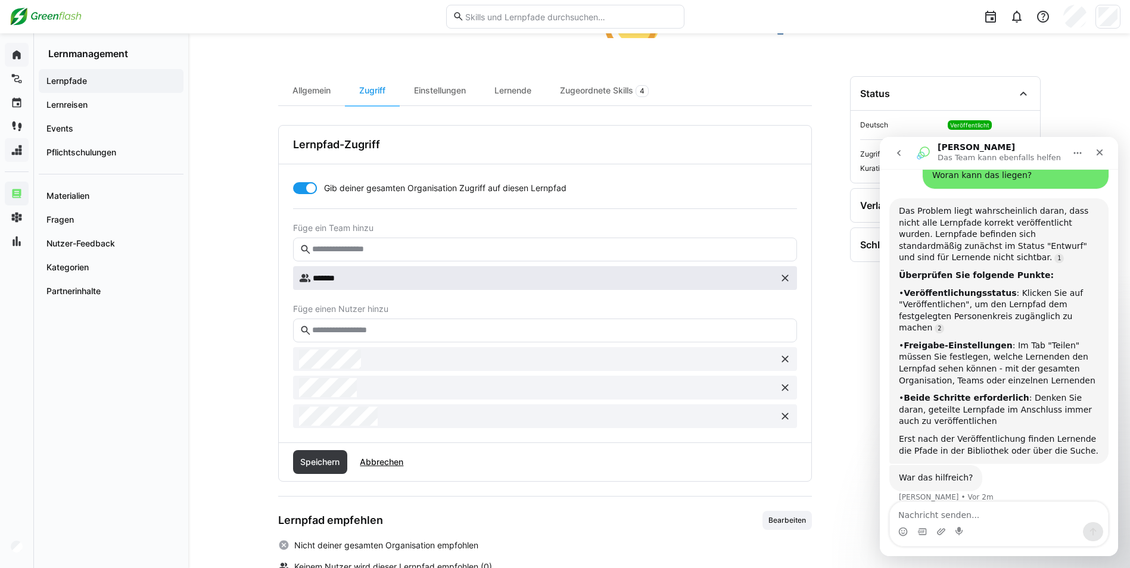
scroll to position [313, 0]
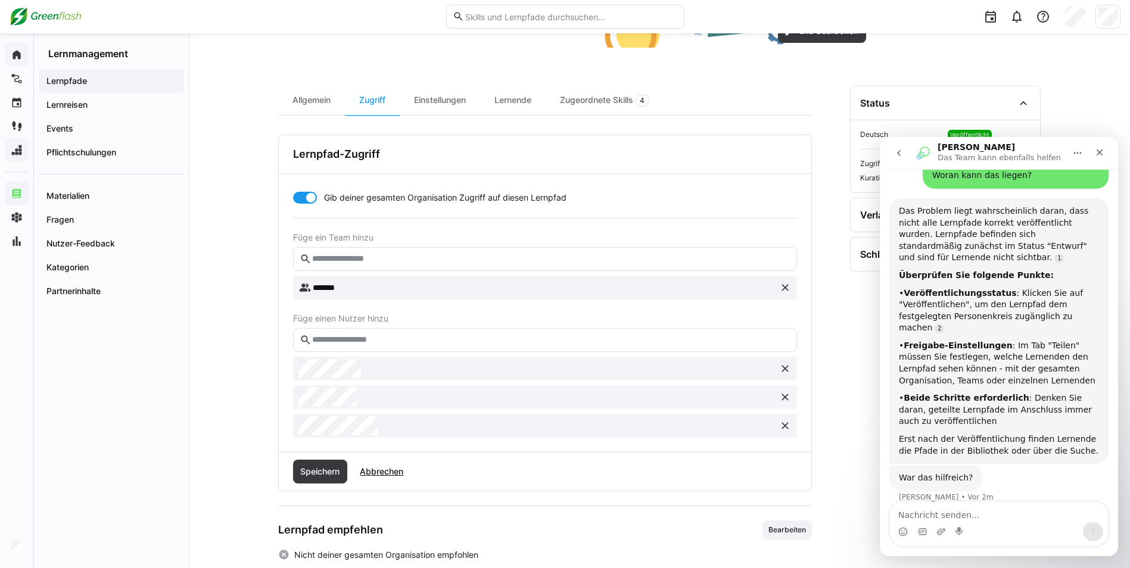
click at [308, 200] on div at bounding box center [311, 198] width 12 height 12
click at [306, 195] on div at bounding box center [305, 198] width 24 height 12
click at [315, 475] on span "Speichern" at bounding box center [319, 472] width 43 height 12
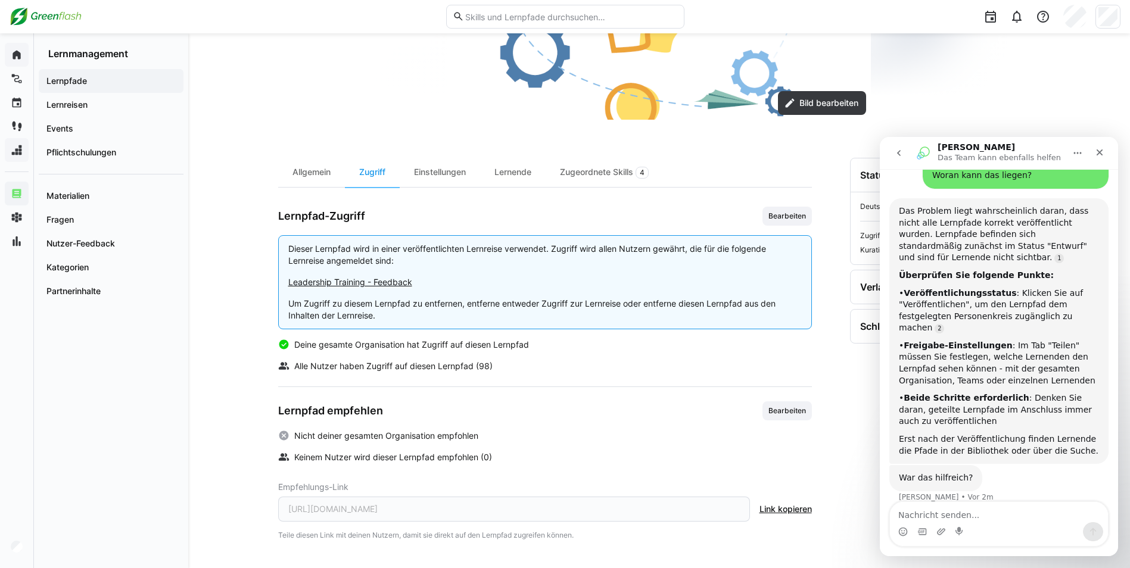
scroll to position [241, 0]
click at [954, 514] on textarea "Nachricht senden..." at bounding box center [999, 512] width 218 height 20
type textarea "nein"
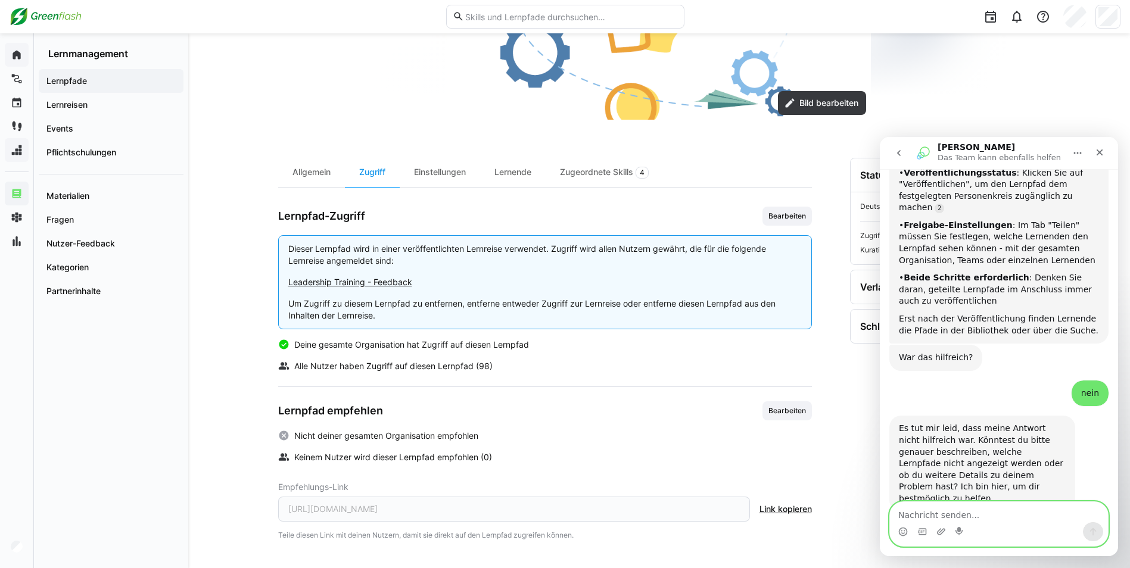
scroll to position [292, 0]
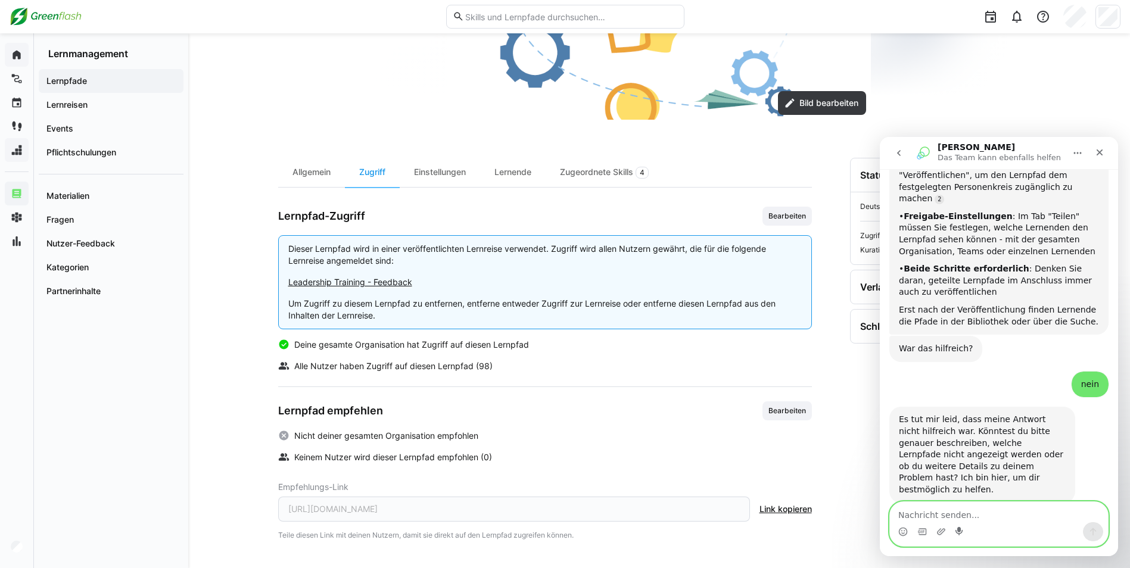
click at [963, 533] on icon "Start recording" at bounding box center [960, 532] width 10 height 10
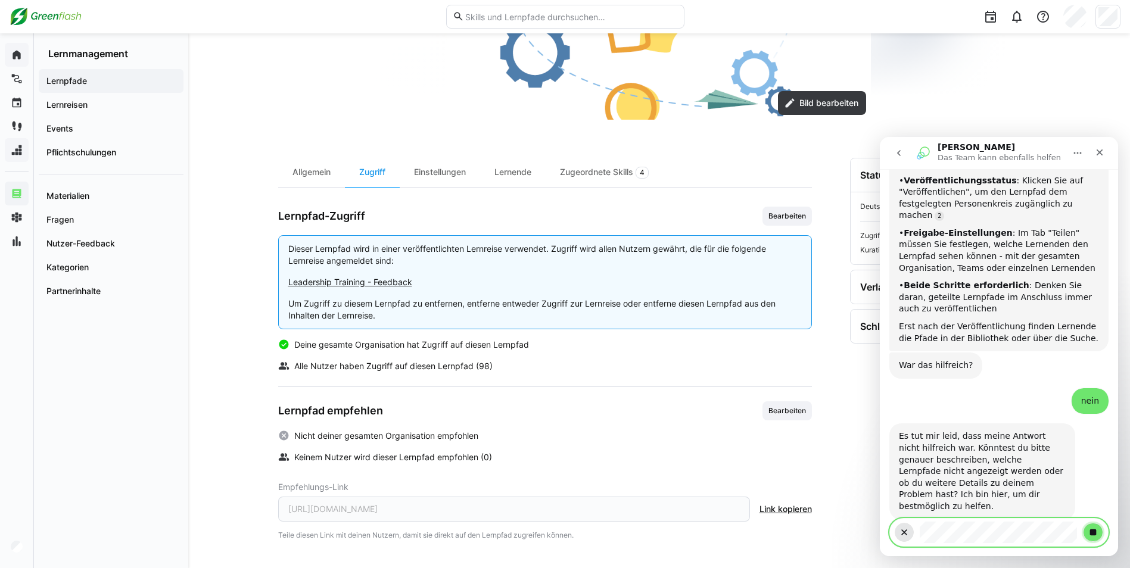
click at [1091, 531] on icon "Stop recording" at bounding box center [1093, 533] width 7 height 7
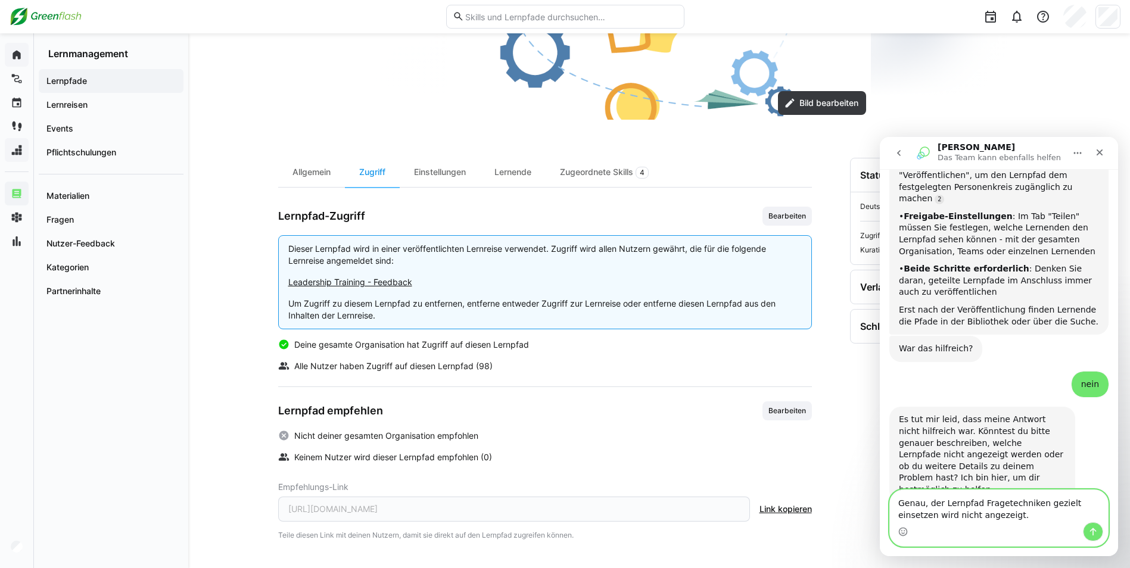
scroll to position [304, 0]
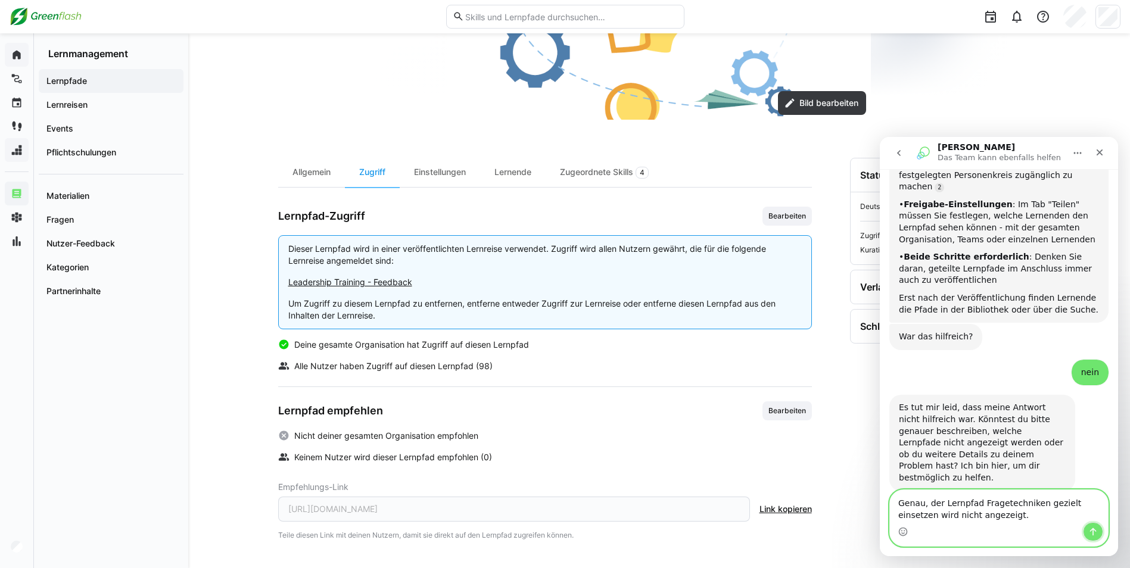
click at [1088, 534] on button "Sende eine Nachricht…" at bounding box center [1093, 531] width 20 height 19
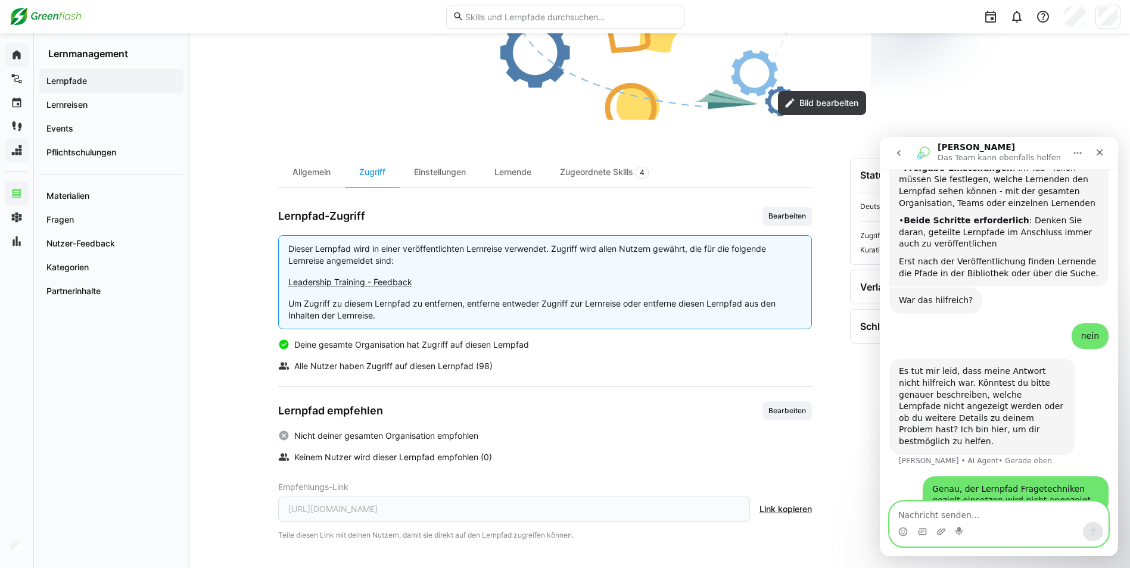
scroll to position [378, 0]
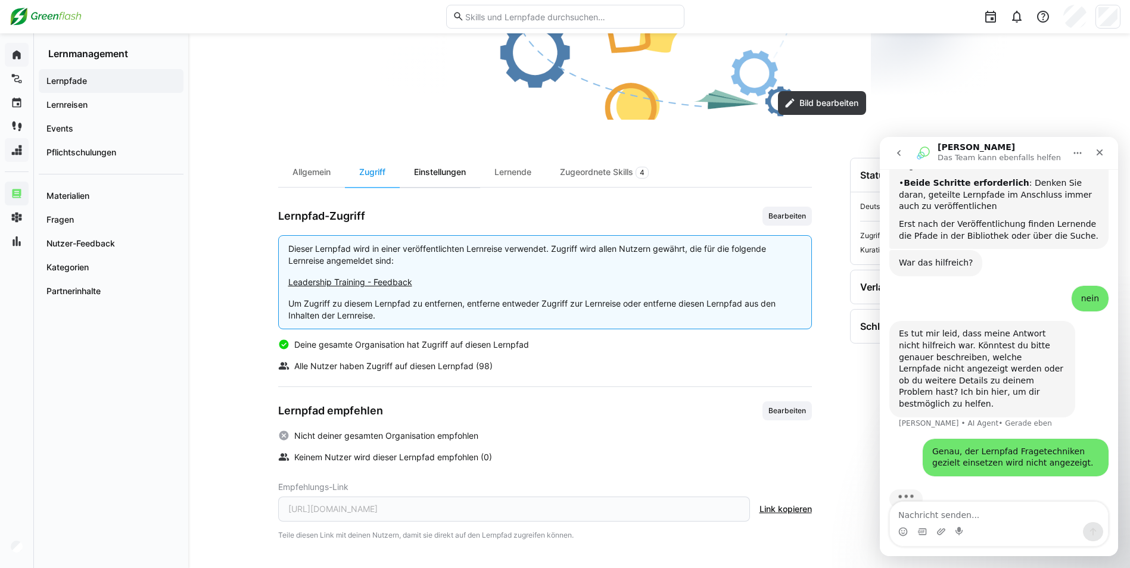
click at [454, 172] on div "Einstellungen" at bounding box center [440, 172] width 80 height 29
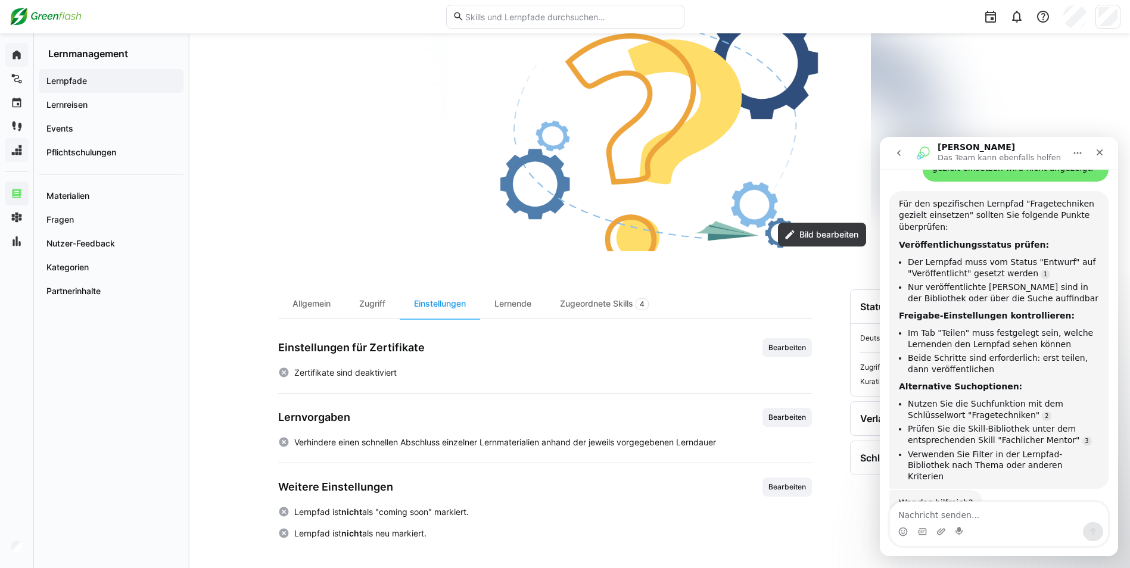
scroll to position [664, 0]
click at [546, 18] on input "text" at bounding box center [570, 16] width 213 height 11
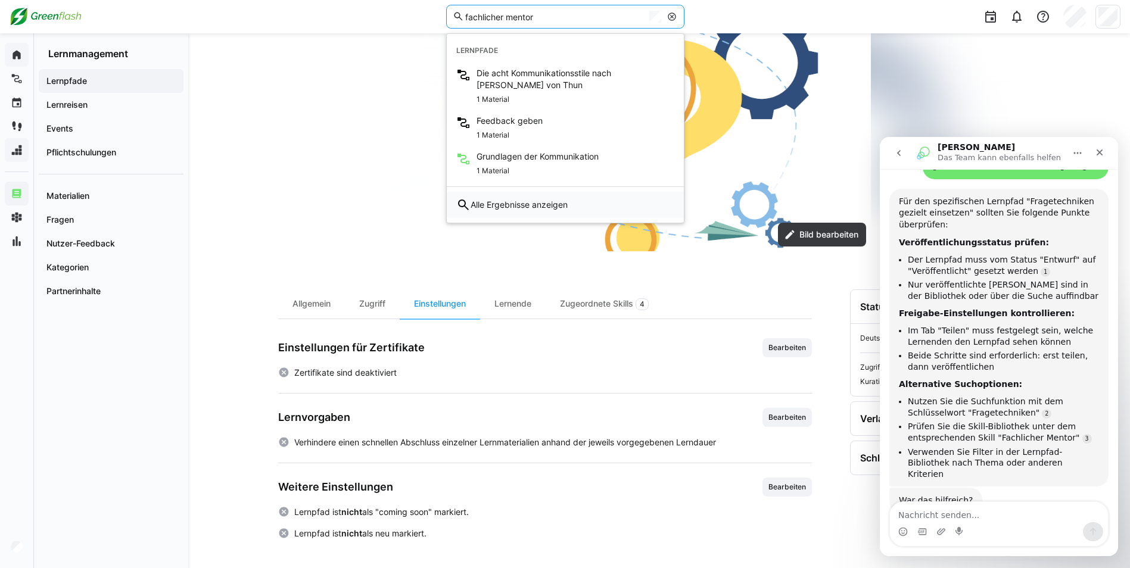
type input "fachlicher mentor"
drag, startPoint x: 536, startPoint y: 194, endPoint x: 552, endPoint y: 213, distance: 24.9
click at [536, 197] on div "Alle Ergebnisse anzeigen" at bounding box center [565, 205] width 237 height 26
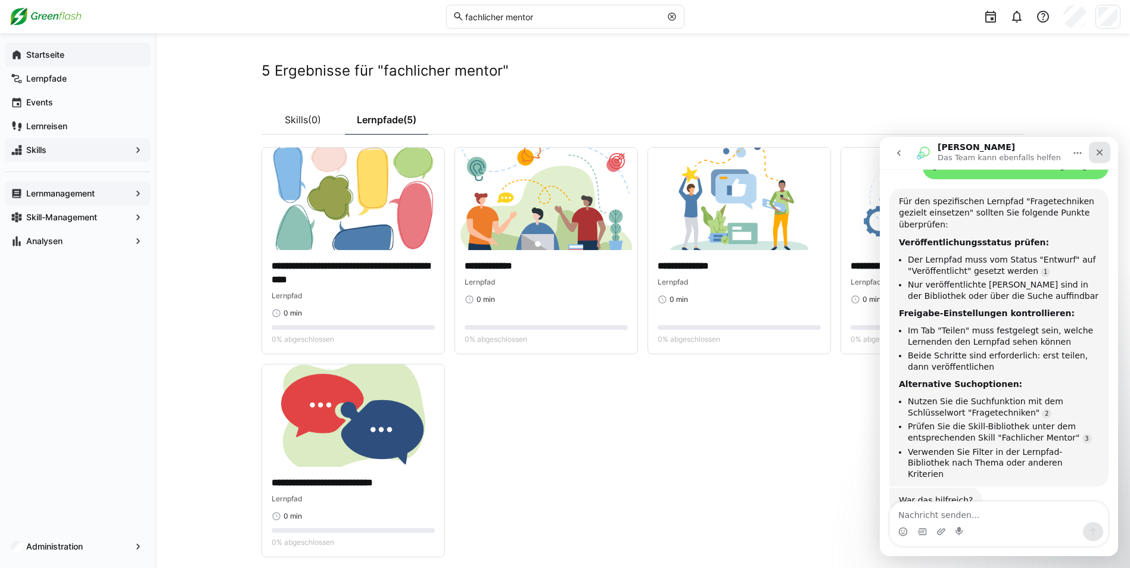
click at [1104, 152] on icon "Schließen" at bounding box center [1100, 153] width 10 height 10
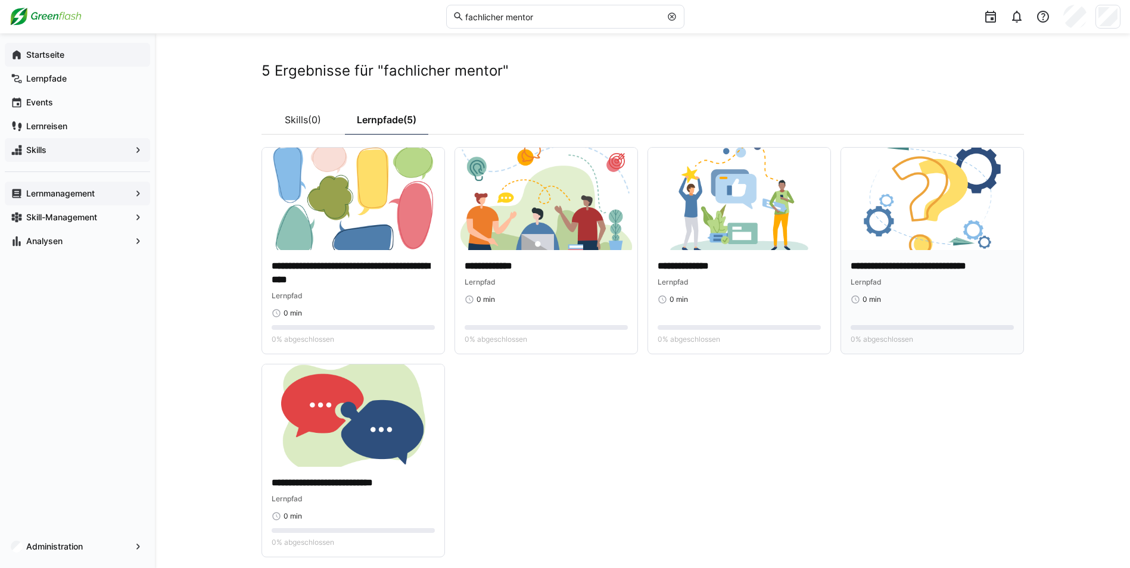
scroll to position [664, 0]
click at [532, 426] on app-cards-list "**********" at bounding box center [642, 352] width 762 height 410
click at [0, 0] on app-navigation-label "Startseite" at bounding box center [0, 0] width 0 height 0
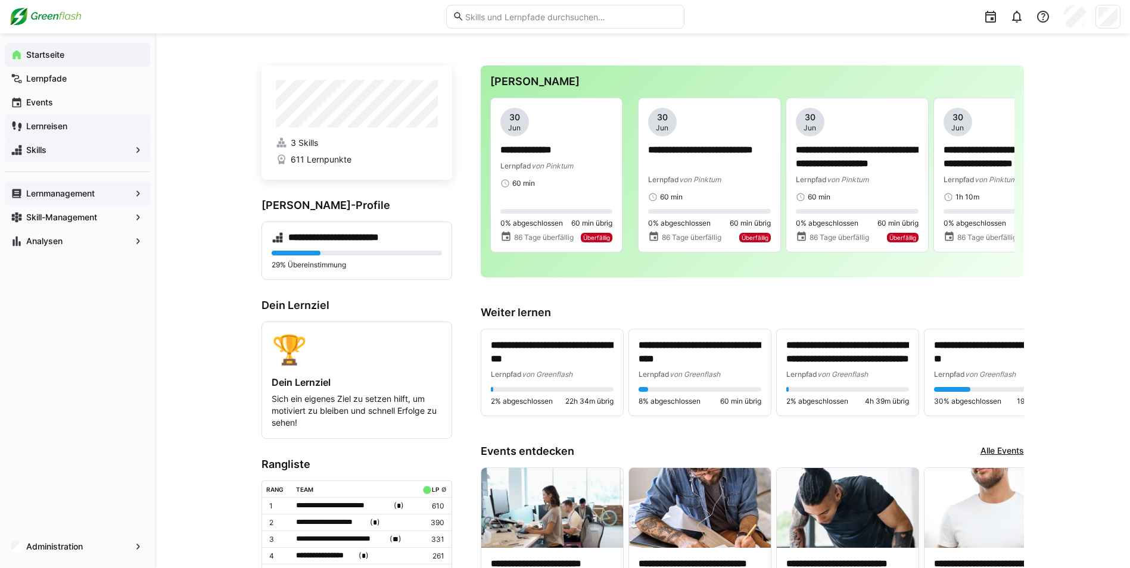
click at [0, 0] on app-navigation-label "Lernreisen" at bounding box center [0, 0] width 0 height 0
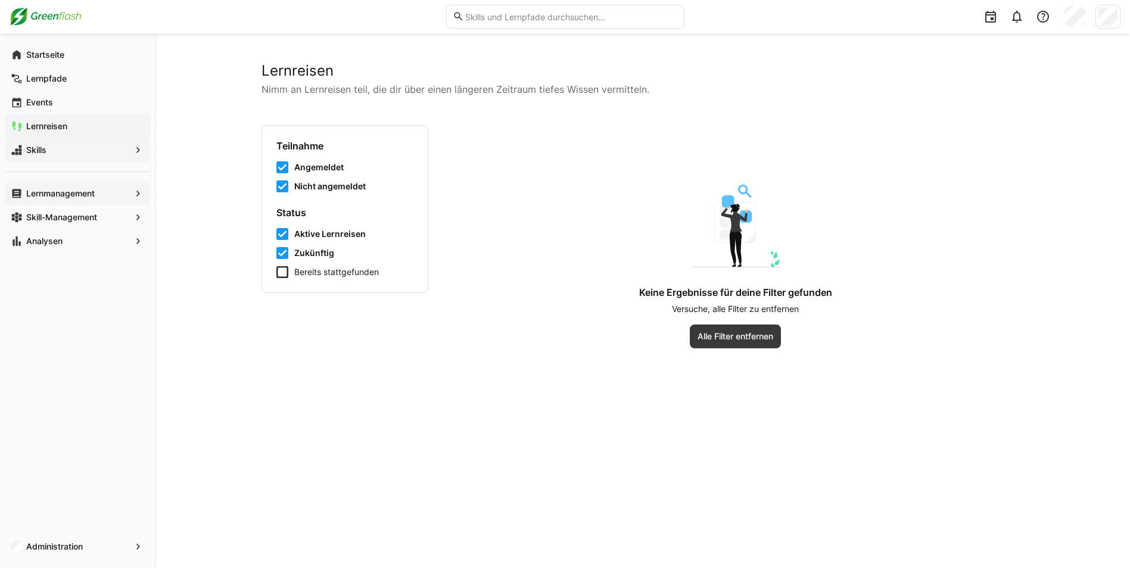
click at [57, 145] on span "Skills" at bounding box center [77, 150] width 106 height 12
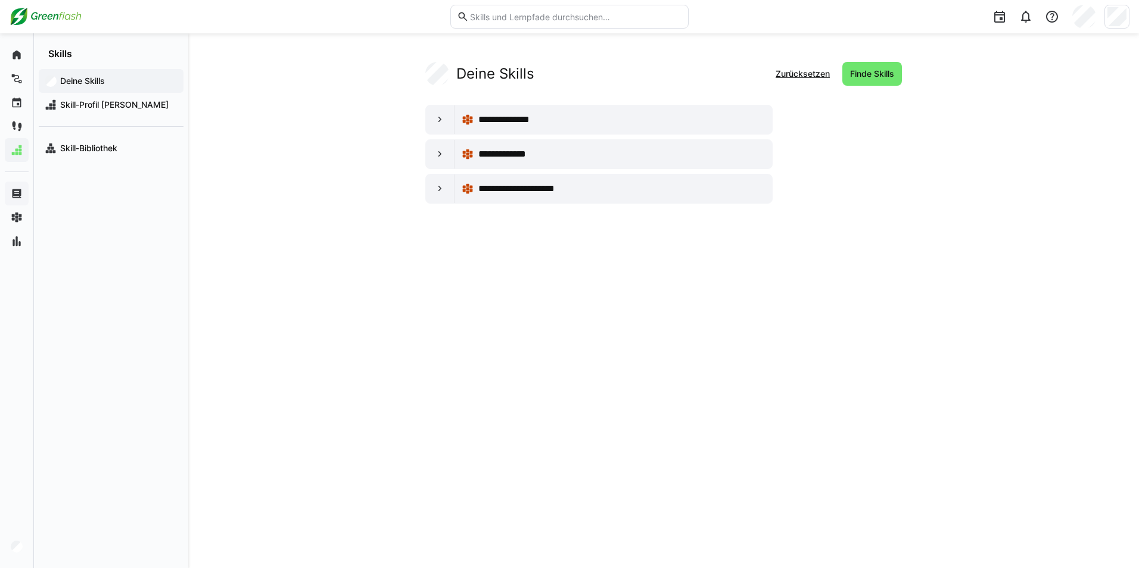
click at [905, 72] on app-your-skills-component "**********" at bounding box center [663, 133] width 762 height 142
click at [889, 75] on span "Finde Skills" at bounding box center [872, 74] width 48 height 12
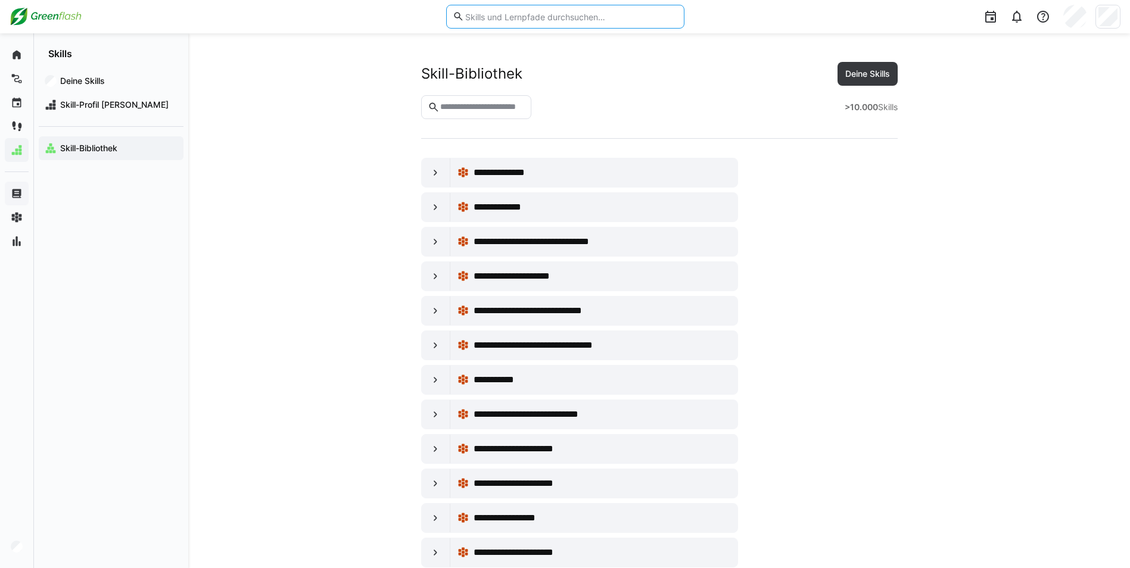
click at [512, 17] on input "text" at bounding box center [570, 16] width 213 height 11
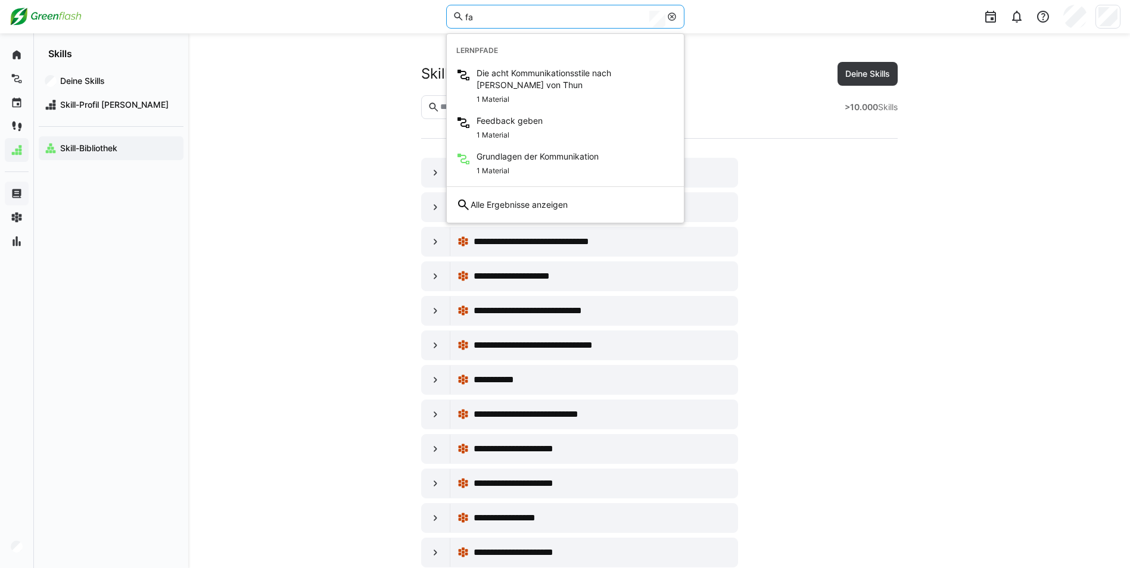
type input "f"
type input "mentor"
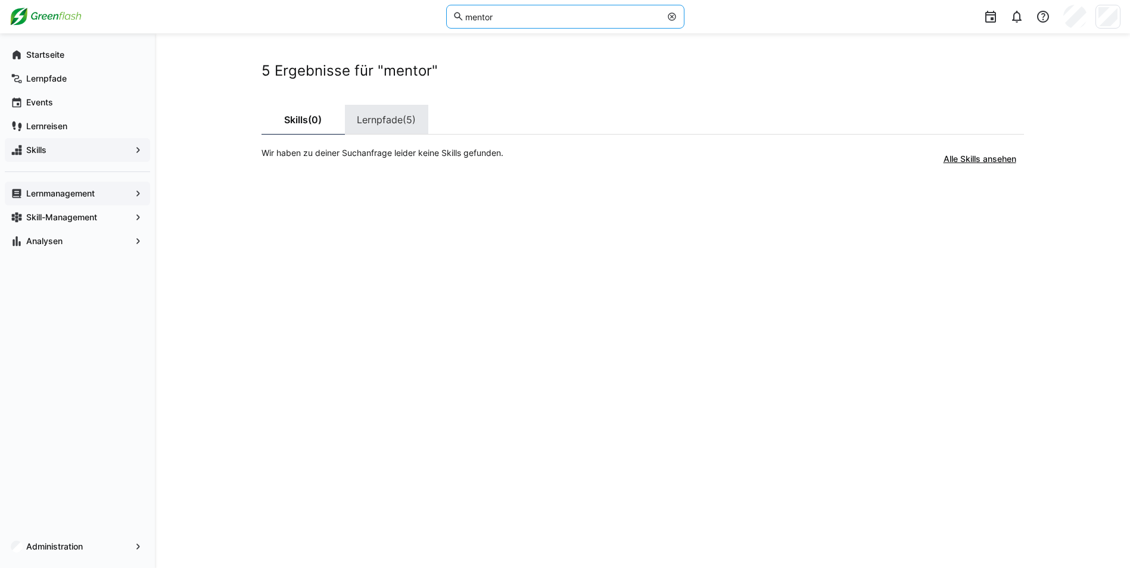
click at [367, 120] on link "Lernpfade (5)" at bounding box center [386, 120] width 83 height 30
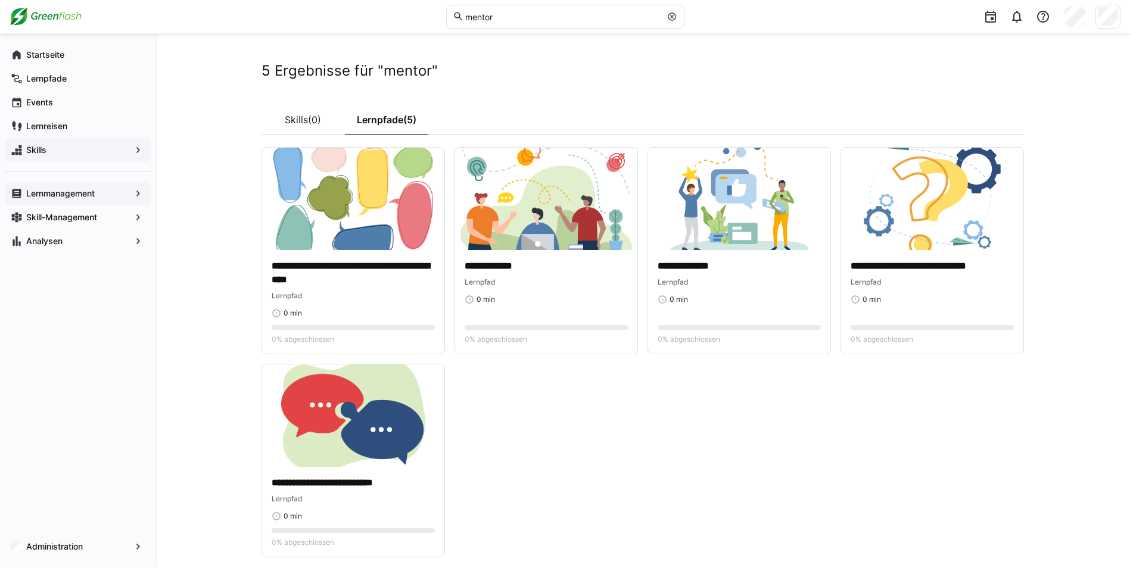
click at [48, 148] on span "Skills" at bounding box center [77, 150] width 106 height 12
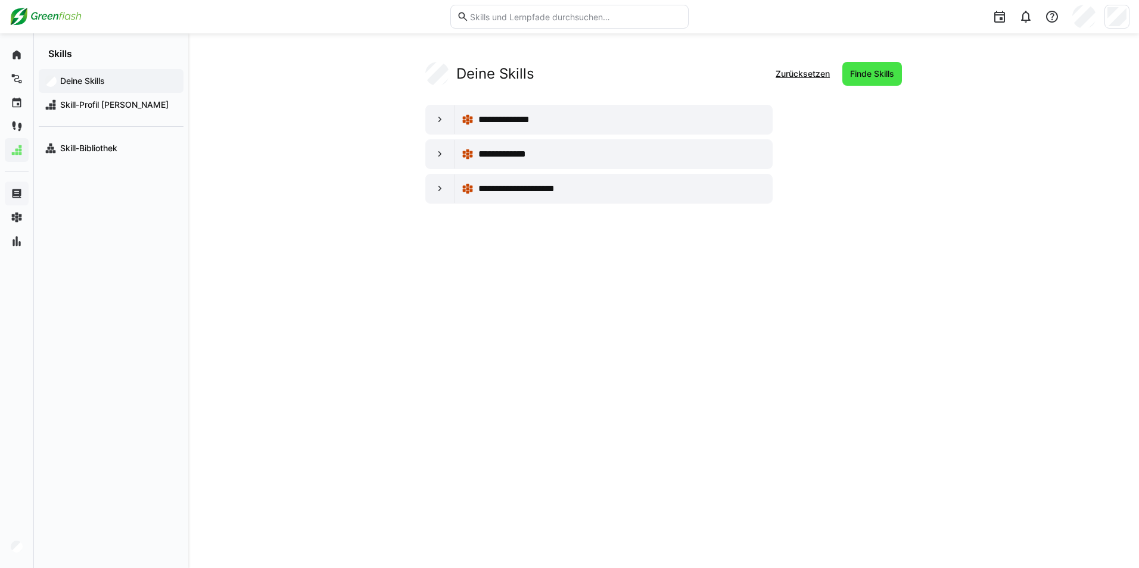
click at [868, 80] on span "Finde Skills" at bounding box center [872, 74] width 60 height 24
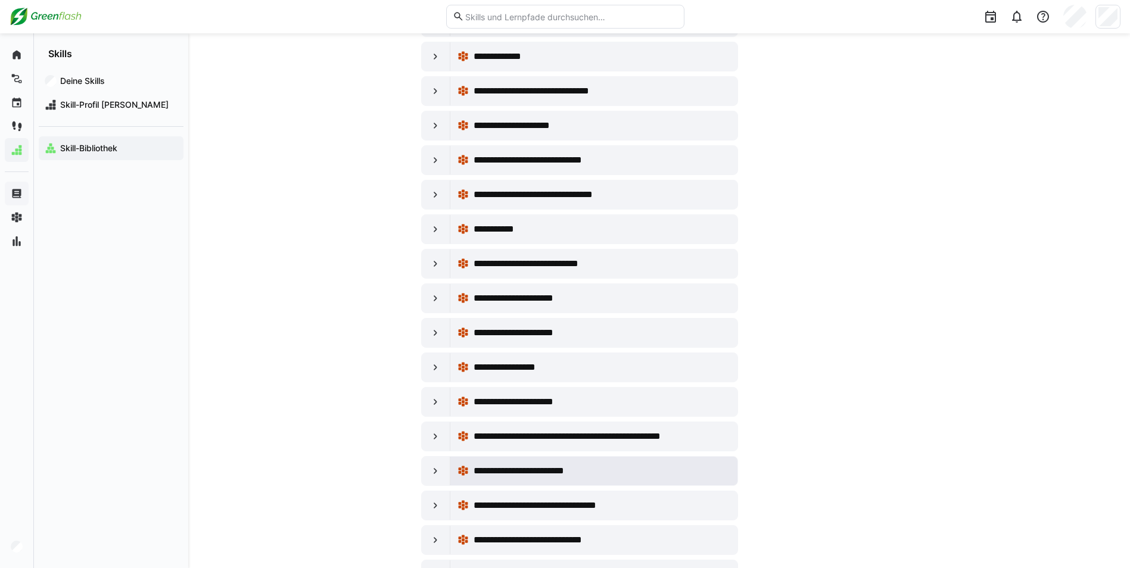
scroll to position [298, 0]
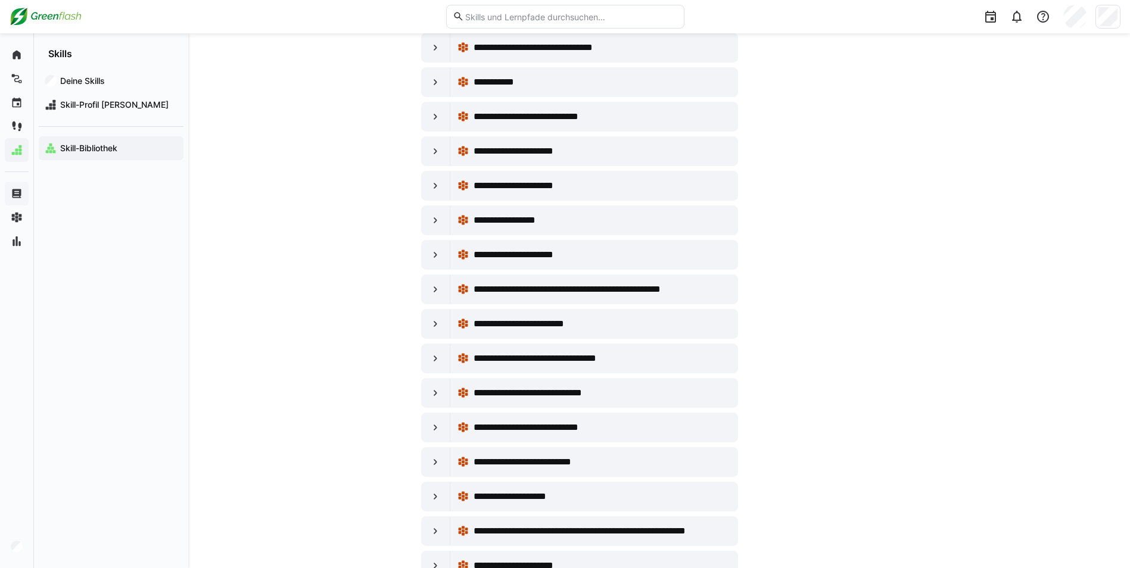
click at [499, 11] on input "text" at bounding box center [570, 16] width 213 height 11
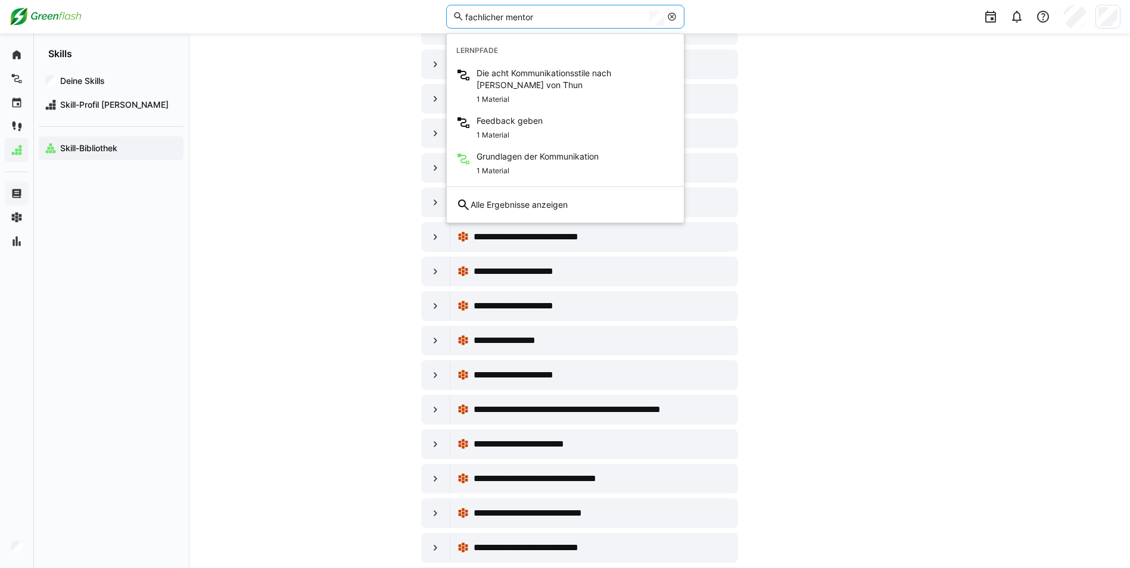
scroll to position [179, 0]
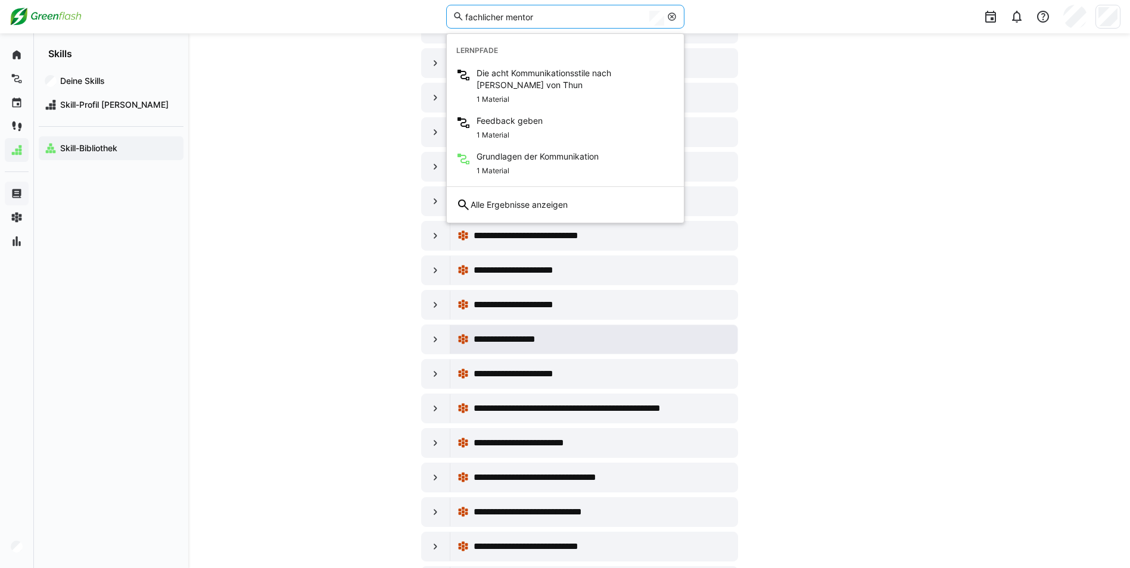
type input "fachlicher mentor"
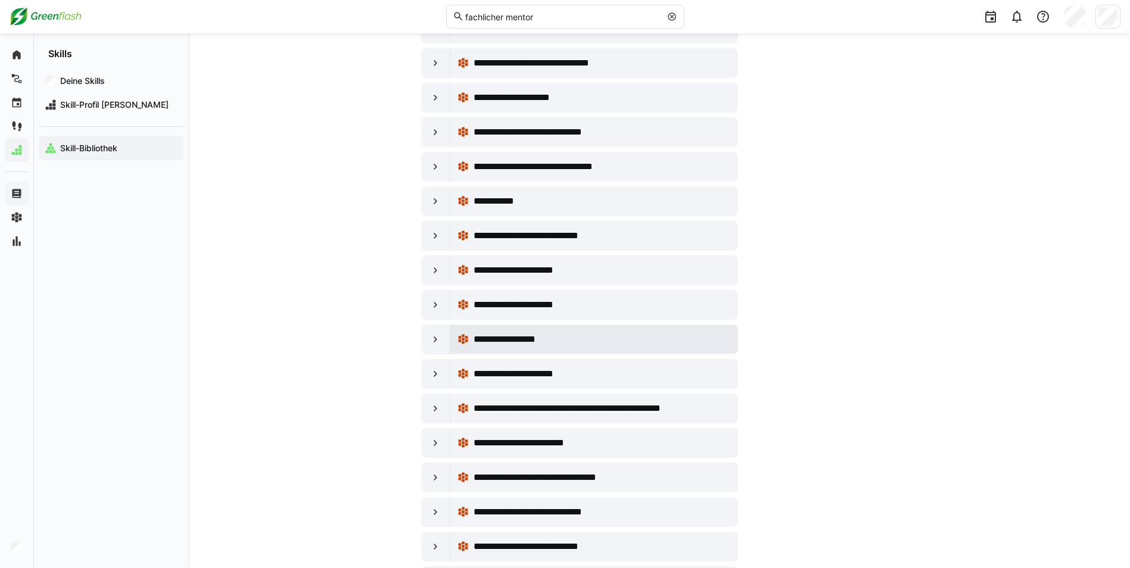
click at [530, 340] on span "**********" at bounding box center [515, 339] width 83 height 14
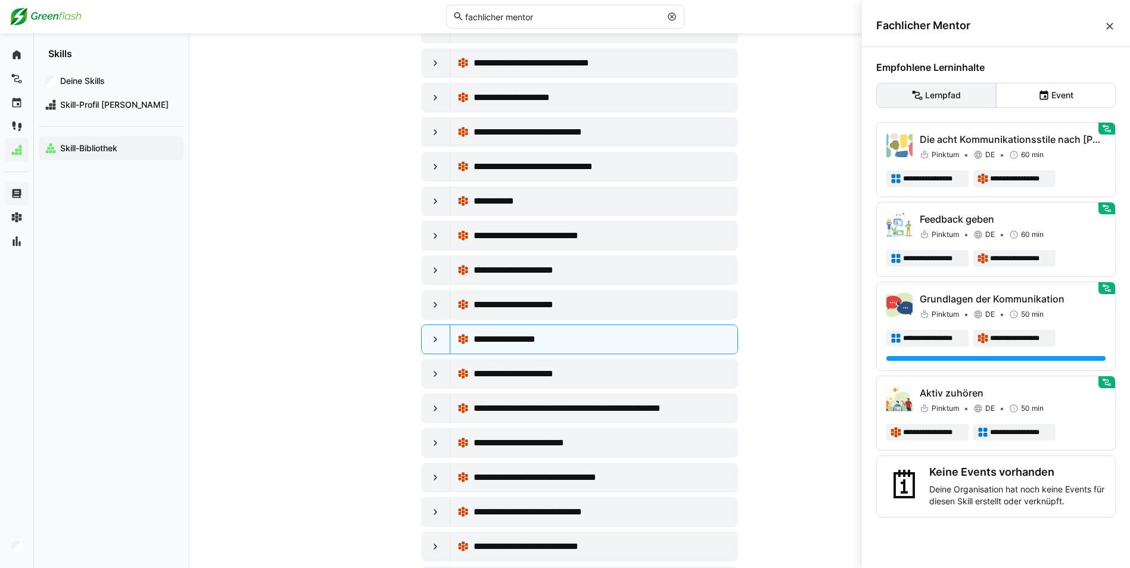
click at [948, 96] on eds-button-option "Lernpfad" at bounding box center [936, 95] width 120 height 25
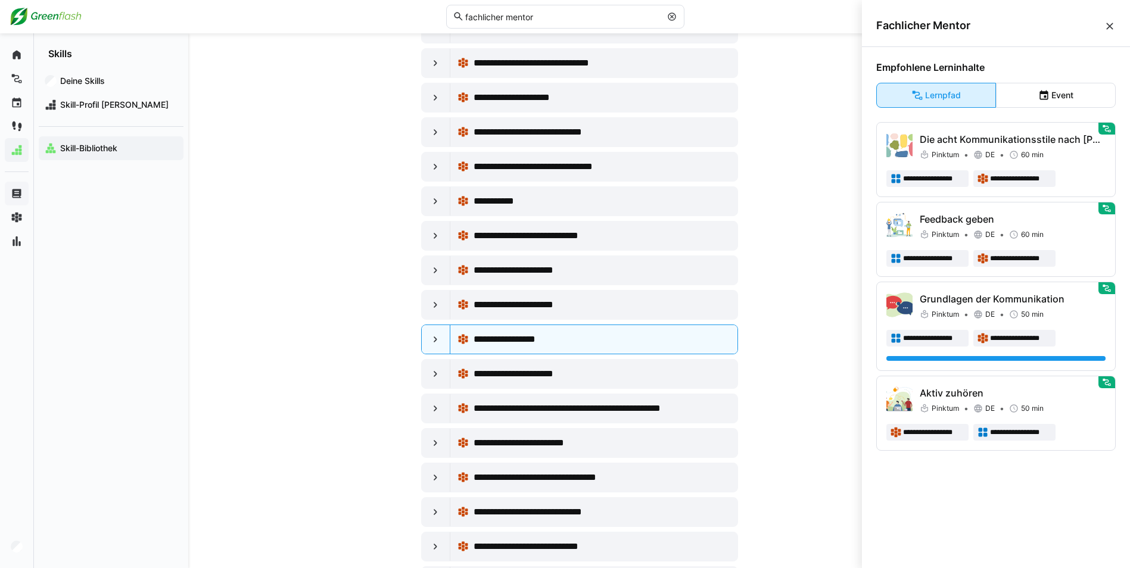
click at [948, 96] on eds-button-option "Lernpfad" at bounding box center [936, 95] width 120 height 25
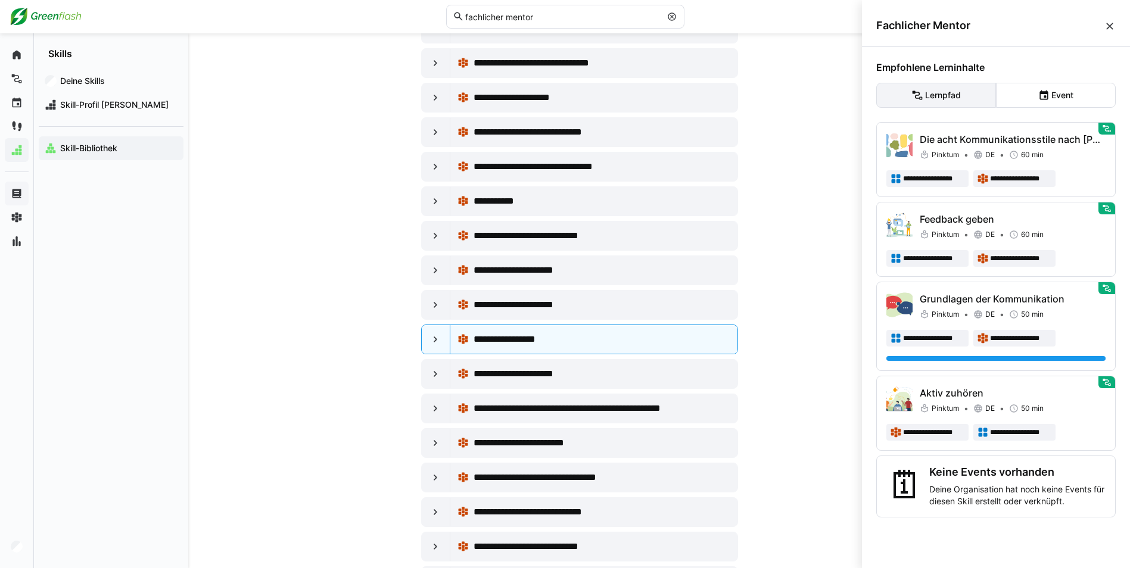
click at [948, 96] on eds-button-option "Lernpfad" at bounding box center [936, 95] width 120 height 25
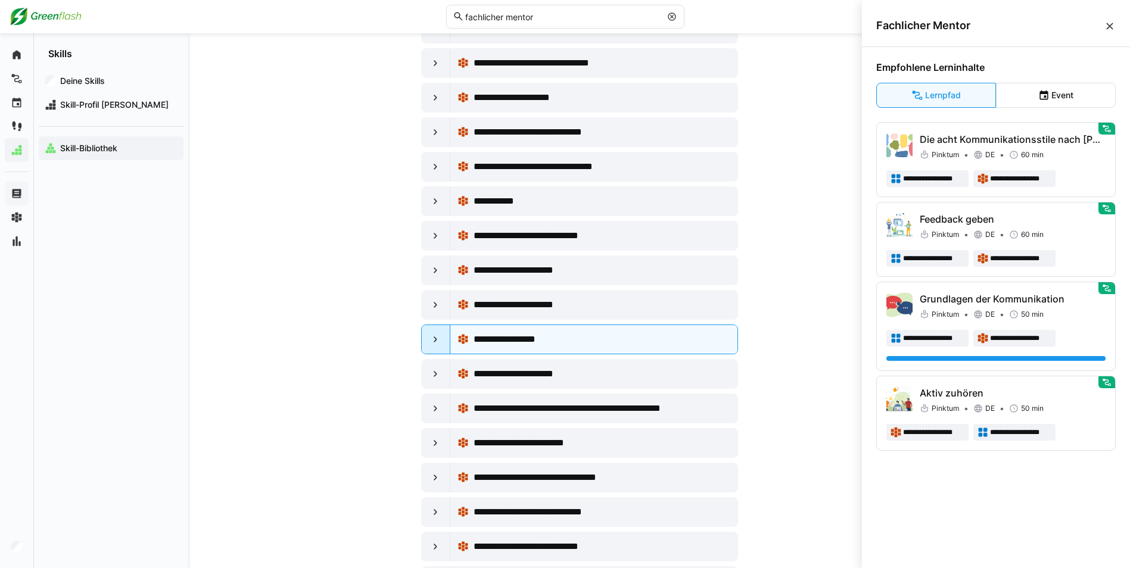
click at [433, 338] on eds-icon at bounding box center [435, 340] width 12 height 12
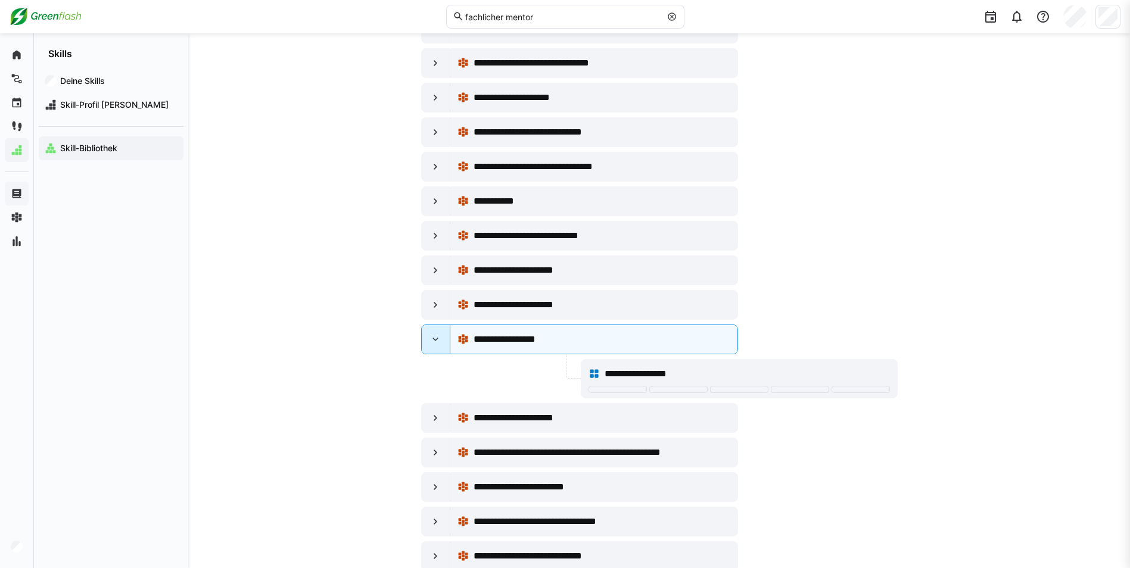
scroll to position [179, 0]
click at [532, 341] on span "**********" at bounding box center [515, 339] width 83 height 14
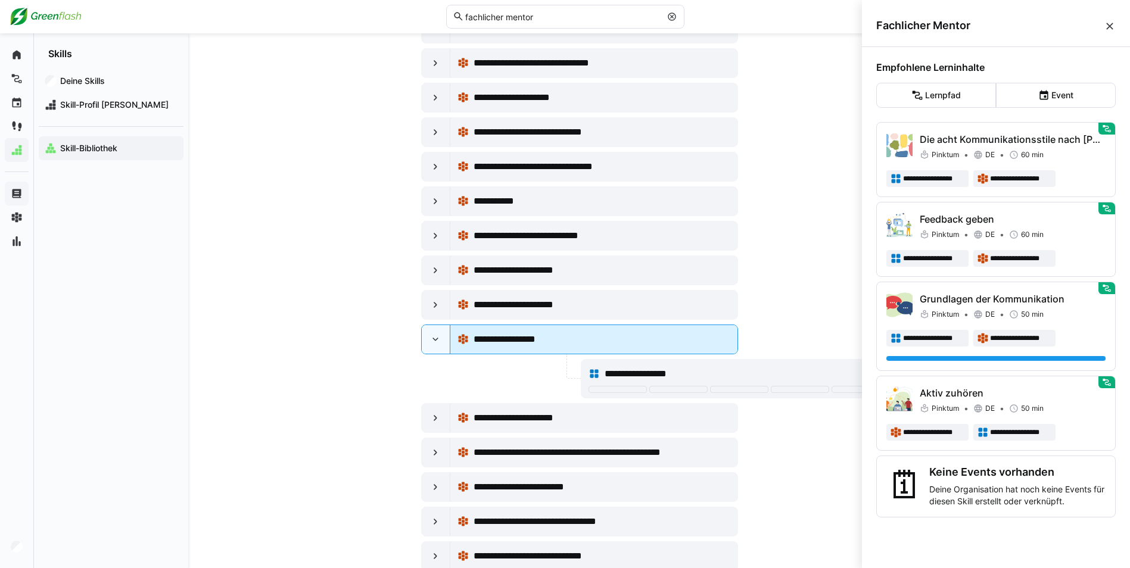
click at [532, 341] on span "**********" at bounding box center [515, 339] width 83 height 14
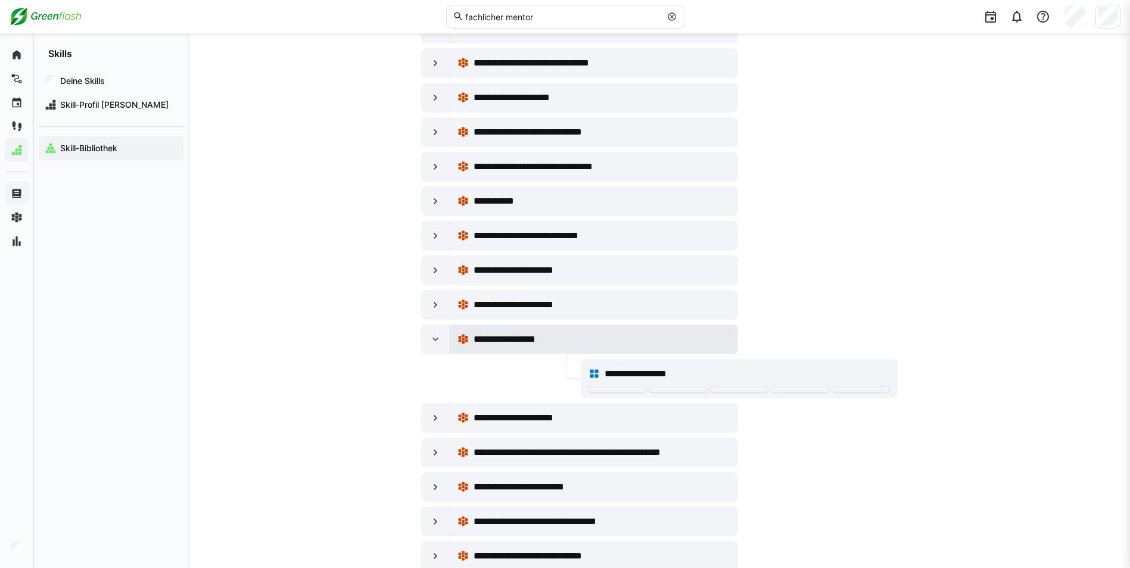
click at [532, 341] on span "**********" at bounding box center [515, 339] width 83 height 14
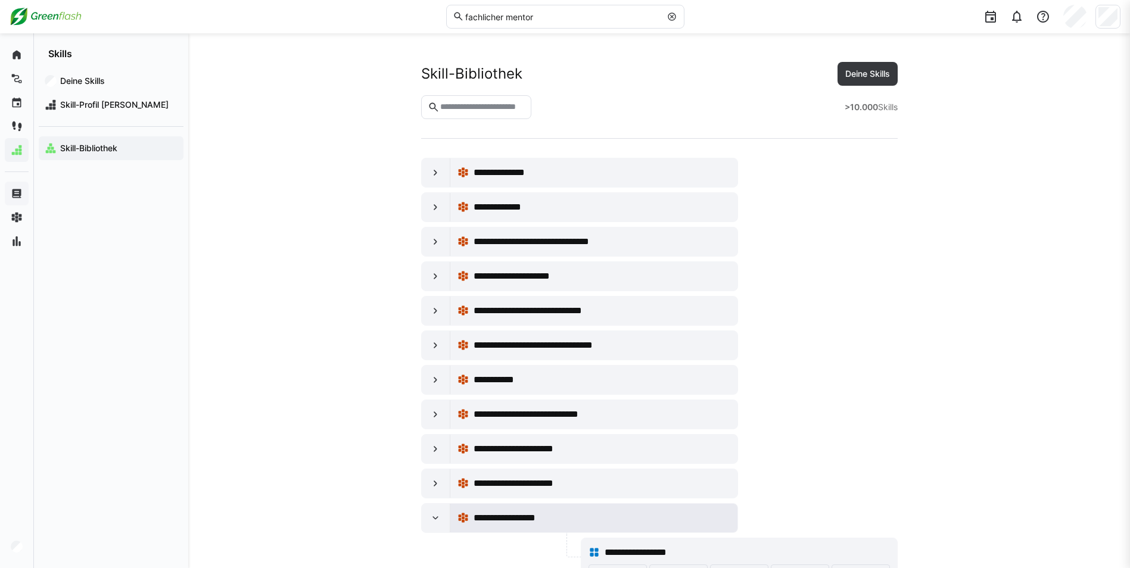
scroll to position [179, 0]
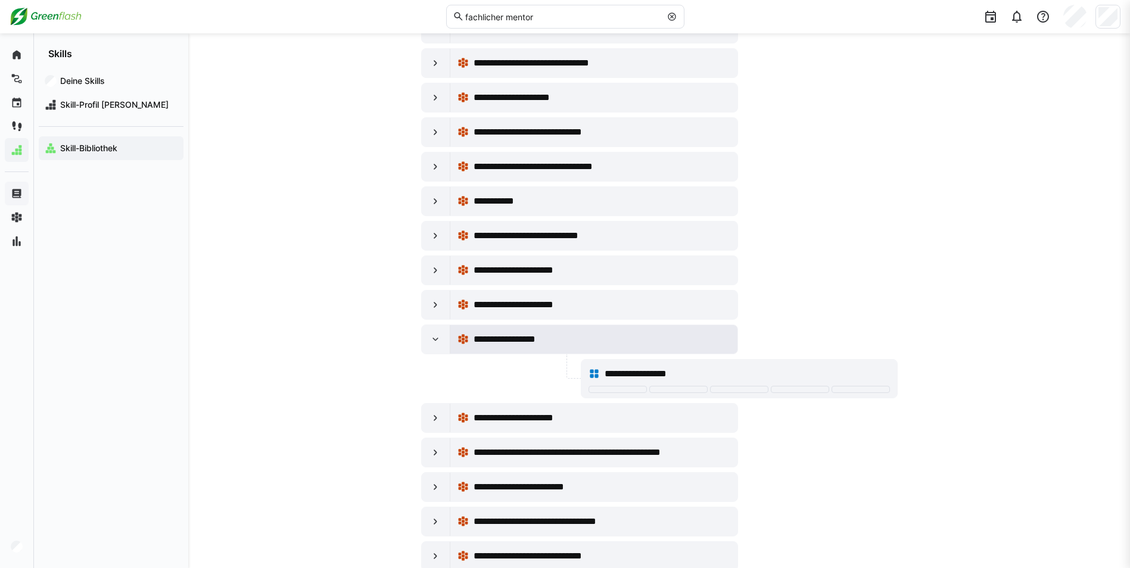
click at [532, 341] on span "**********" at bounding box center [515, 339] width 83 height 14
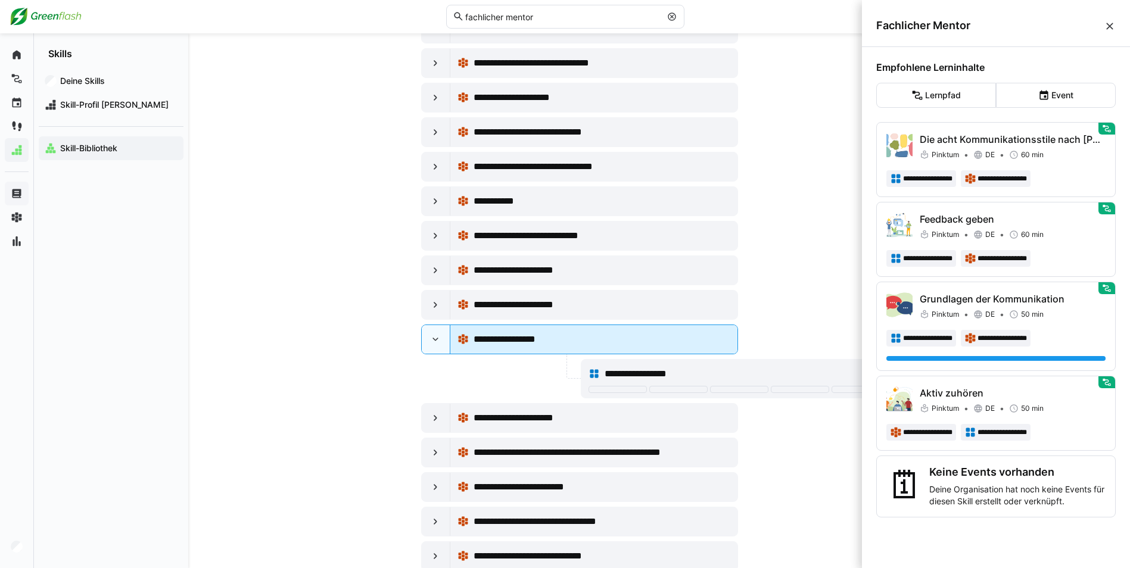
scroll to position [0, 0]
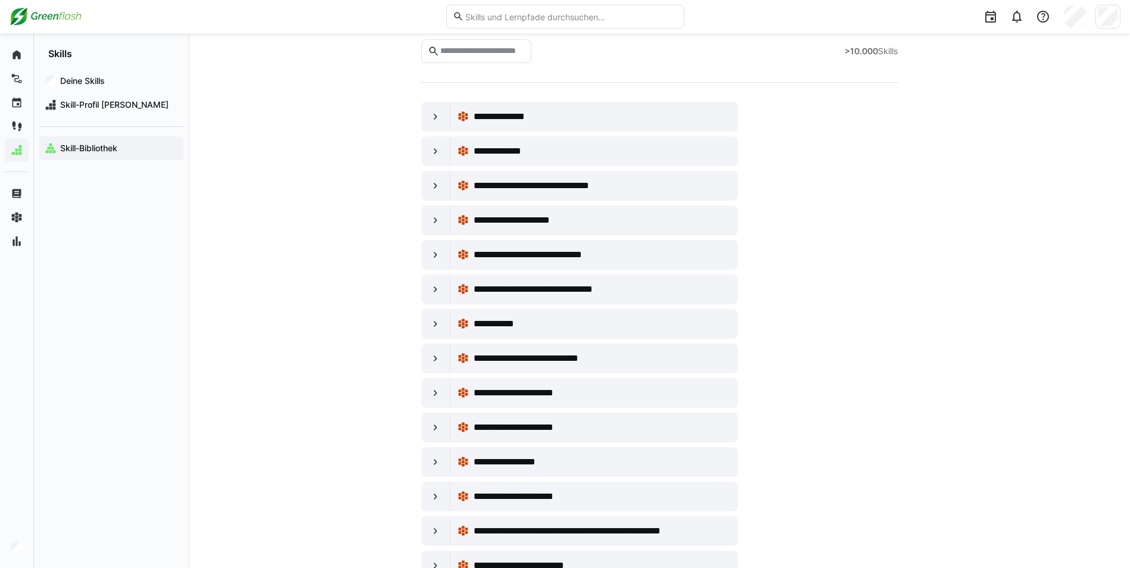
scroll to position [238, 0]
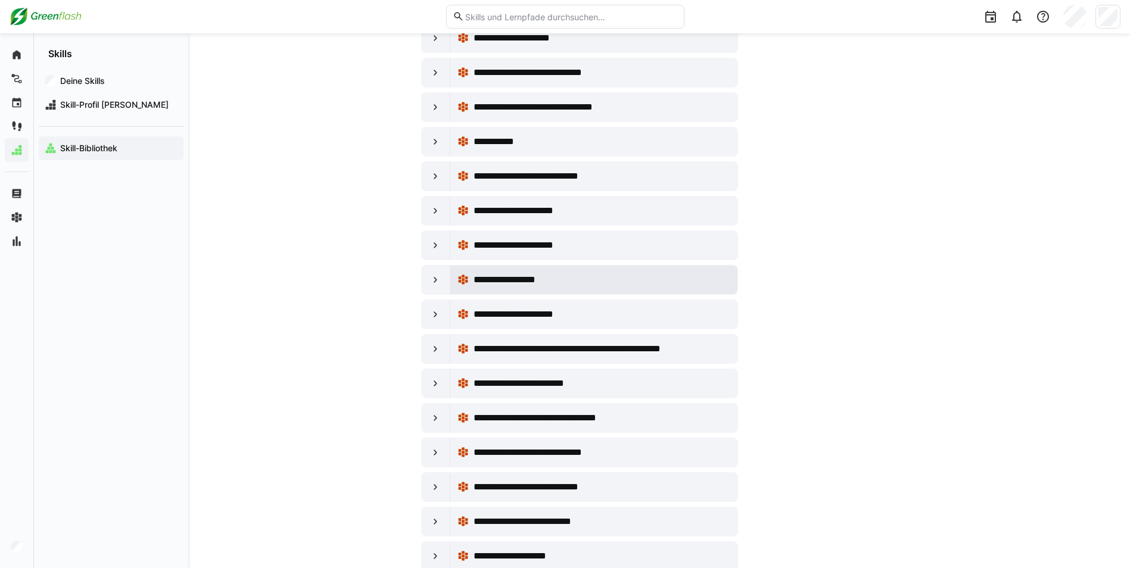
click at [468, 279] on eds-icon at bounding box center [463, 280] width 12 height 12
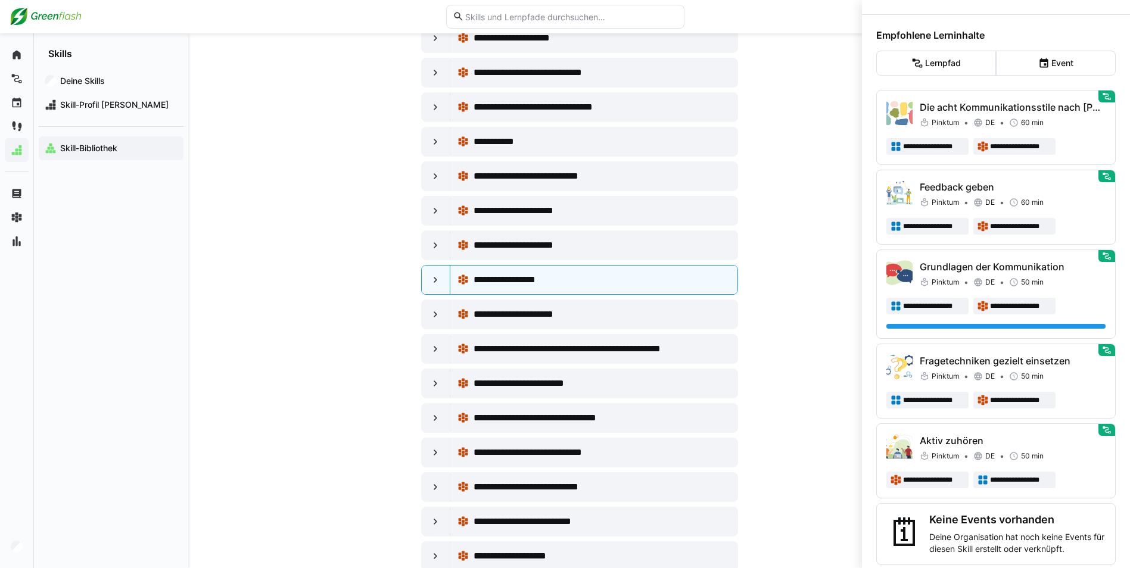
scroll to position [48, 0]
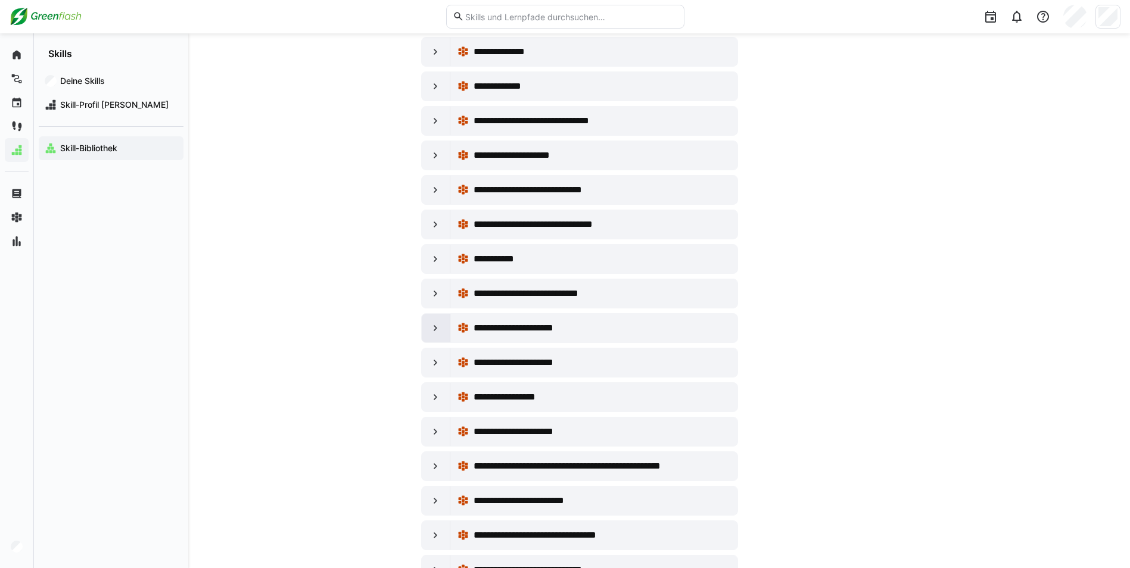
scroll to position [119, 0]
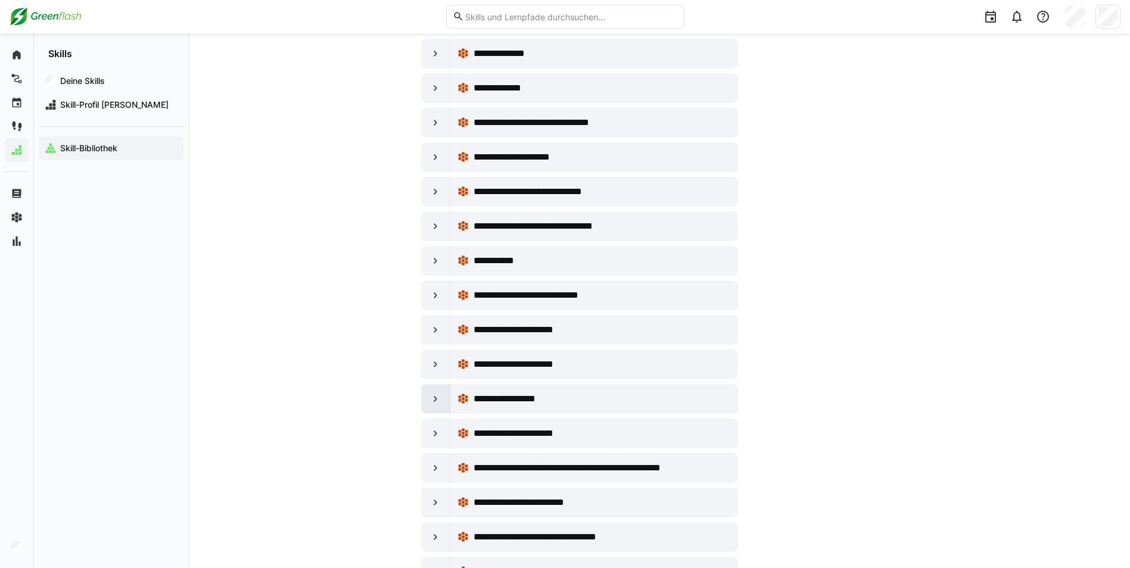
click at [438, 399] on eds-icon at bounding box center [435, 399] width 12 height 12
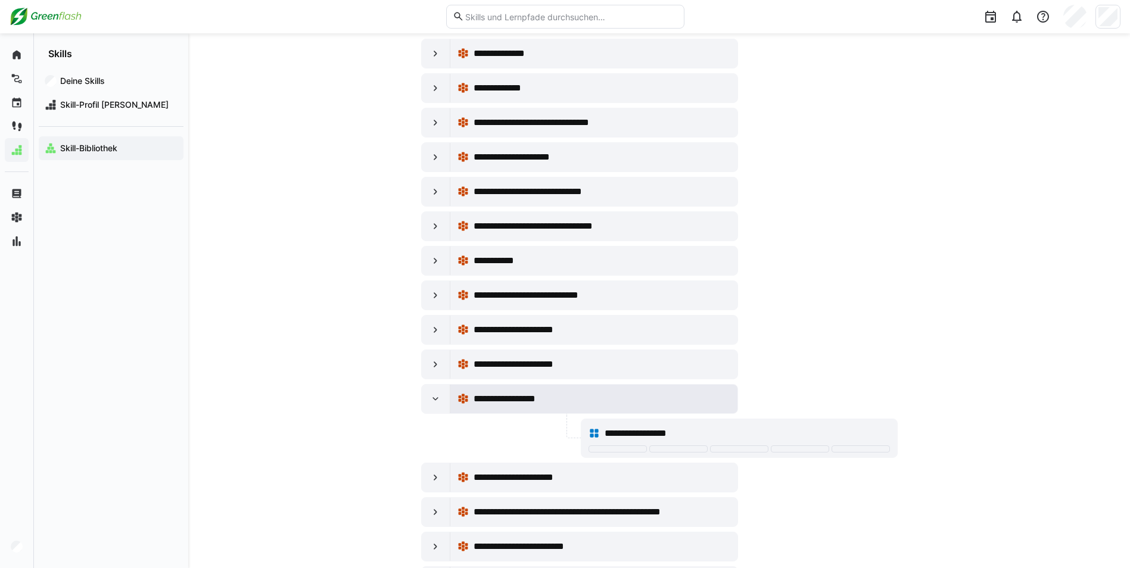
click at [486, 399] on span "**********" at bounding box center [515, 399] width 83 height 14
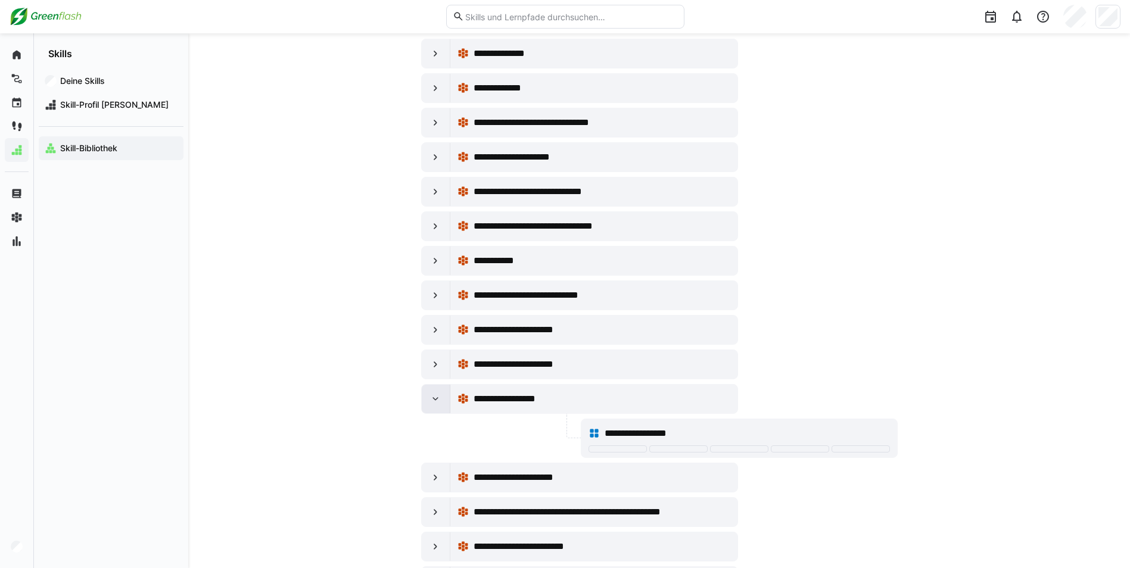
click at [432, 399] on eds-icon at bounding box center [435, 399] width 12 height 12
